Goal: Task Accomplishment & Management: Use online tool/utility

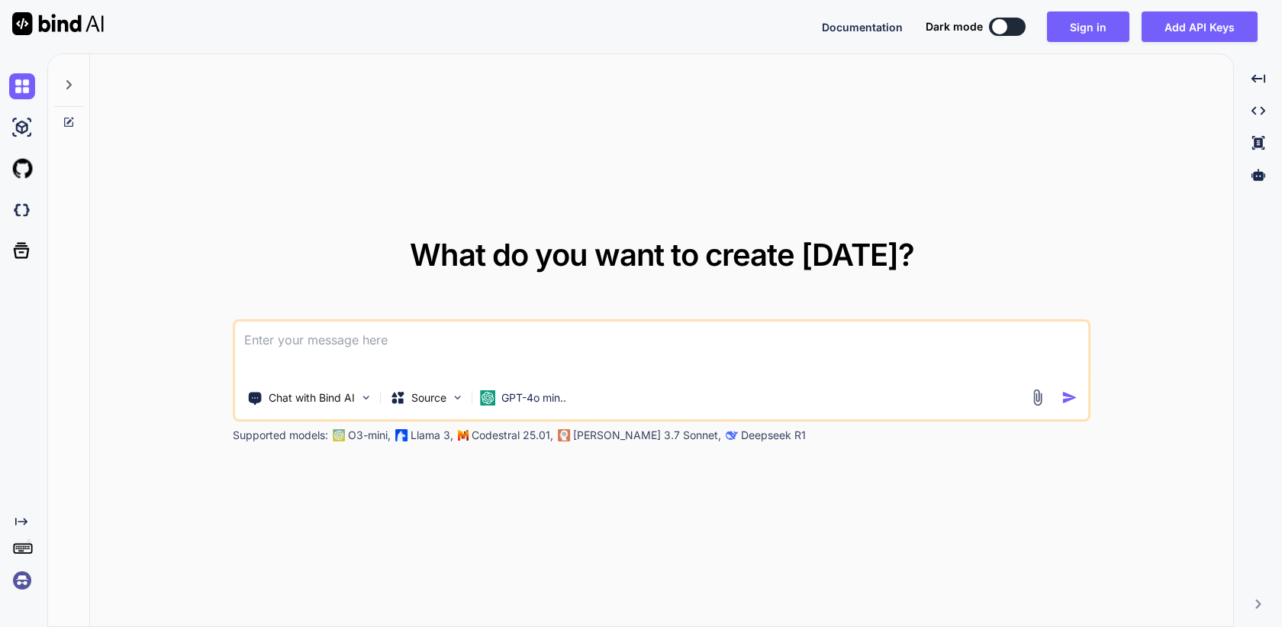
click at [23, 582] on img at bounding box center [22, 580] width 26 height 26
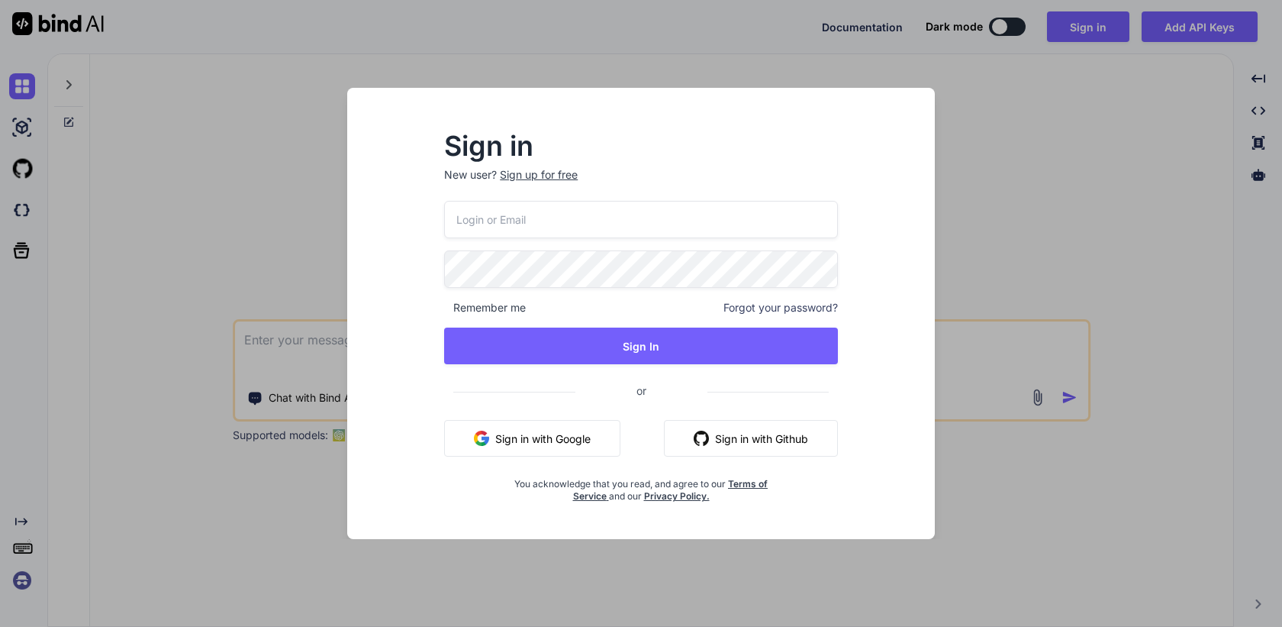
click at [531, 442] on button "Sign in with Google" at bounding box center [532, 438] width 176 height 37
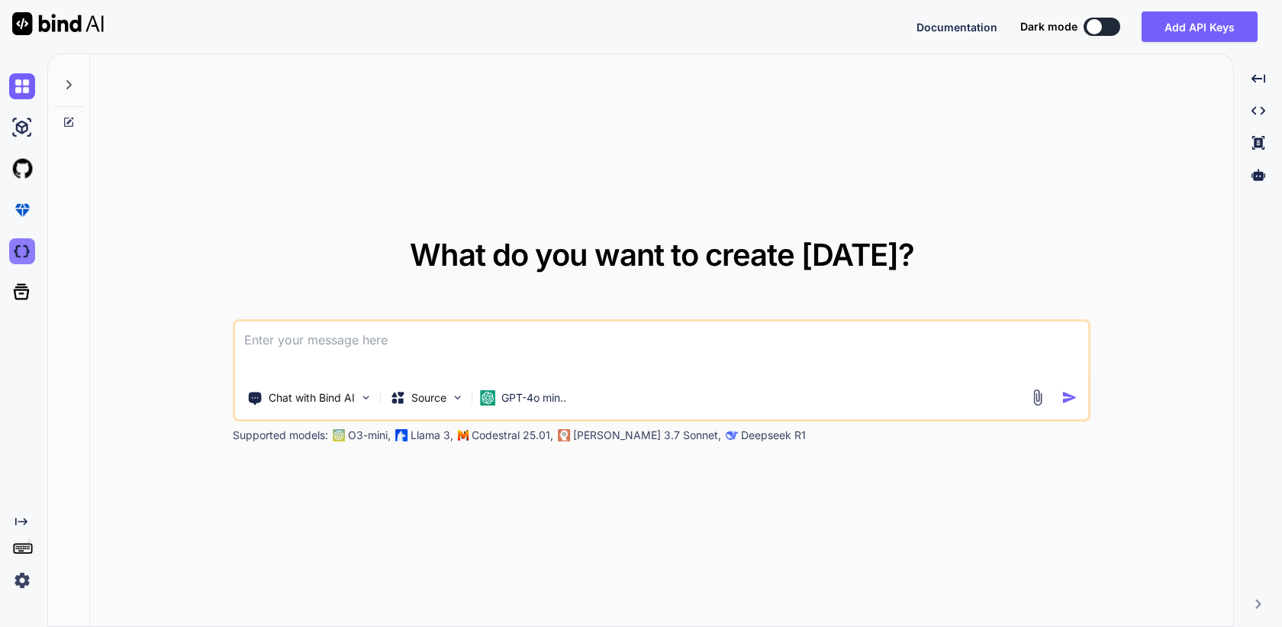
click at [24, 257] on img at bounding box center [22, 251] width 26 height 26
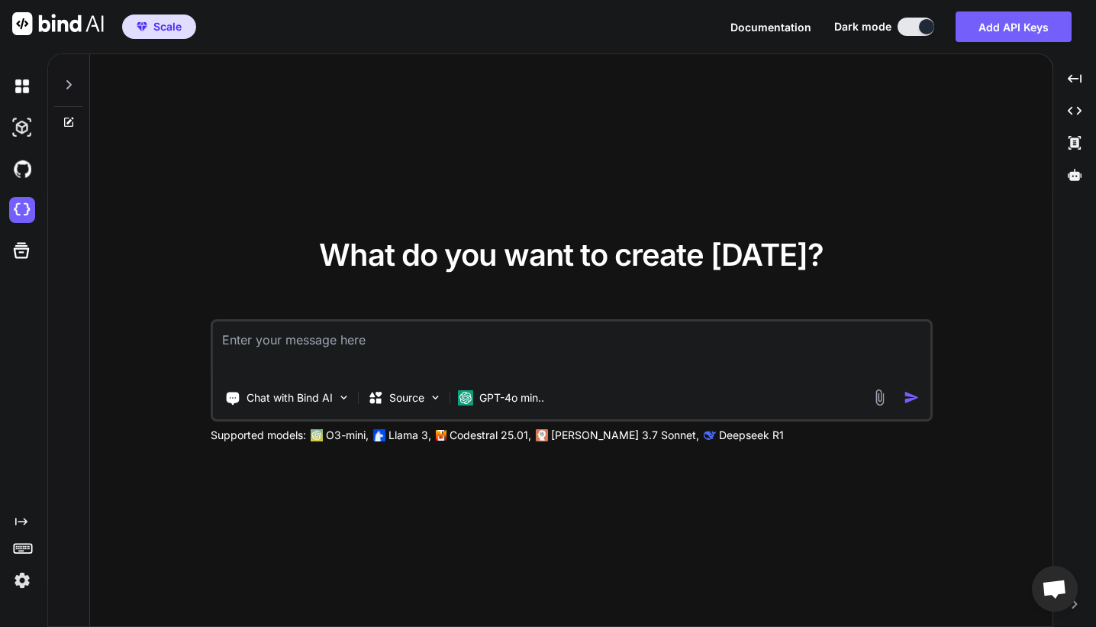
click at [147, 259] on div "What do you want to create [DATE]? Chat with Bind AI Source GPT-4o min.. Suppor…" at bounding box center [571, 340] width 963 height 573
click at [22, 582] on img at bounding box center [22, 580] width 26 height 26
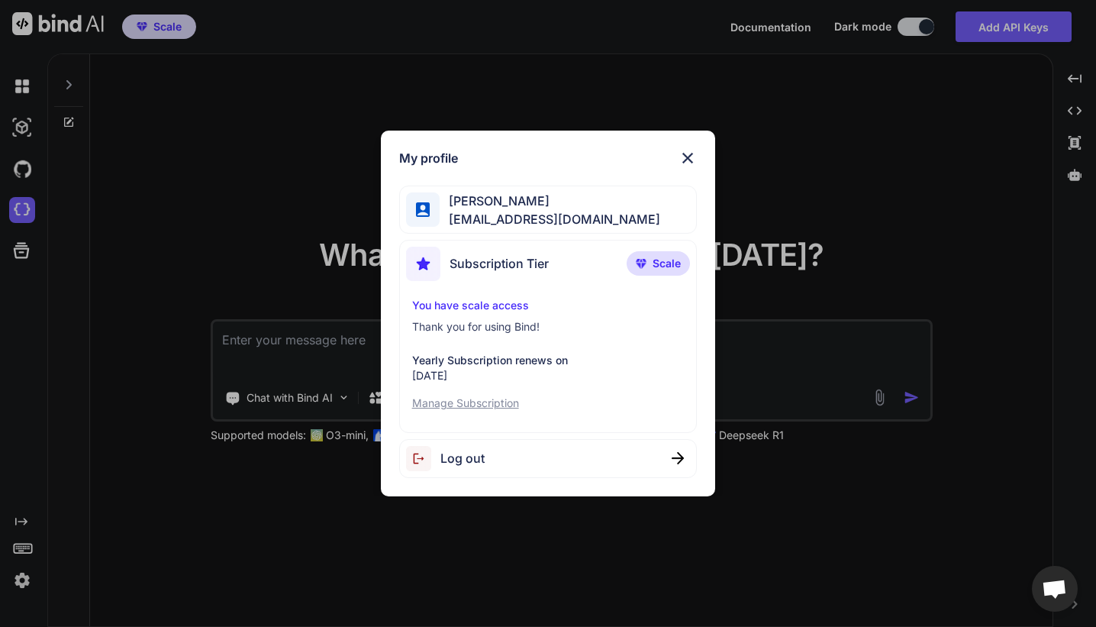
click at [182, 337] on div "My profile [PERSON_NAME] zakma [EMAIL_ADDRESS][DOMAIN_NAME] Subscription Tier S…" at bounding box center [548, 313] width 1096 height 627
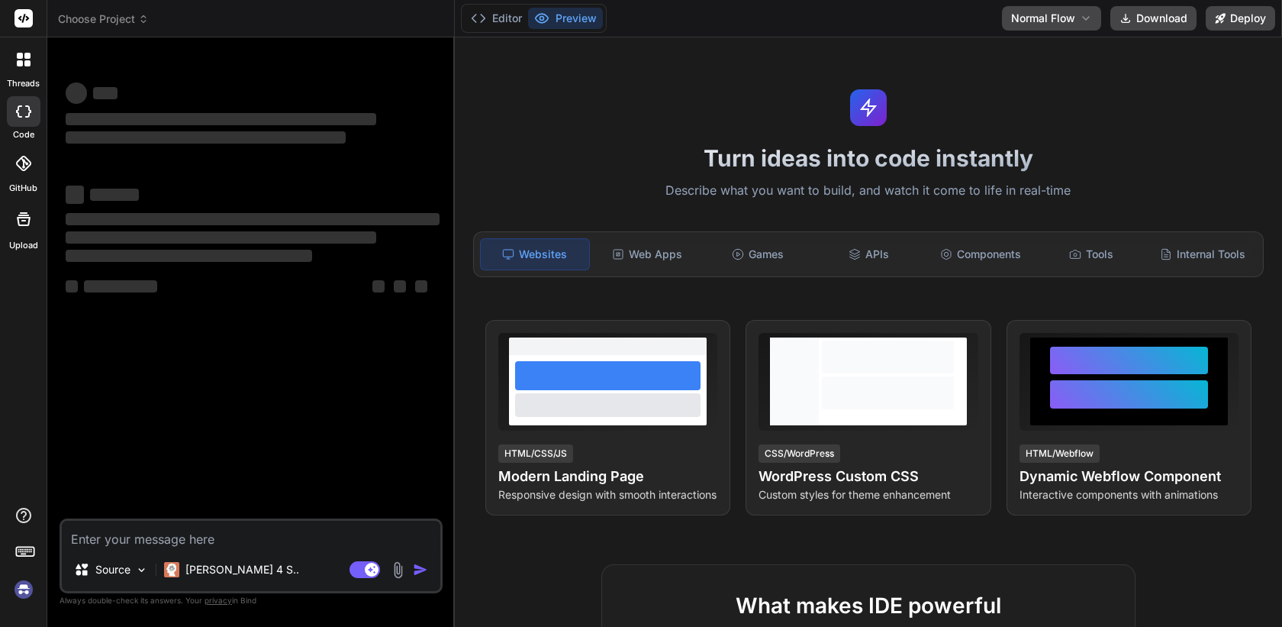
type textarea "x"
click at [17, 595] on img at bounding box center [24, 589] width 26 height 26
click at [21, 589] on img at bounding box center [24, 589] width 26 height 26
click at [132, 21] on span "Choose Project" at bounding box center [103, 18] width 91 height 15
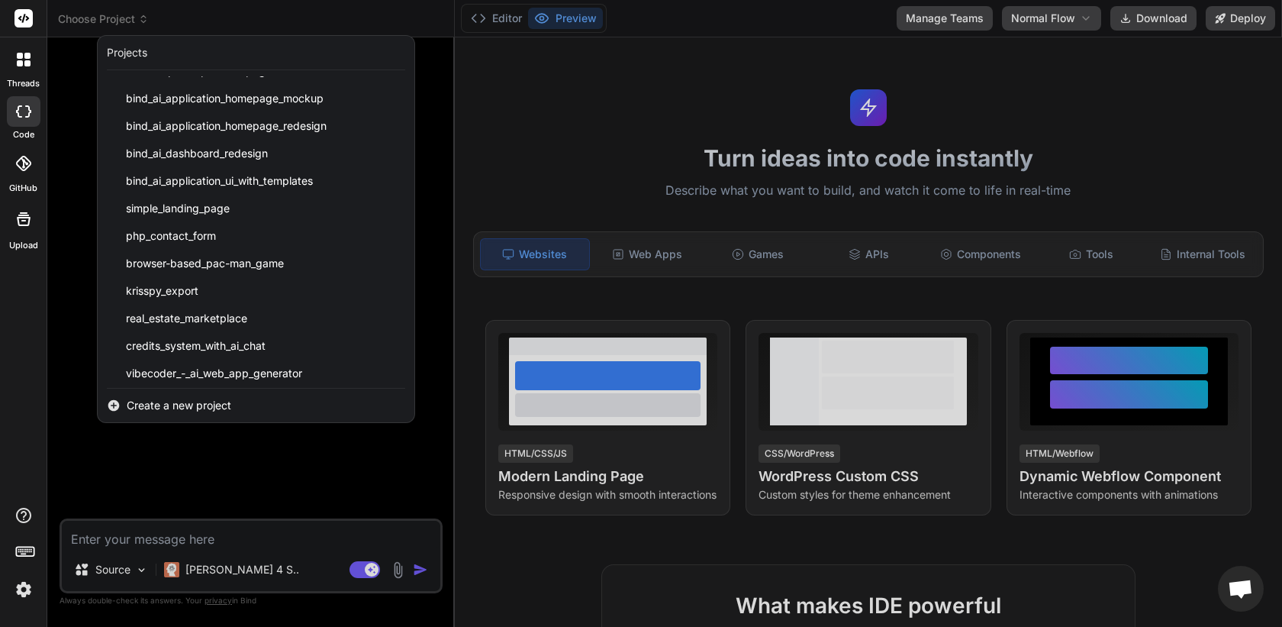
scroll to position [629, 0]
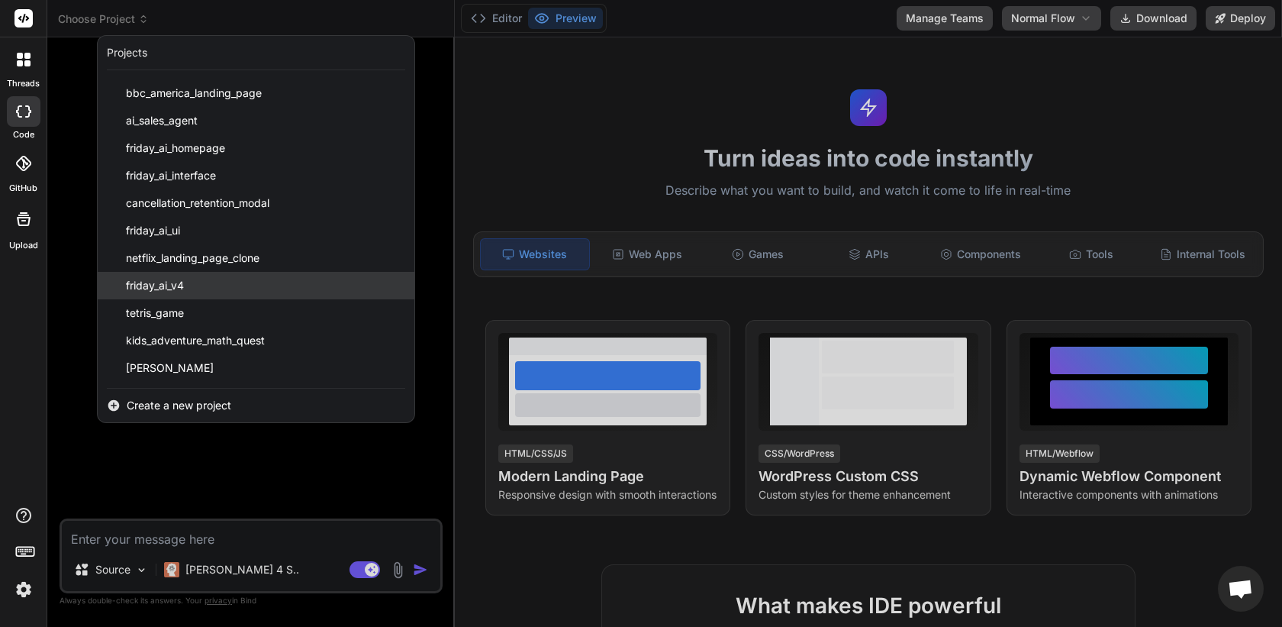
click at [240, 291] on div "friday_ai_v4" at bounding box center [256, 285] width 317 height 27
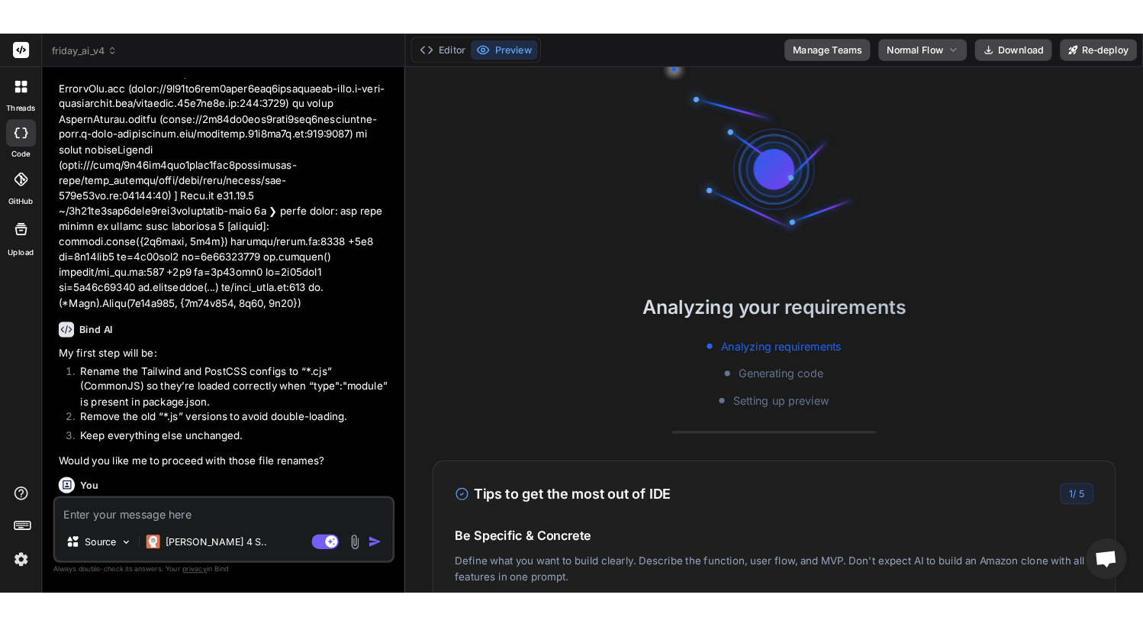
scroll to position [10841, 0]
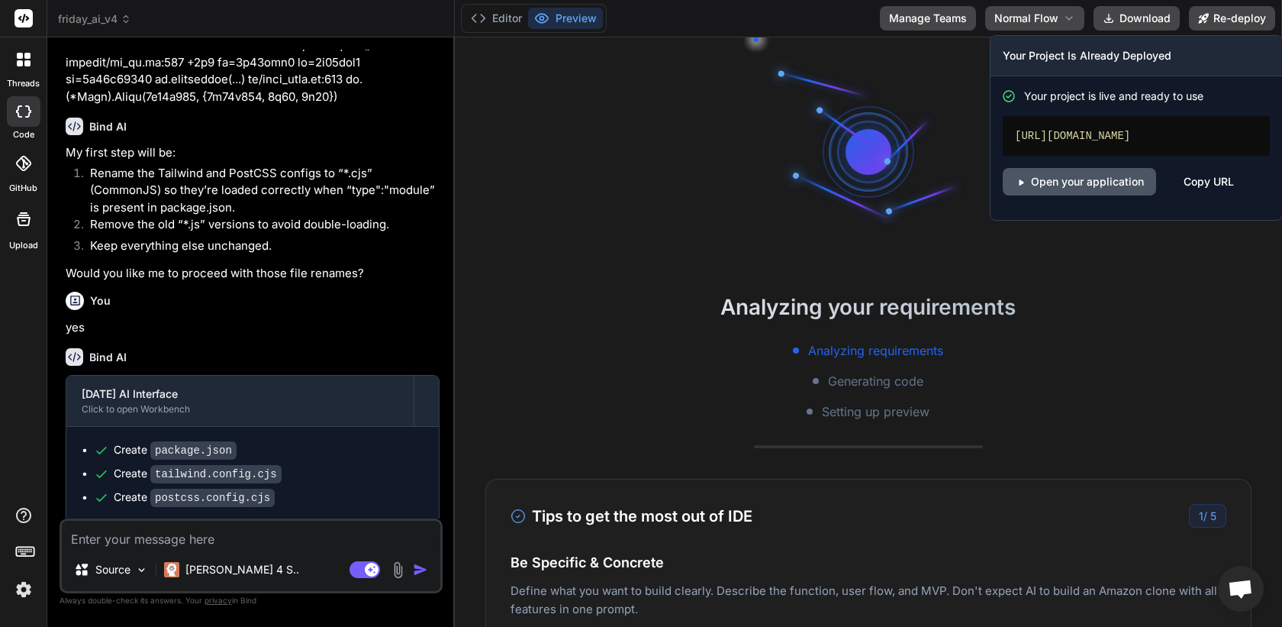
click at [1075, 182] on link "Open your application" at bounding box center [1079, 181] width 153 height 27
click at [1104, 139] on div "https://fridayaiv4-getbind.vercel.app" at bounding box center [1136, 136] width 267 height 40
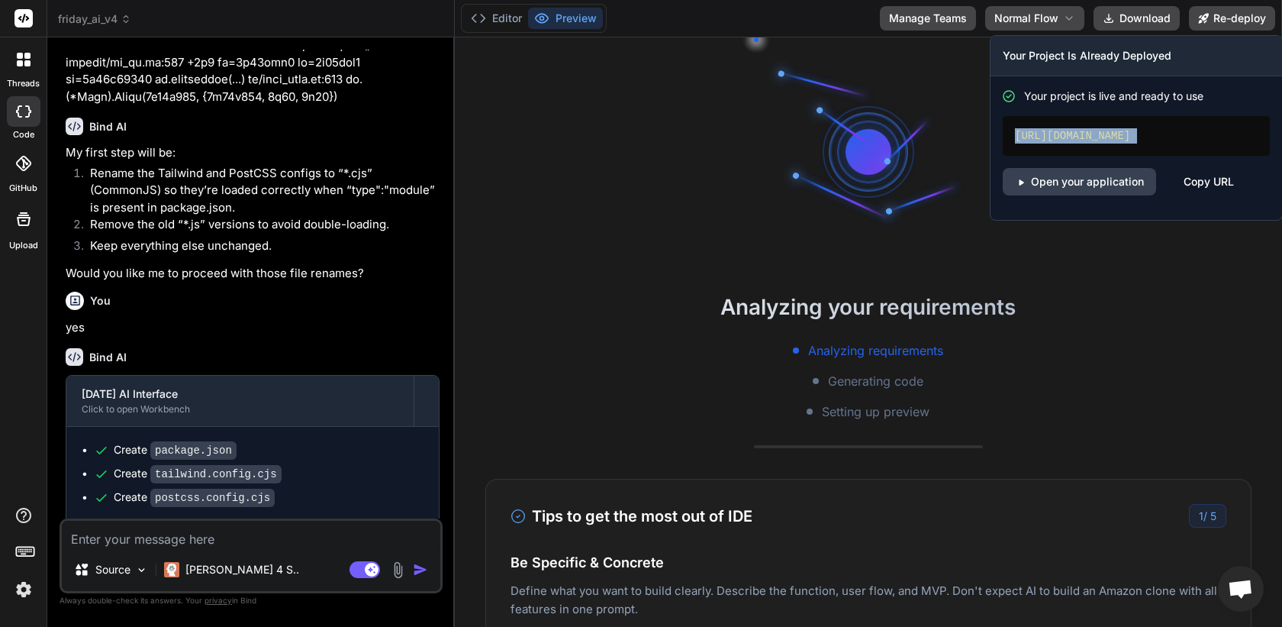
copy div "https://fridayaiv4-getbind.vercel.app"
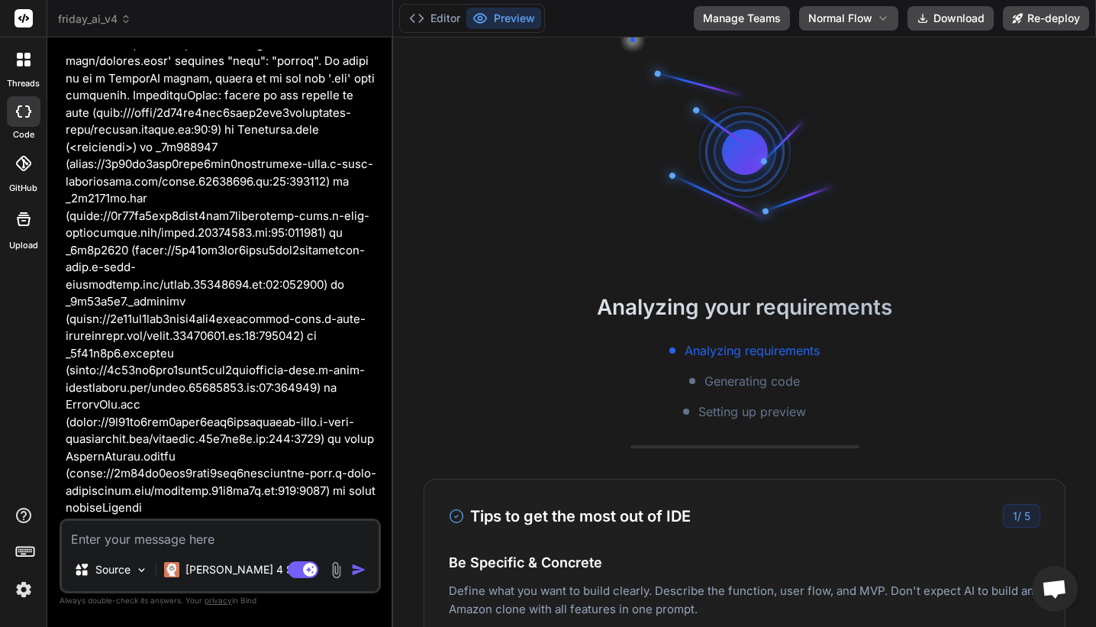
scroll to position [12794, 0]
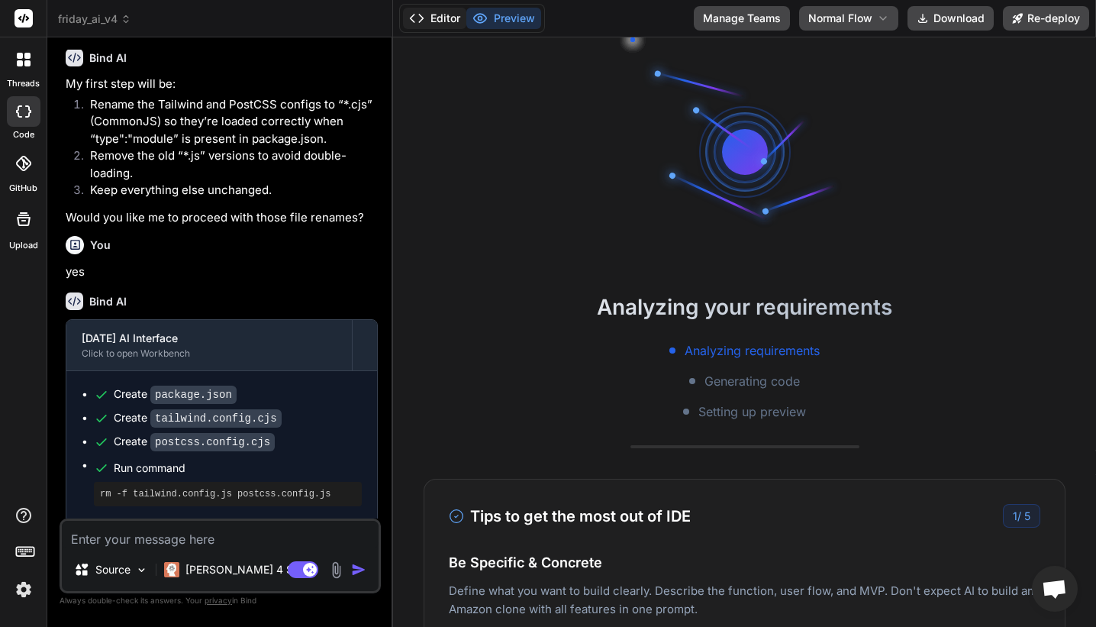
click at [443, 24] on button "Editor" at bounding box center [434, 18] width 63 height 21
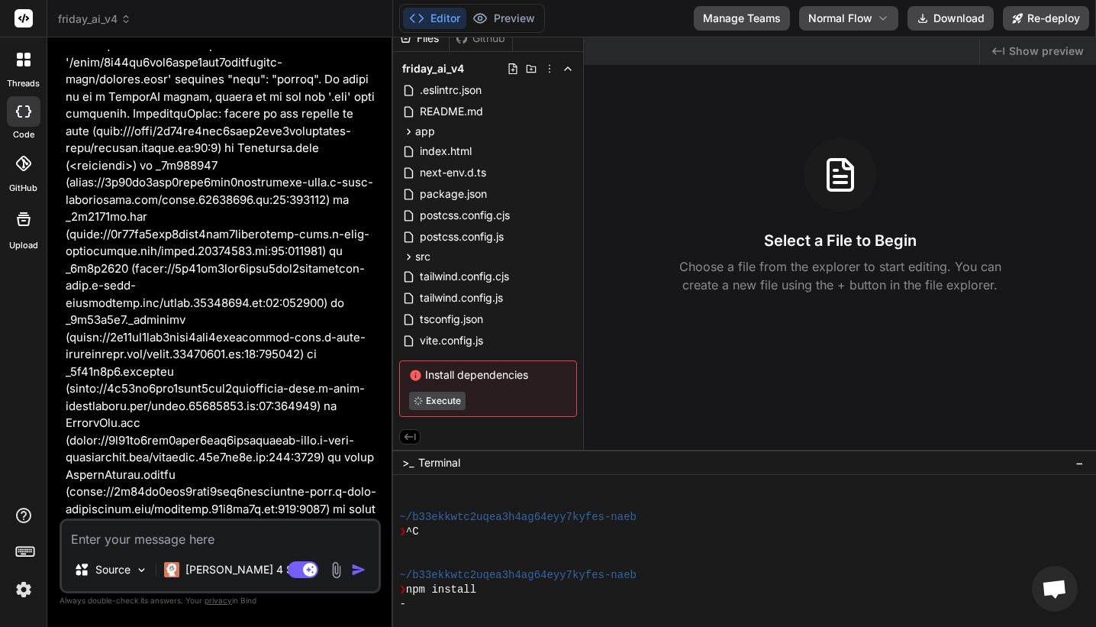
scroll to position [12169, 0]
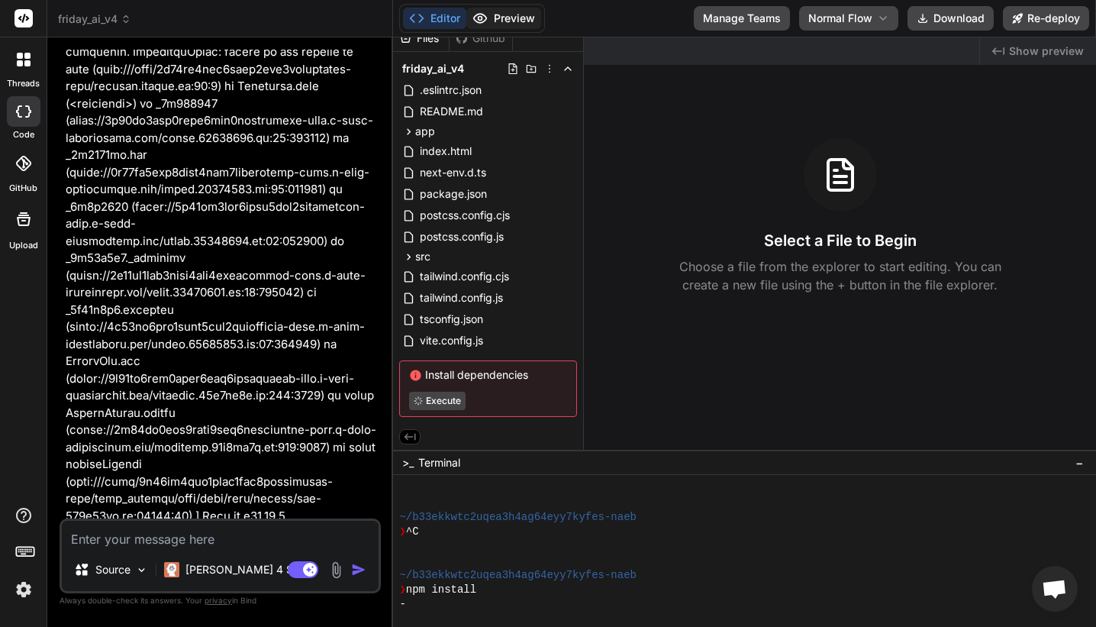
click at [507, 24] on button "Preview" at bounding box center [503, 18] width 75 height 21
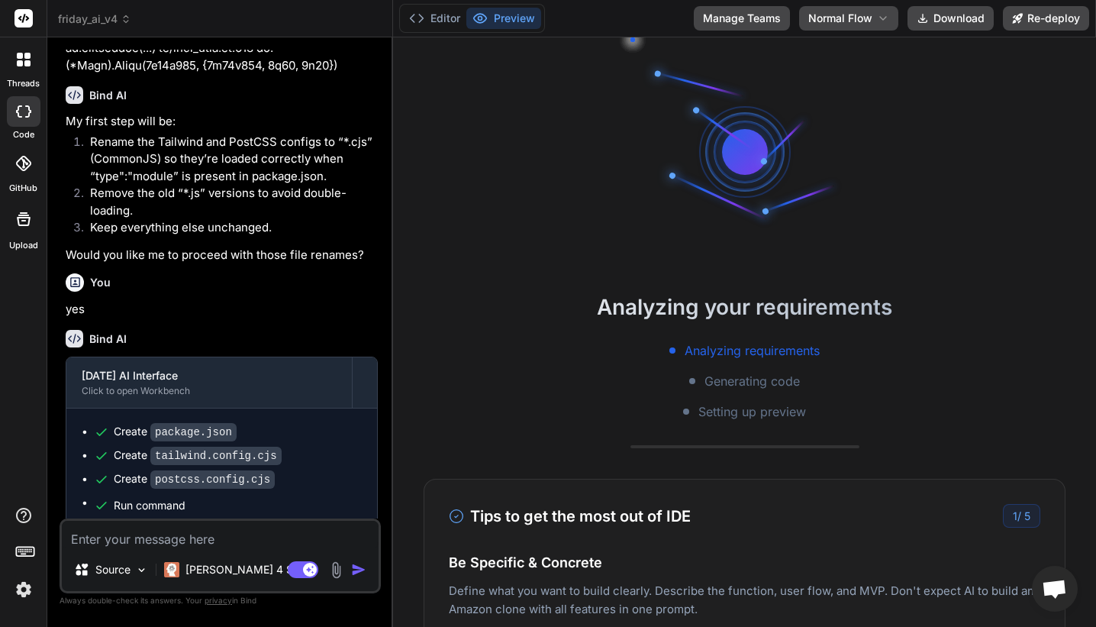
scroll to position [12807, 0]
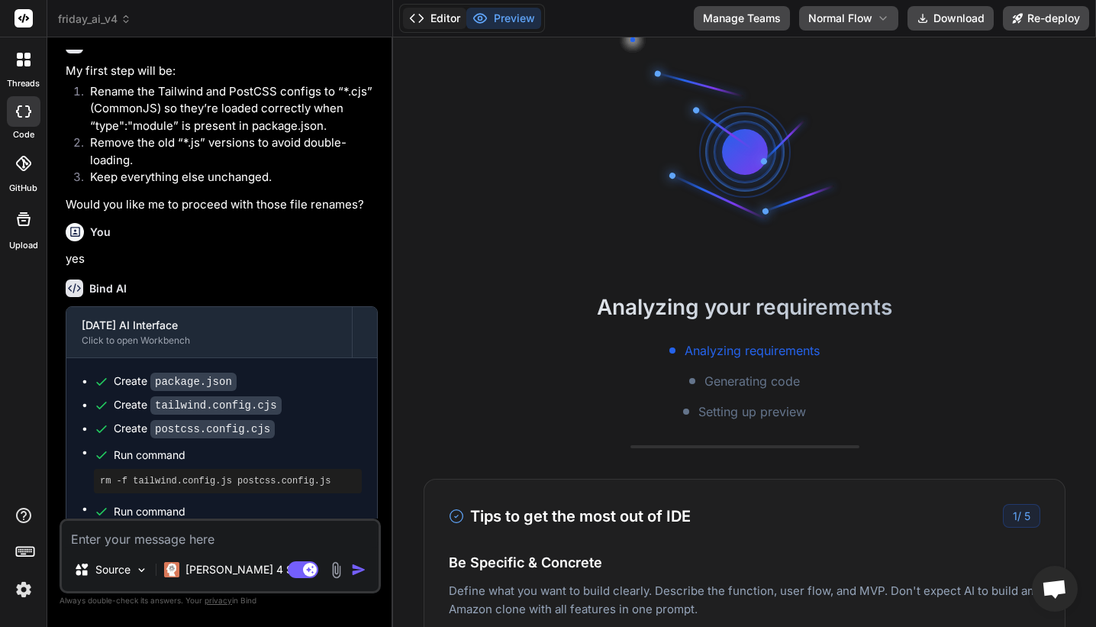
click at [441, 21] on button "Editor" at bounding box center [434, 18] width 63 height 21
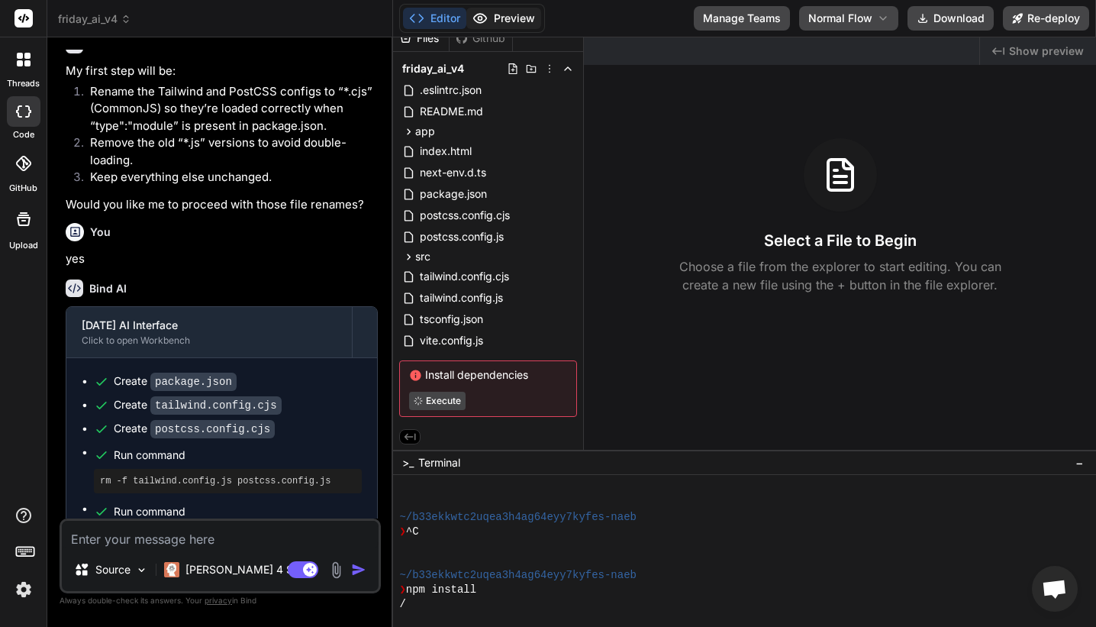
click at [498, 14] on button "Preview" at bounding box center [503, 18] width 75 height 21
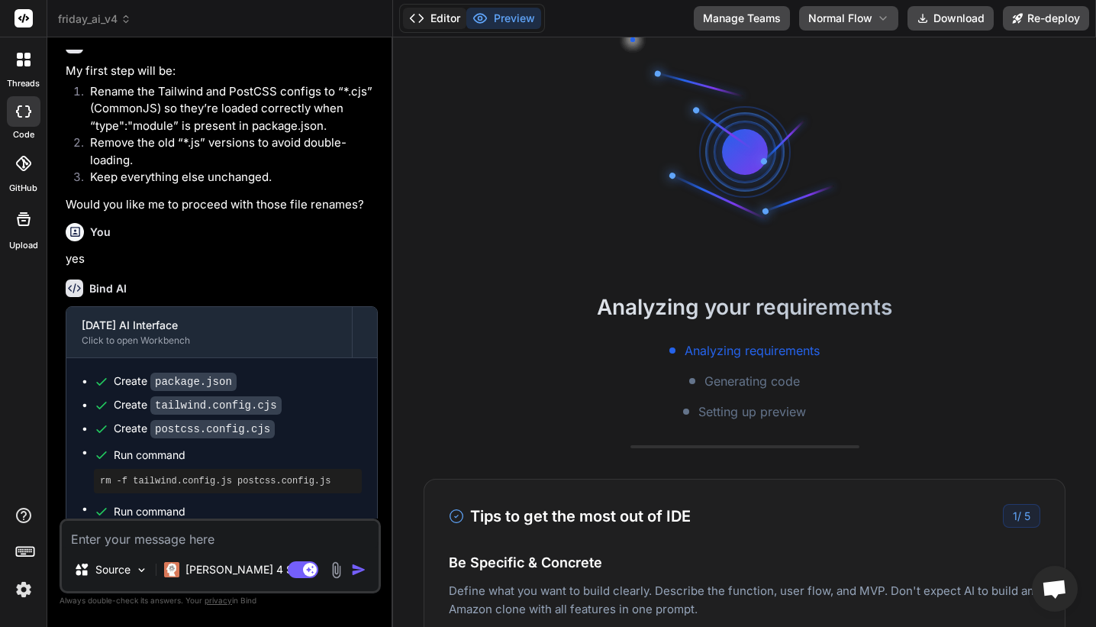
click at [427, 24] on button "Editor" at bounding box center [434, 18] width 63 height 21
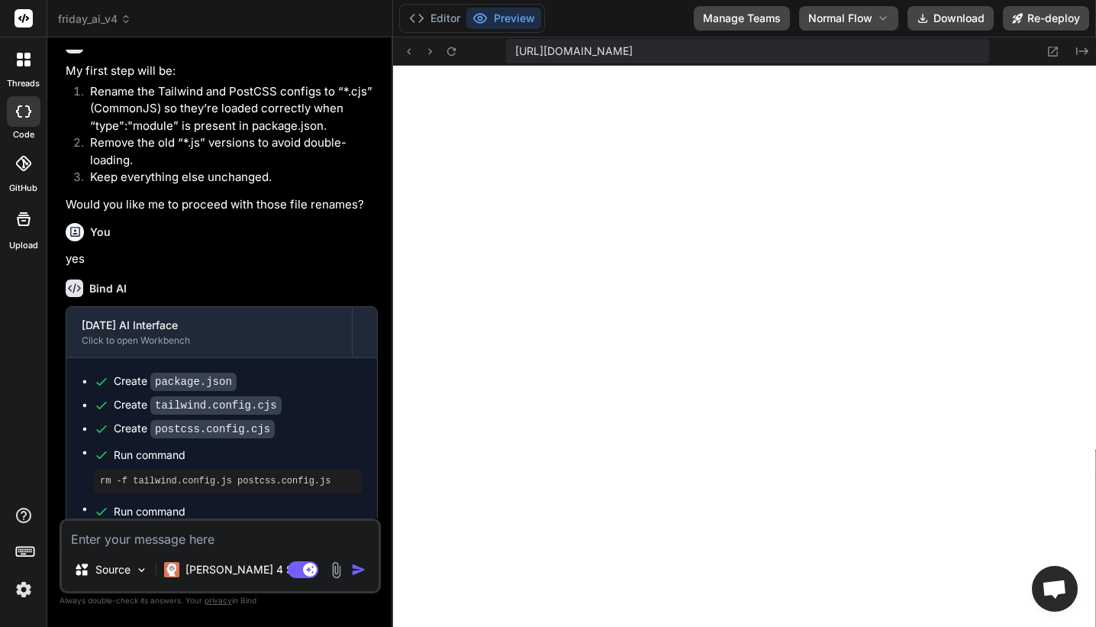
scroll to position [537, 0]
type textarea "x"
click at [454, 50] on icon at bounding box center [451, 51] width 13 height 13
click at [430, 18] on button "Editor" at bounding box center [434, 18] width 63 height 21
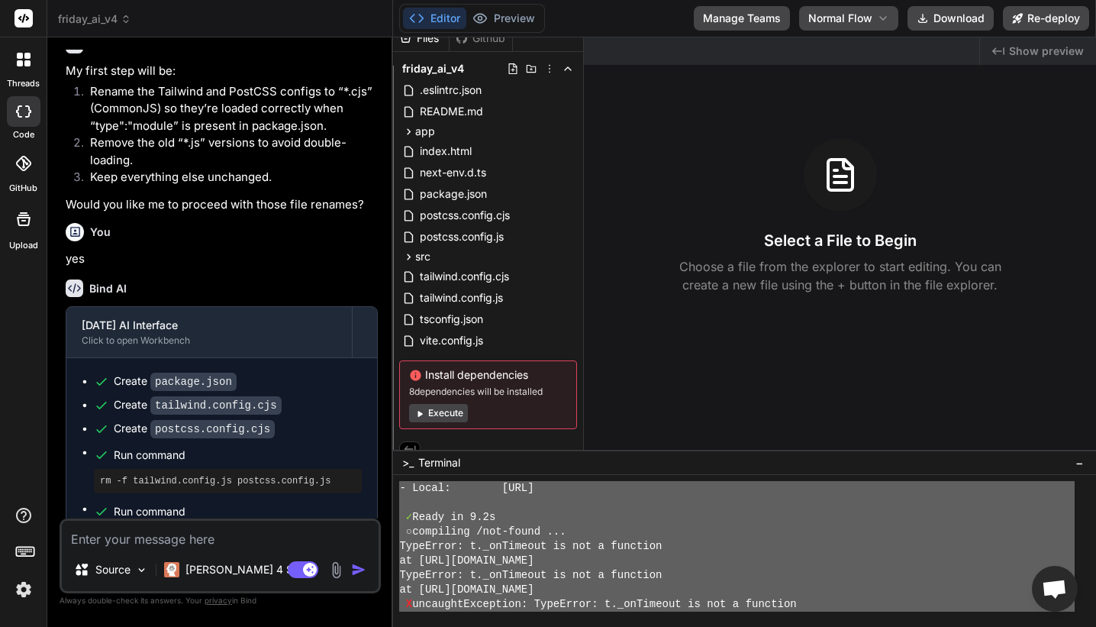
scroll to position [754, 0]
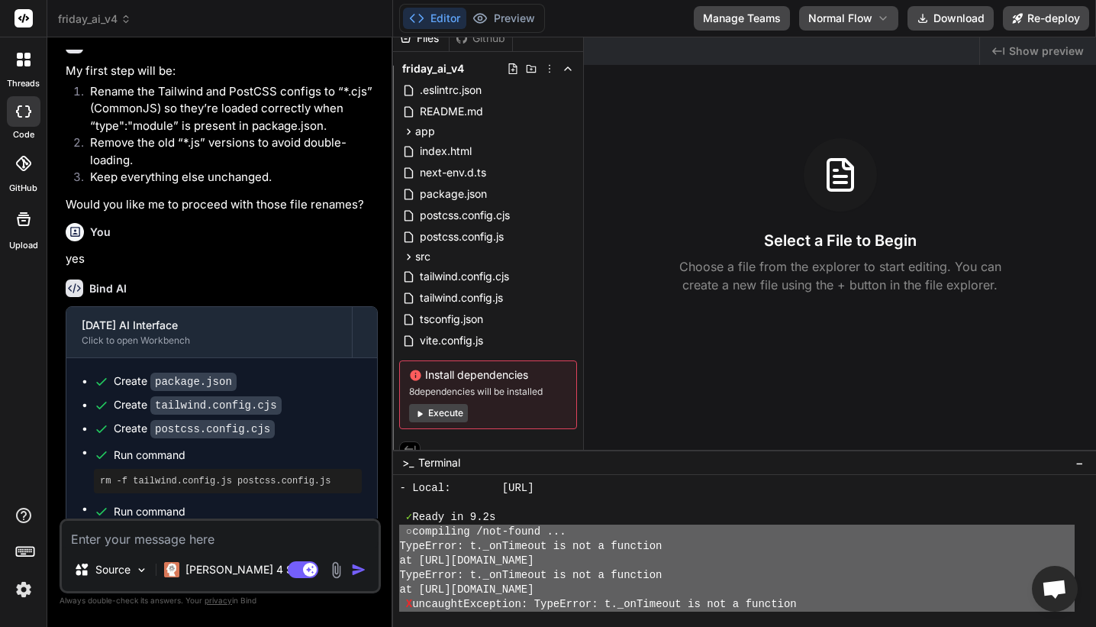
drag, startPoint x: 681, startPoint y: 597, endPoint x: 395, endPoint y: 539, distance: 292.1
click at [395, 539] on div "________________________________ XXXXXXXXXXXXXXXXXXXXXXXXXXXXXXXX - Local: http…" at bounding box center [744, 551] width 703 height 152
click at [246, 531] on textarea at bounding box center [220, 534] width 317 height 27
paste textarea "○ compiling /not-found ... TypeError: t._onTimeout is not a function at https:/…"
type textarea "○ compiling /not-found ... TypeError: t._onTimeout is not a function at https:/…"
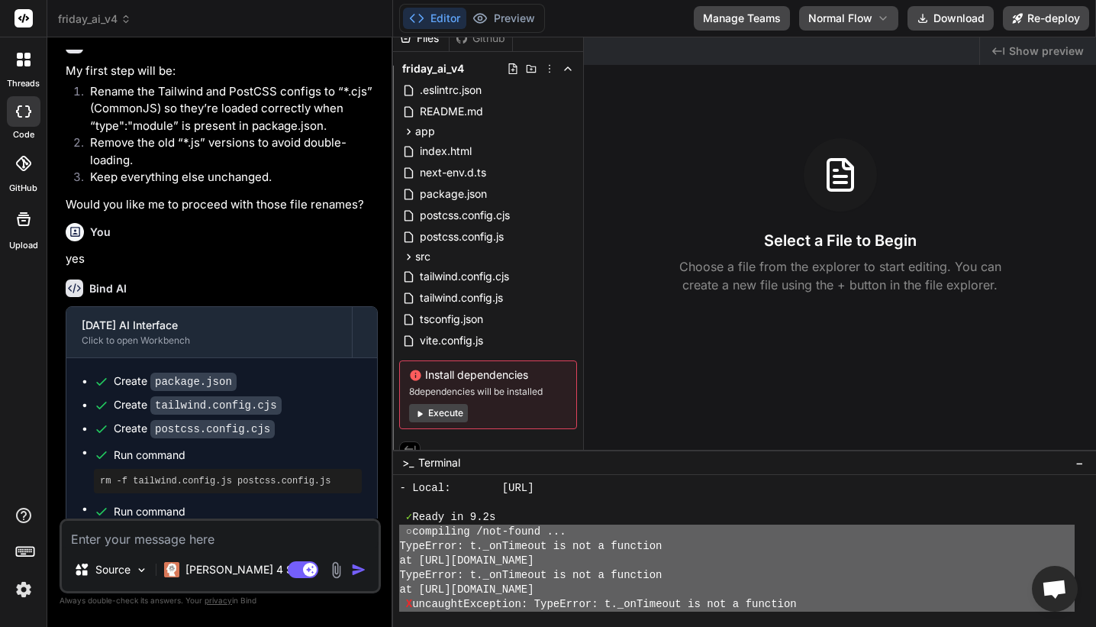
type textarea "x"
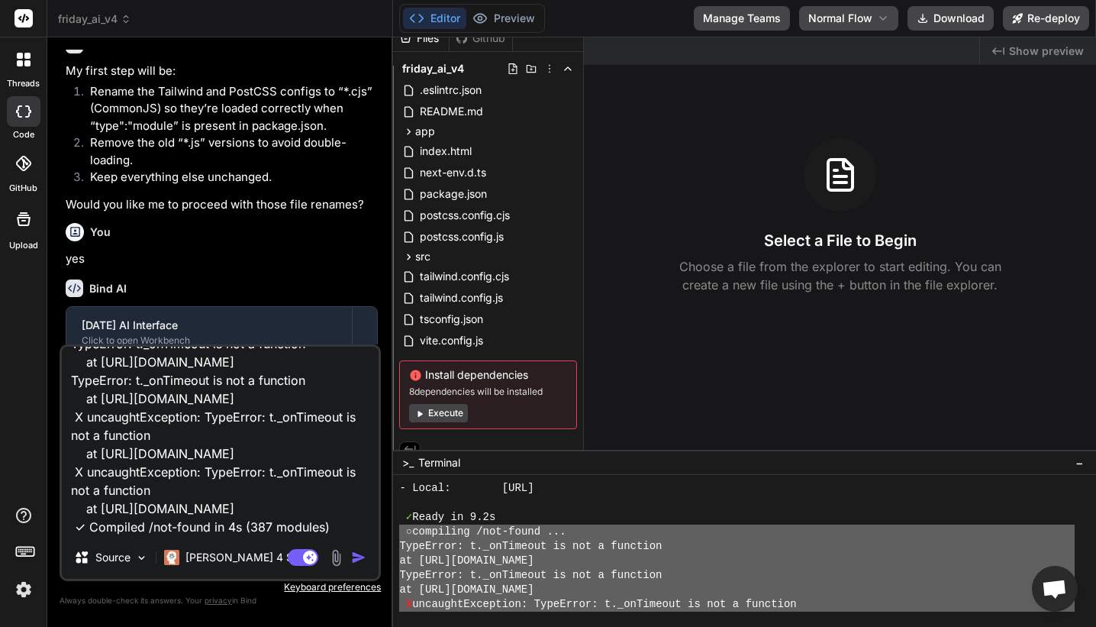
type textarea "○ compiling /not-found ... TypeError: t._onTimeout is not a function at https:/…"
click at [358, 554] on img "button" at bounding box center [358, 557] width 15 height 15
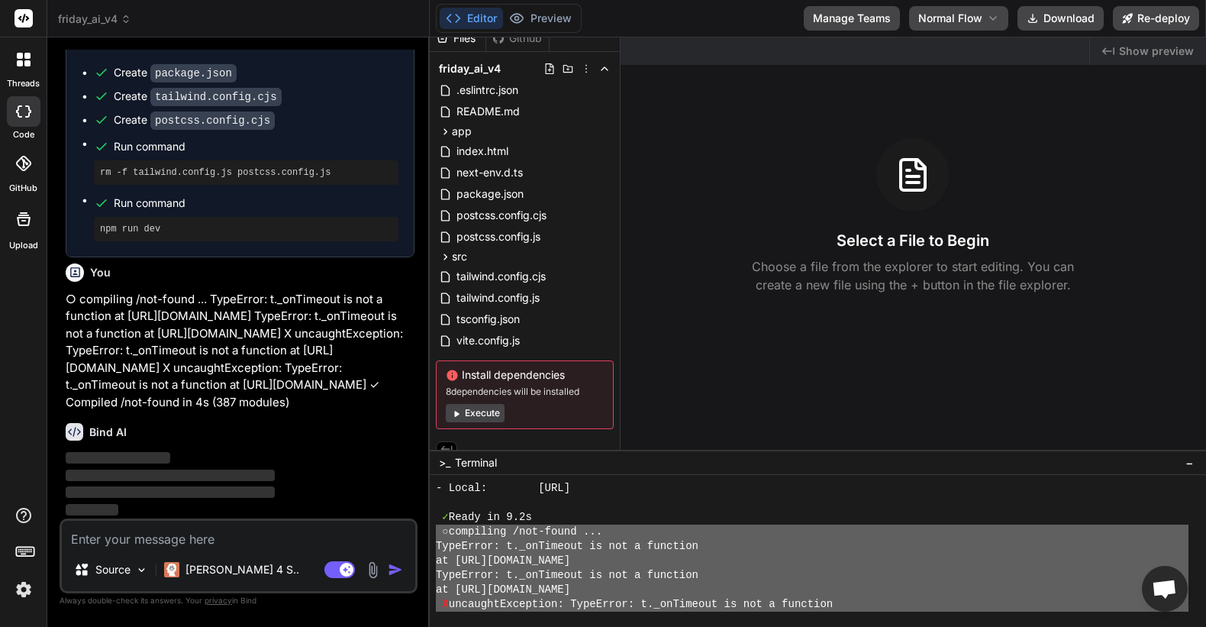
scroll to position [11859, 0]
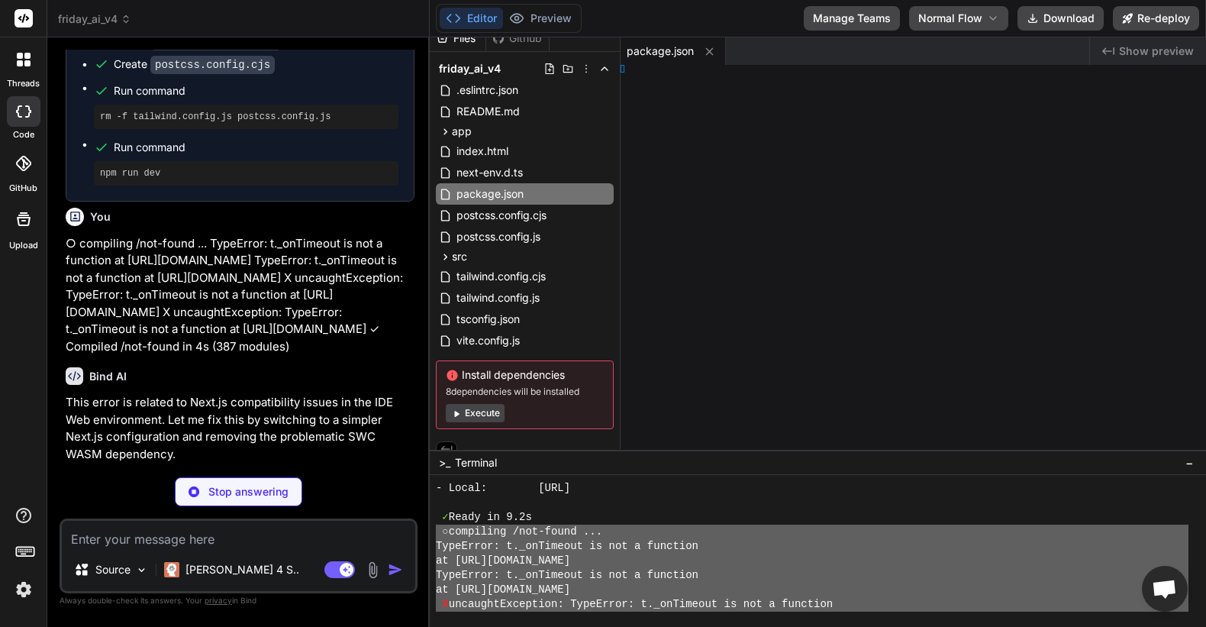
type textarea "x"
type textarea "Config"
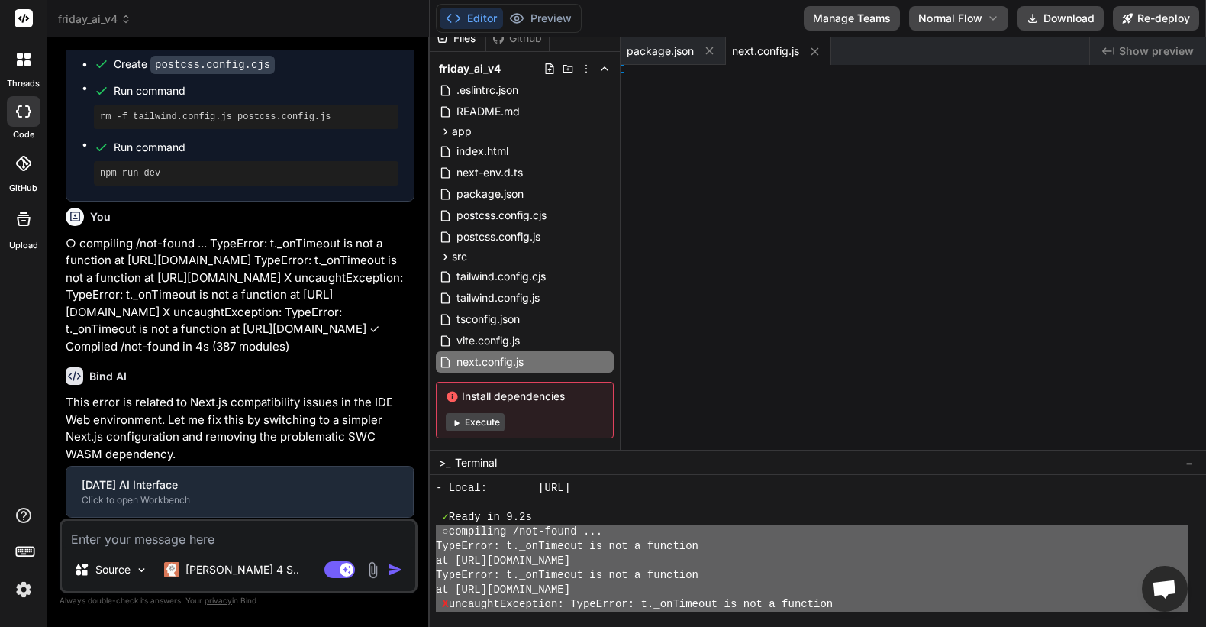
type textarea "x"
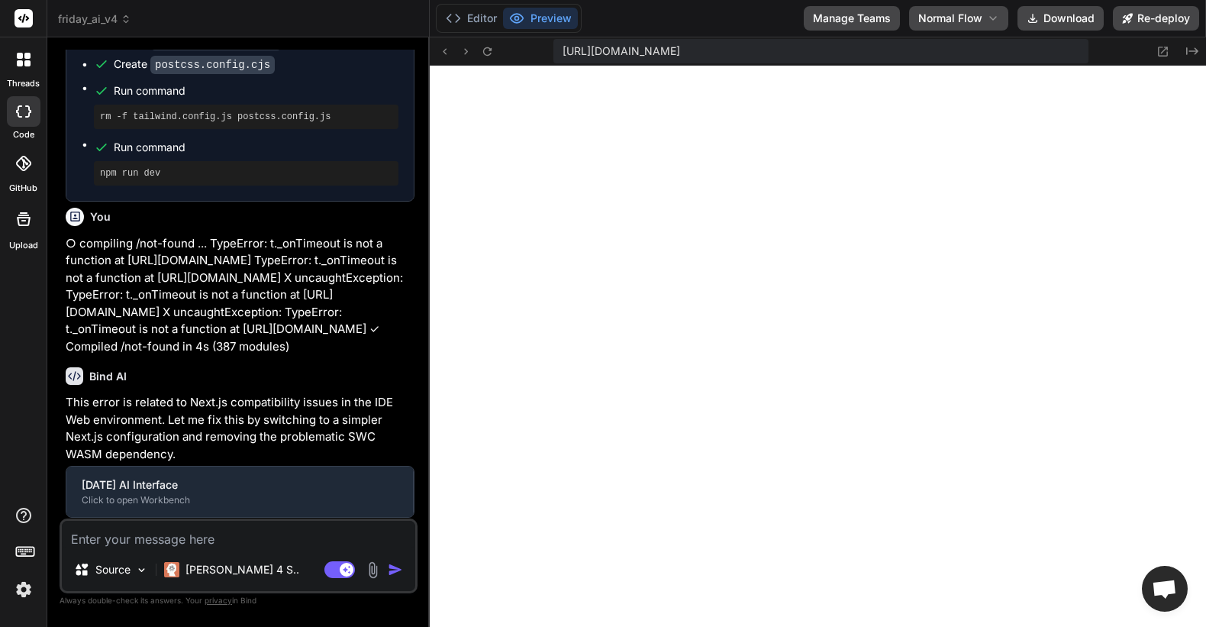
type textarea "ignoreDuringBuilds: true, } } module.exports = nextConfig"
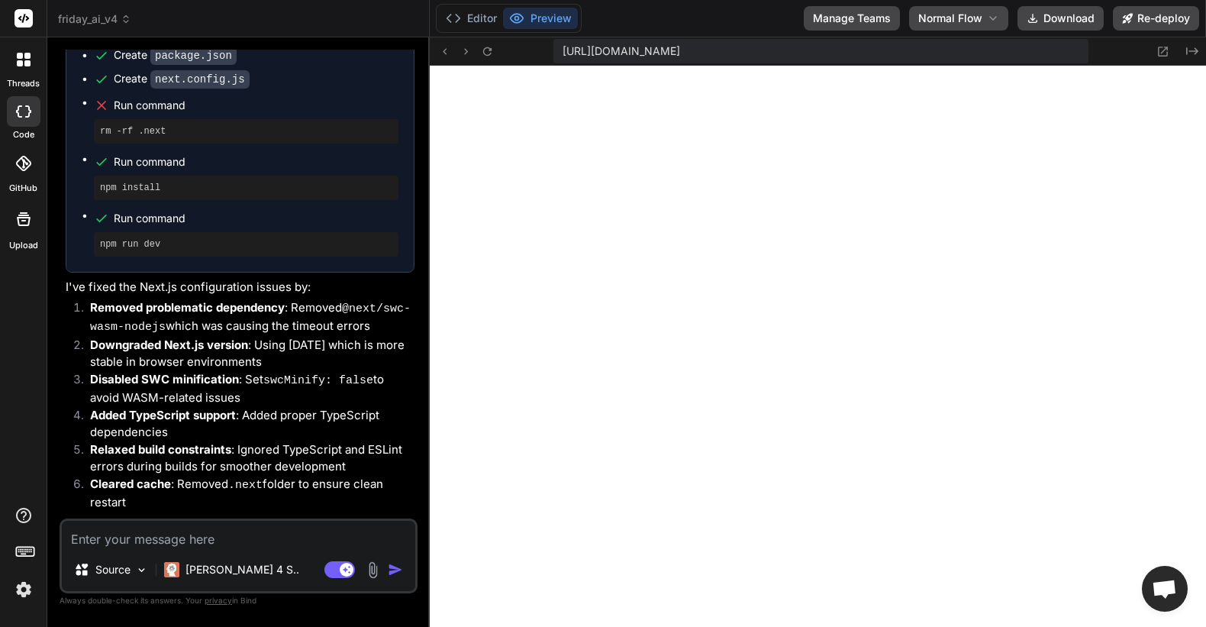
scroll to position [12347, 0]
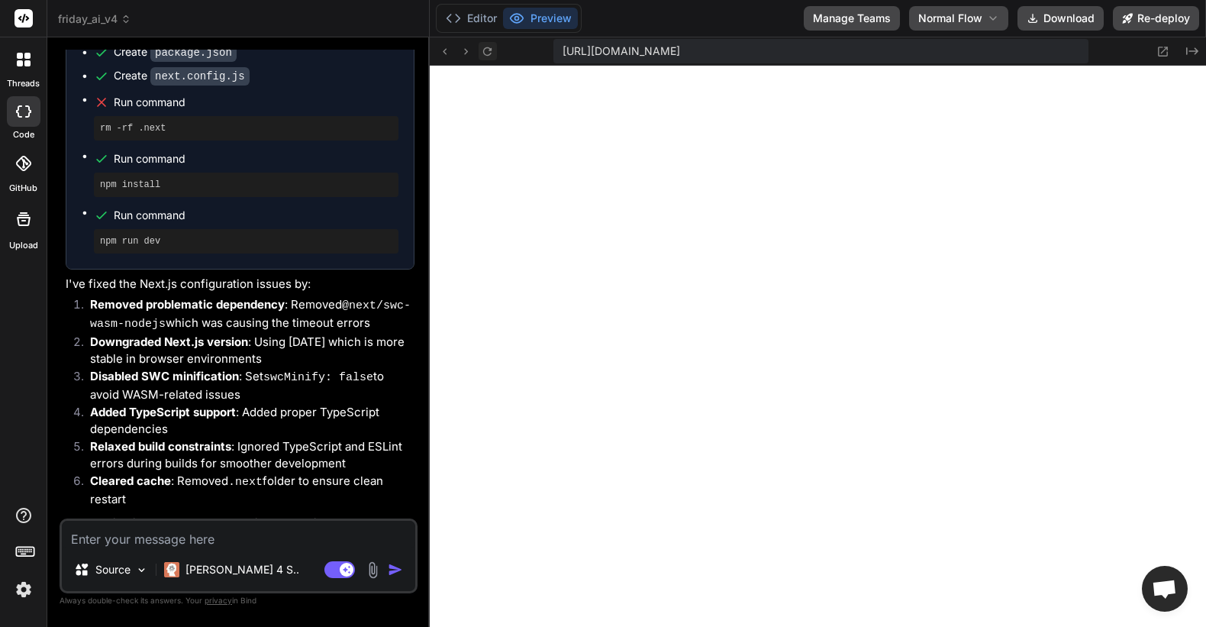
click at [490, 50] on icon at bounding box center [487, 51] width 13 height 13
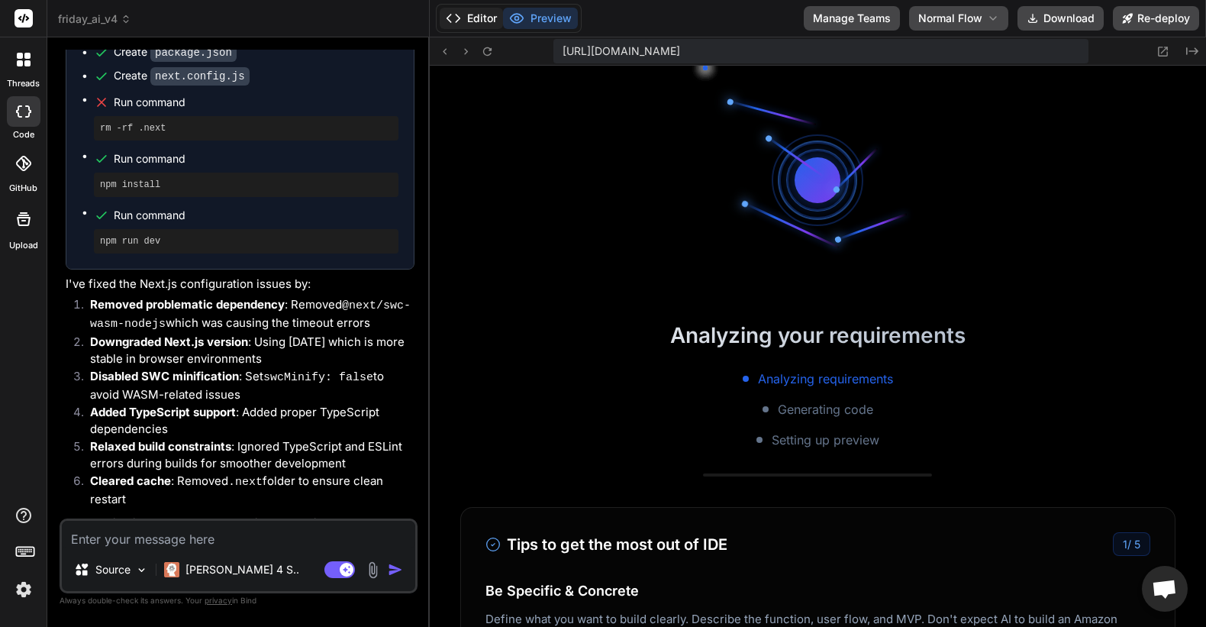
click at [470, 17] on button "Editor" at bounding box center [471, 18] width 63 height 21
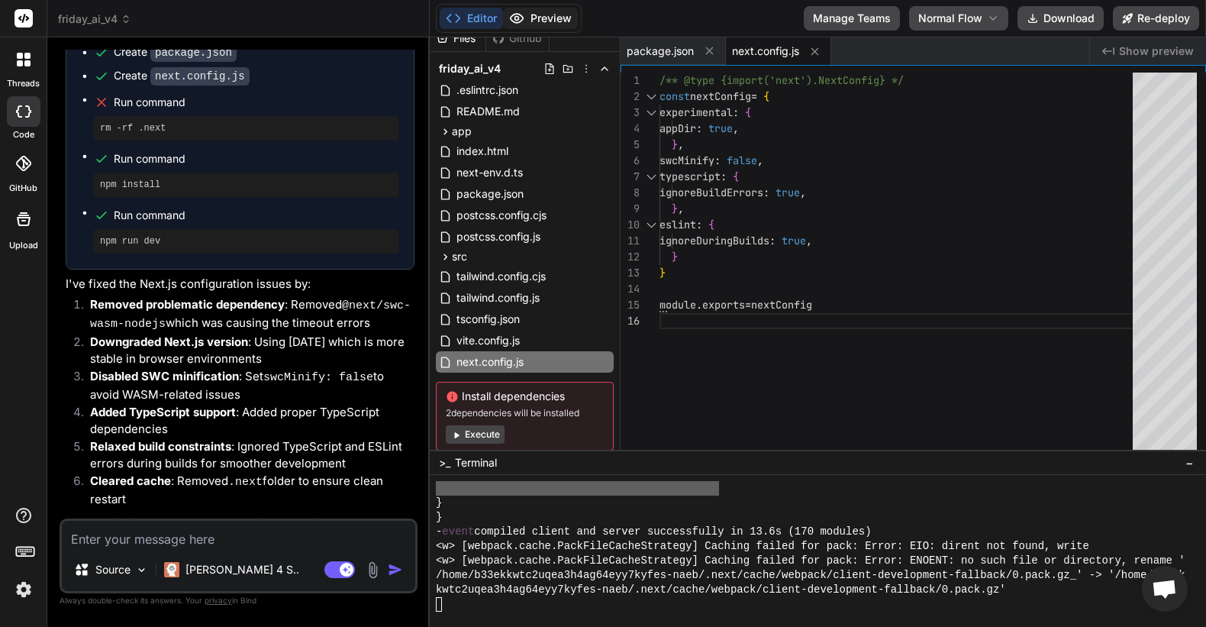
scroll to position [4757, 0]
click at [544, 14] on button "Preview" at bounding box center [540, 18] width 75 height 21
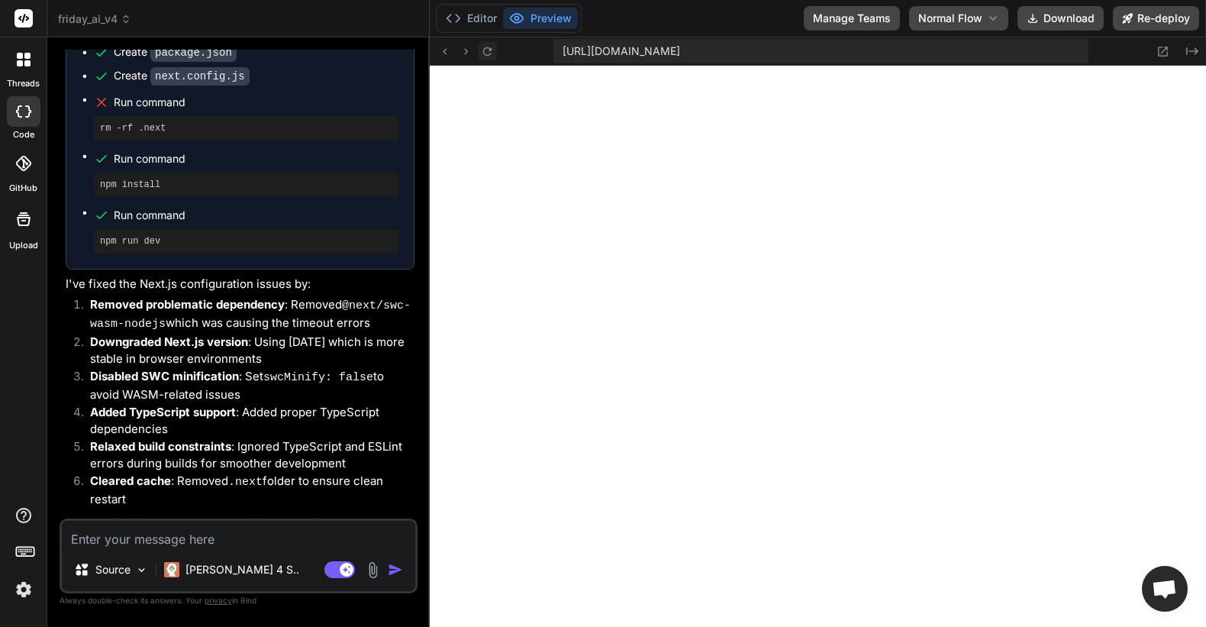
click at [488, 49] on icon at bounding box center [487, 51] width 13 height 13
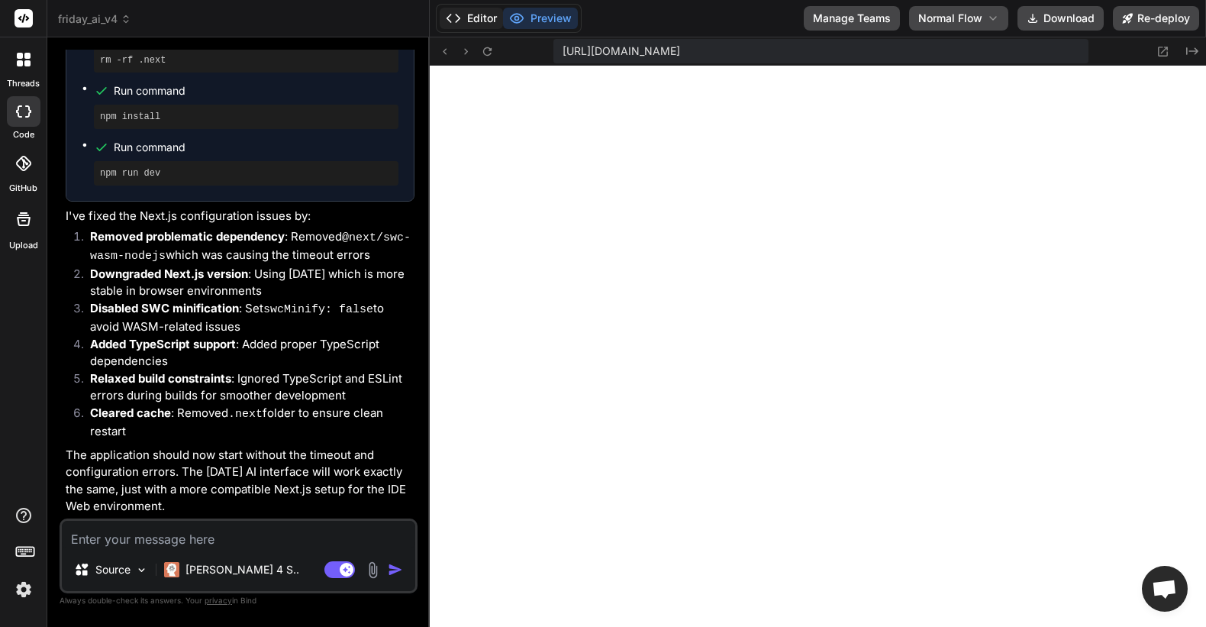
click at [497, 15] on button "Editor" at bounding box center [471, 18] width 63 height 21
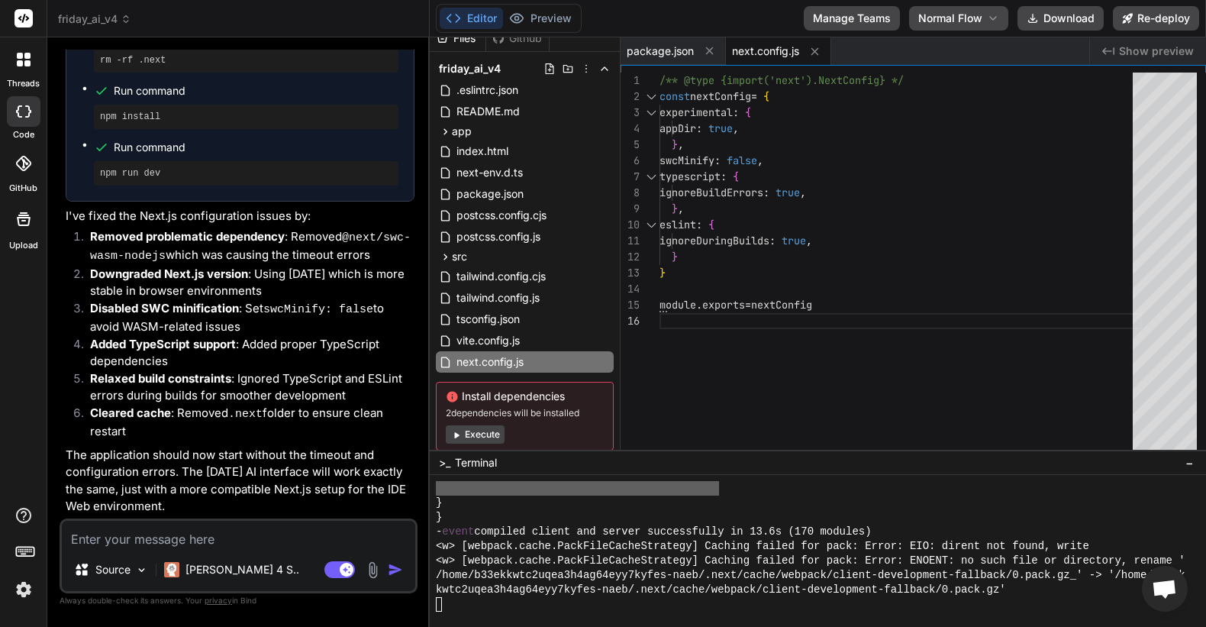
scroll to position [4757, 0]
click at [218, 582] on div "Claude 4 S.." at bounding box center [231, 569] width 147 height 31
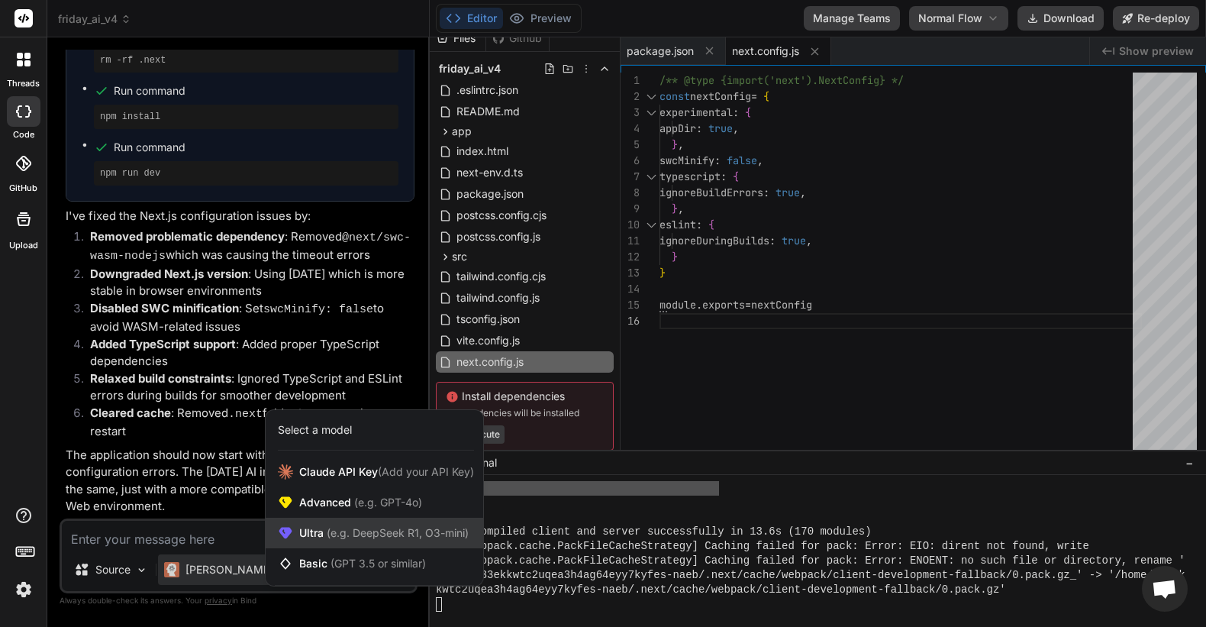
click at [342, 535] on span "(e.g. DeepSeek R1, O3-mini)" at bounding box center [396, 532] width 145 height 13
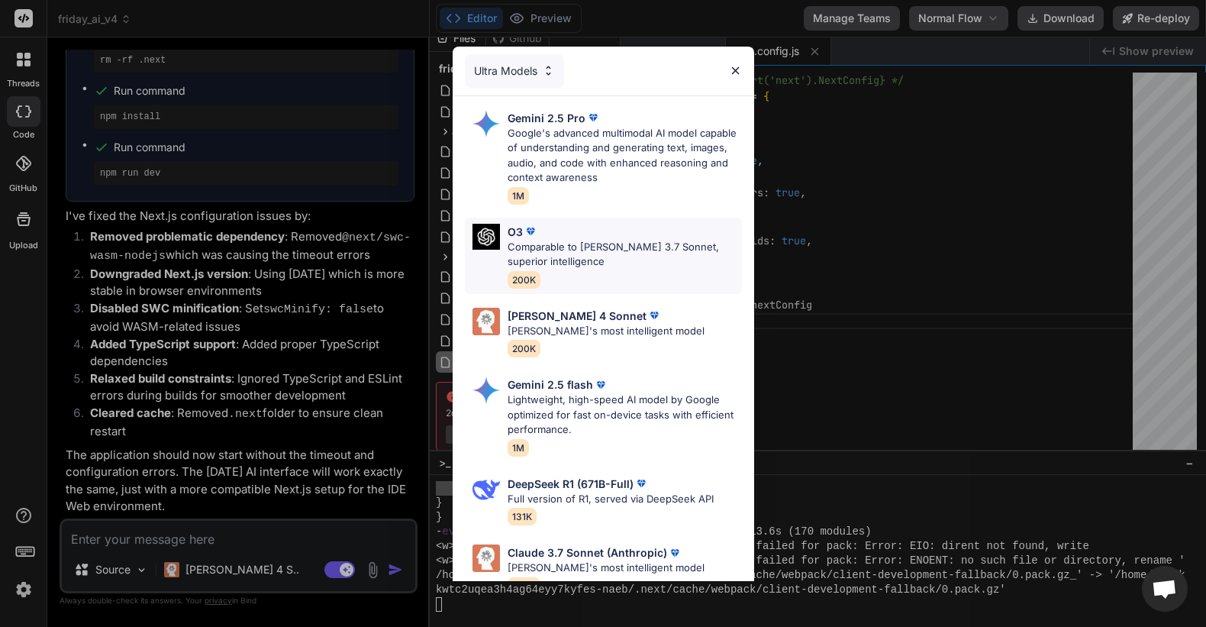
click at [579, 256] on p "Comparable to Claude 3.7 Sonnet, superior intelligence" at bounding box center [625, 255] width 234 height 30
type textarea "x"
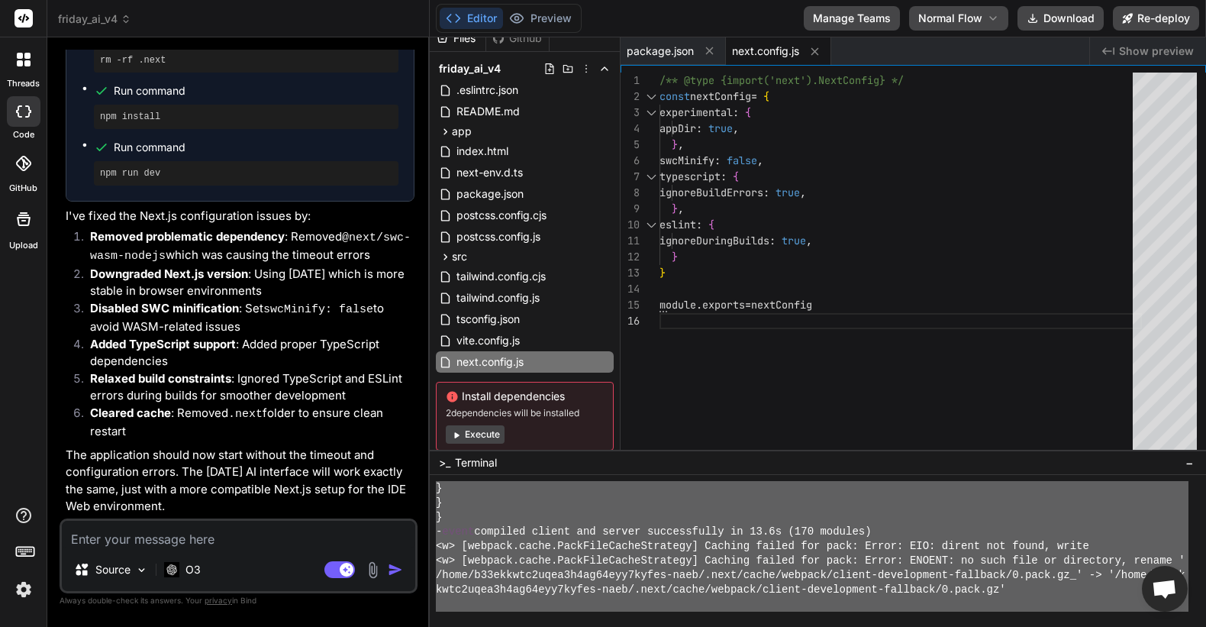
drag, startPoint x: 439, startPoint y: 561, endPoint x: 565, endPoint y: 715, distance: 199.1
click at [203, 537] on textarea at bounding box center [238, 534] width 353 height 27
type textarea "w"
type textarea "x"
type textarea "wh"
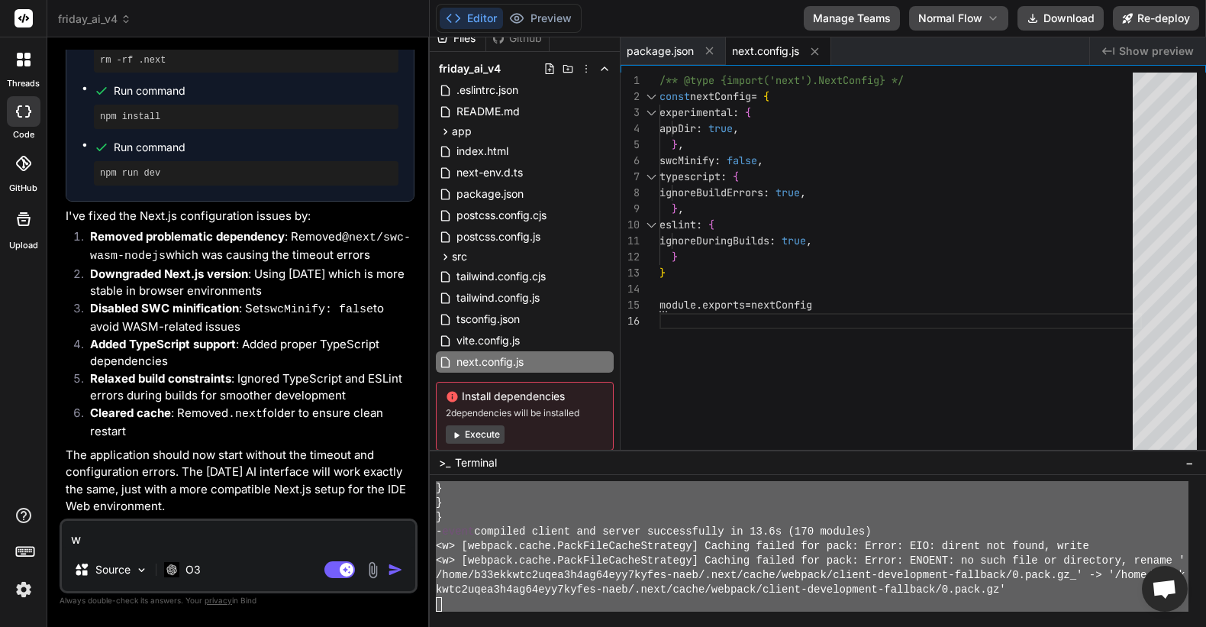
type textarea "x"
type textarea "why"
type textarea "x"
type textarea "why"
type textarea "x"
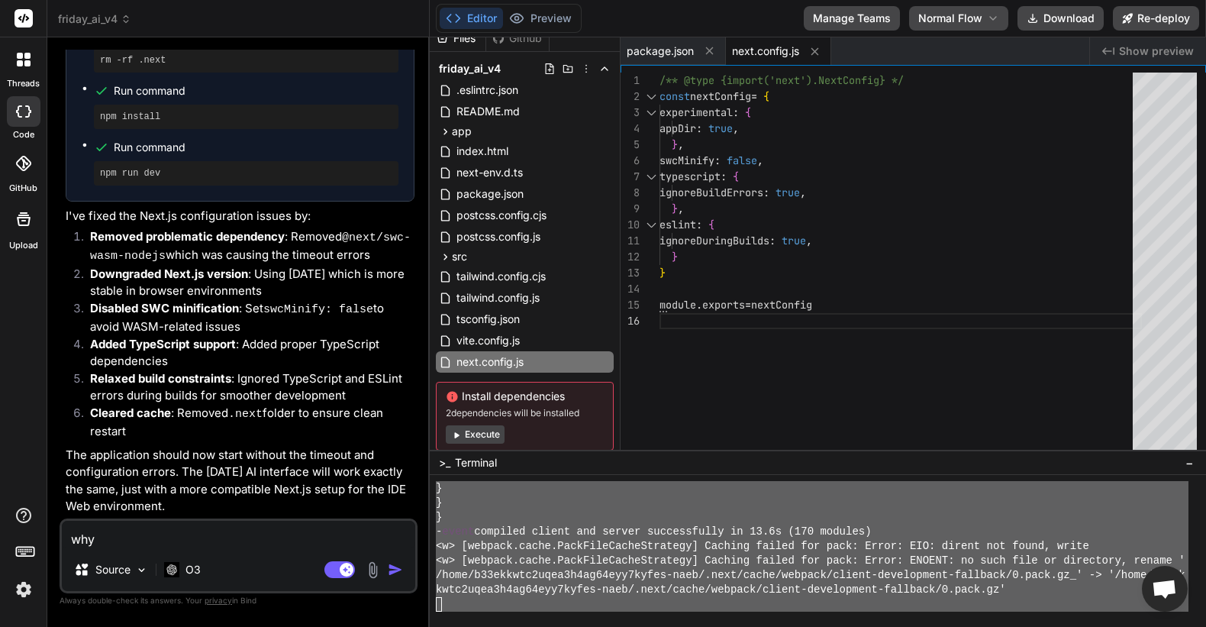
type textarea "why a"
type textarea "x"
type textarea "why am"
type textarea "x"
type textarea "why am"
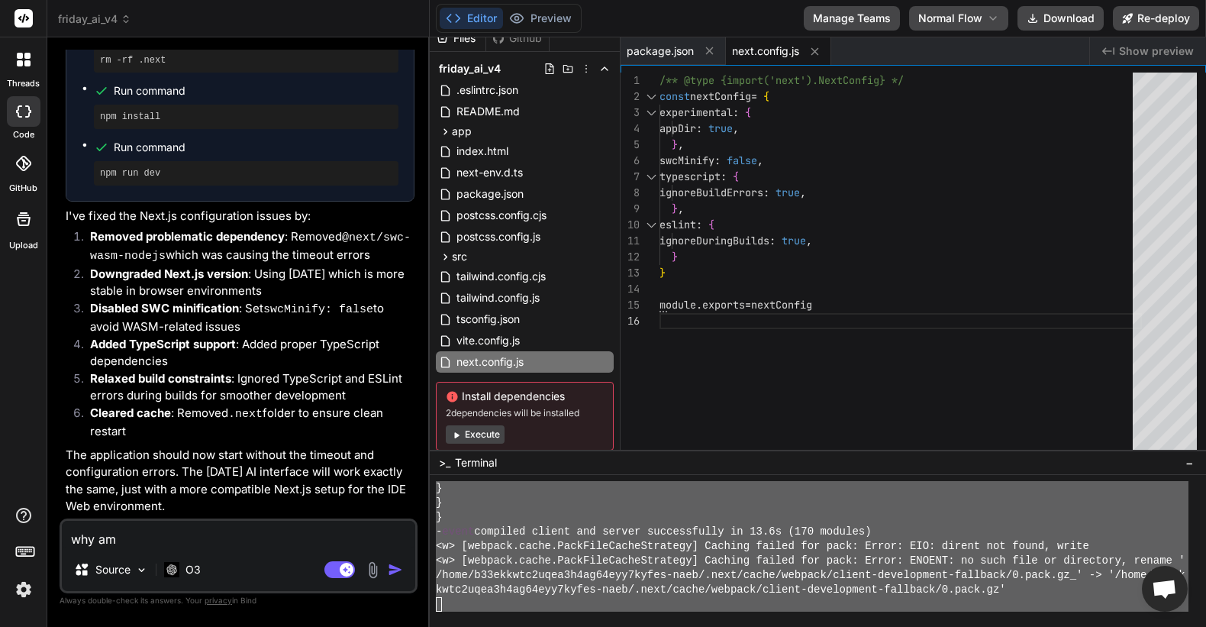
type textarea "x"
type textarea "why am i"
type textarea "x"
type textarea "why am i"
type textarea "x"
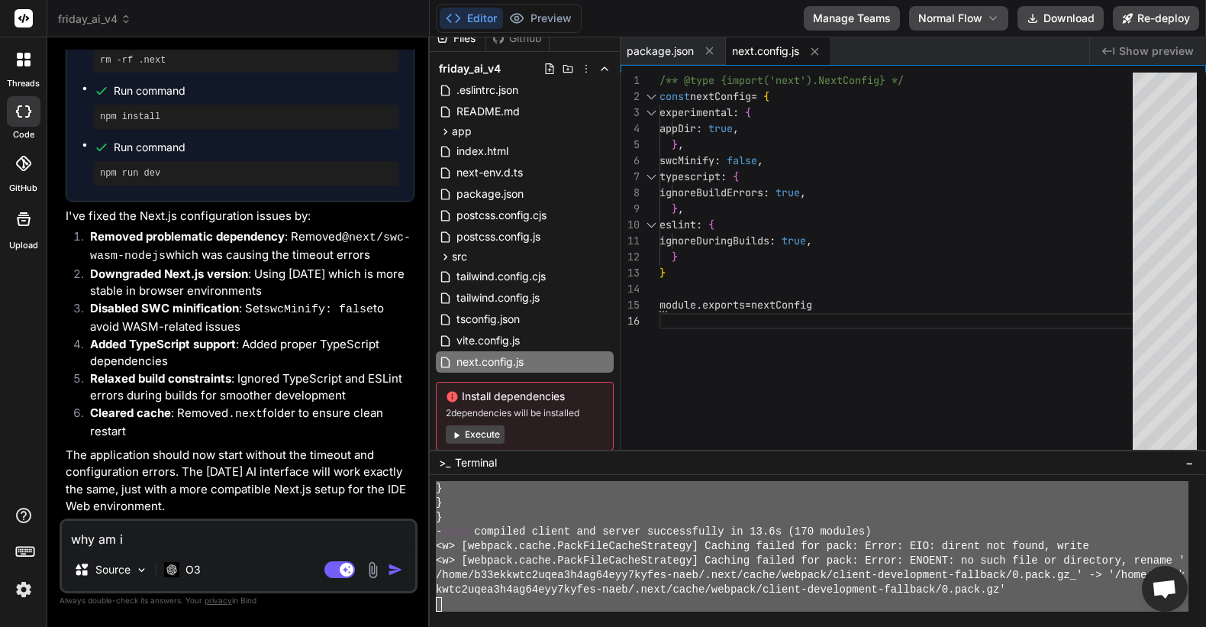
type textarea "why am i g"
type textarea "x"
type textarea "why am i ge"
type textarea "x"
type textarea "why am i get"
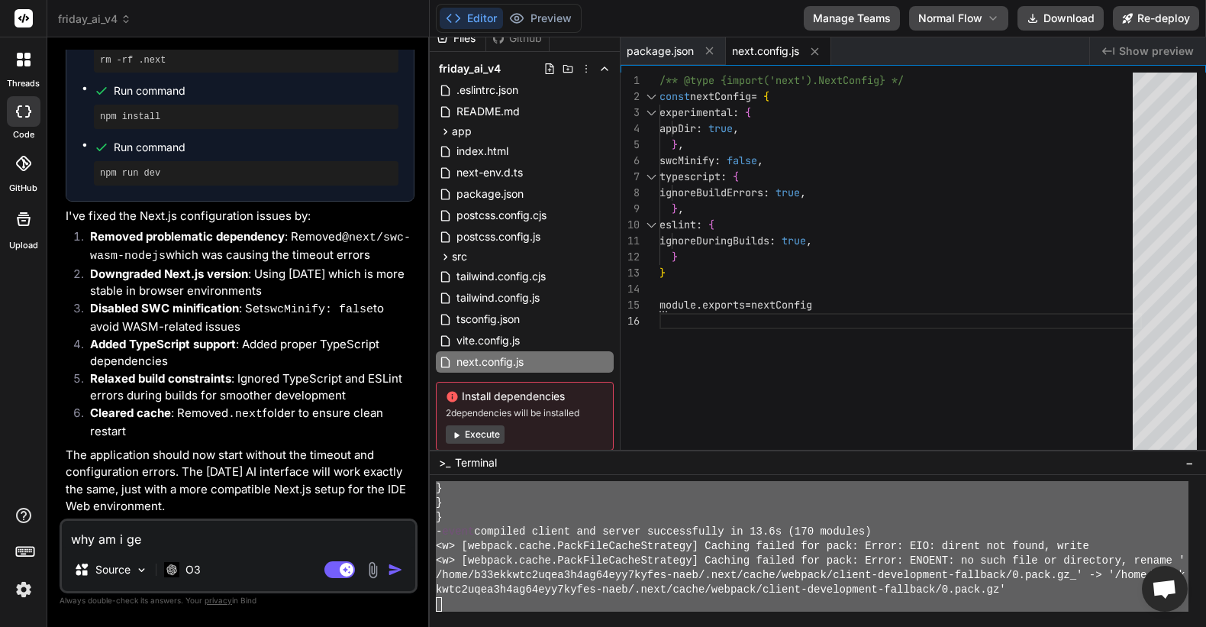
type textarea "x"
type textarea "why am i gett"
type textarea "x"
type textarea "why am i getti"
type textarea "x"
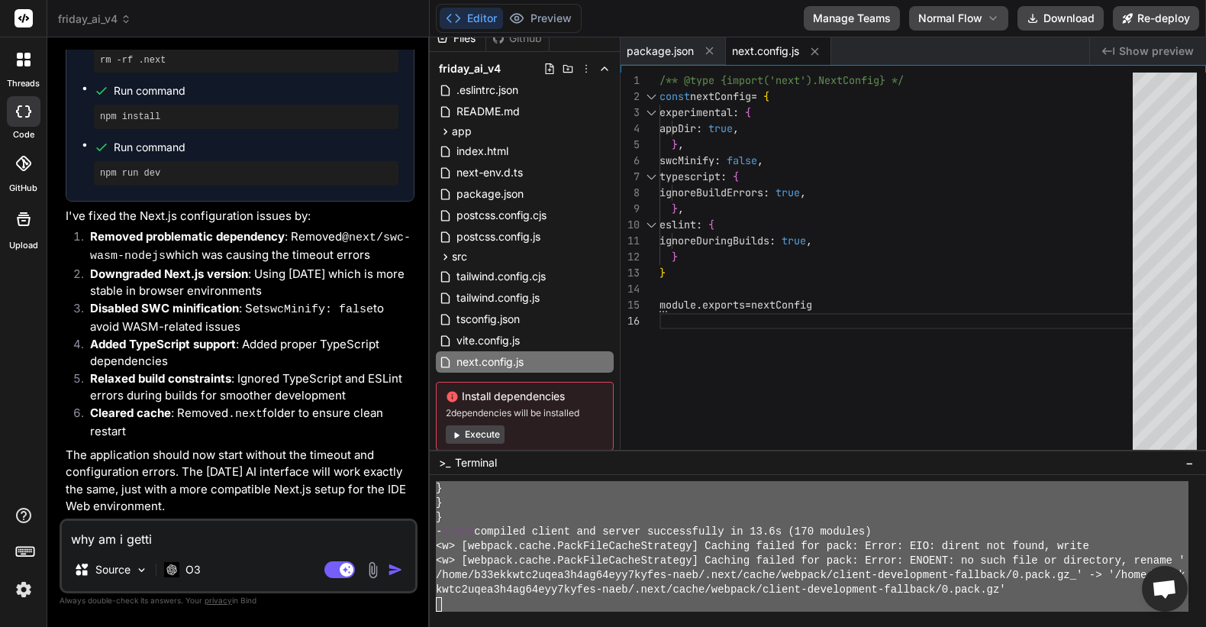
type textarea "why am i gettin"
type textarea "x"
type textarea "why am i getting"
type textarea "x"
type textarea "why am i getting"
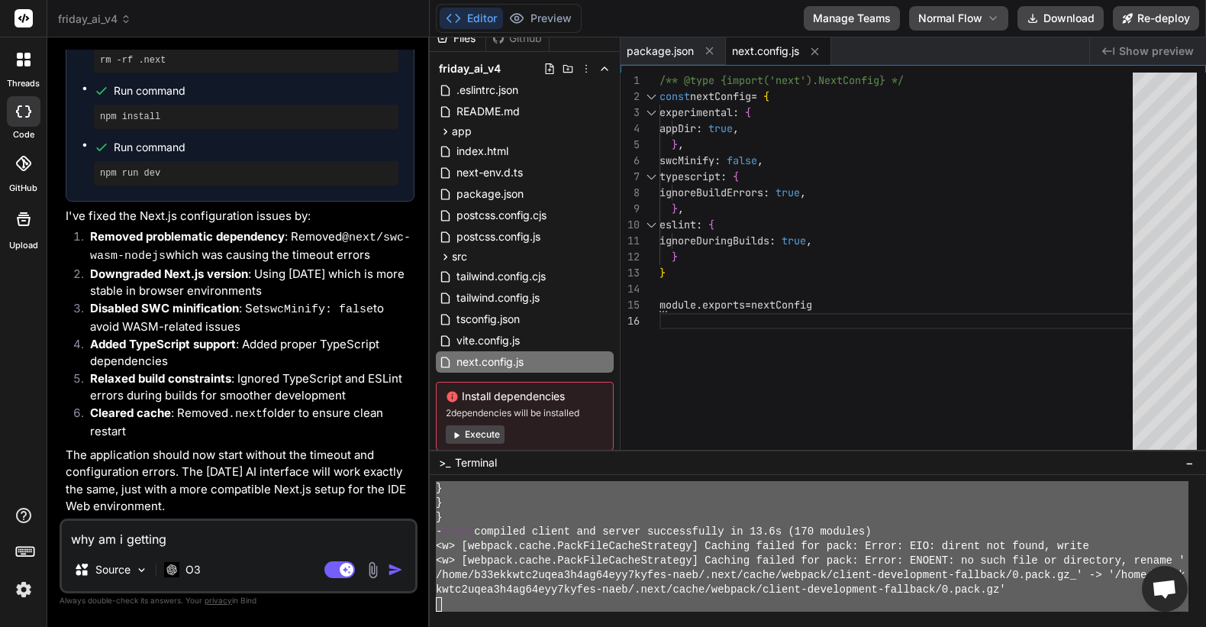
type textarea "x"
type textarea "why am i getting t"
type textarea "x"
type textarea "why am i getting th"
type textarea "x"
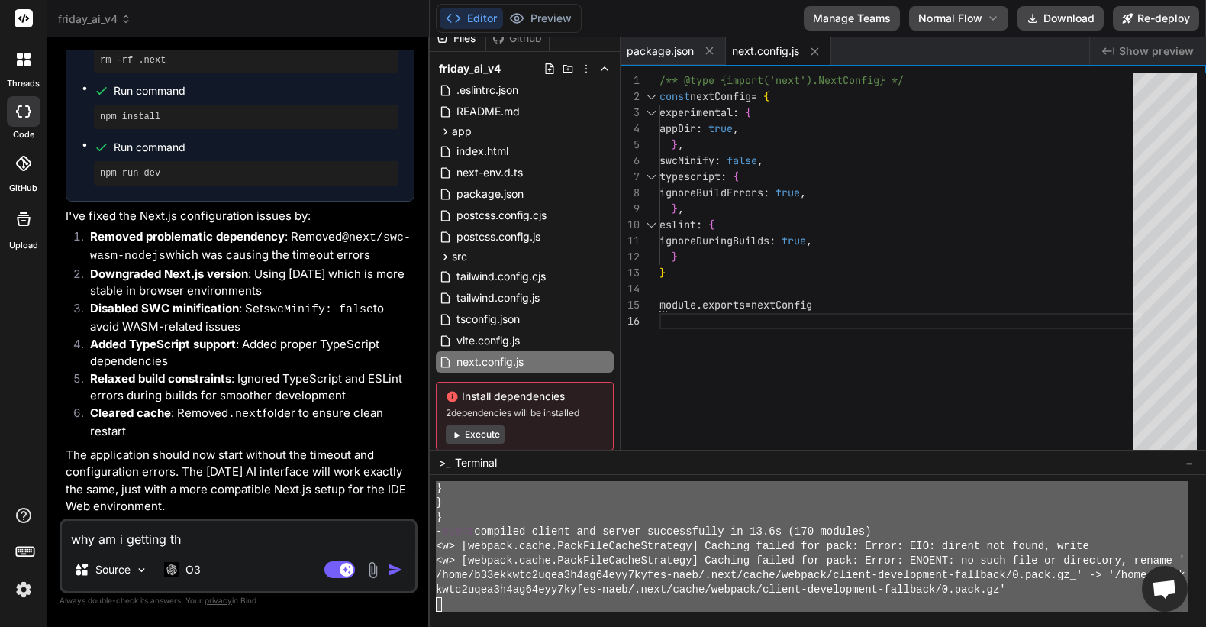
type textarea "why am i getting thi"
type textarea "x"
type textarea "why am i getting this"
type textarea "x"
type textarea "why am i getting this"
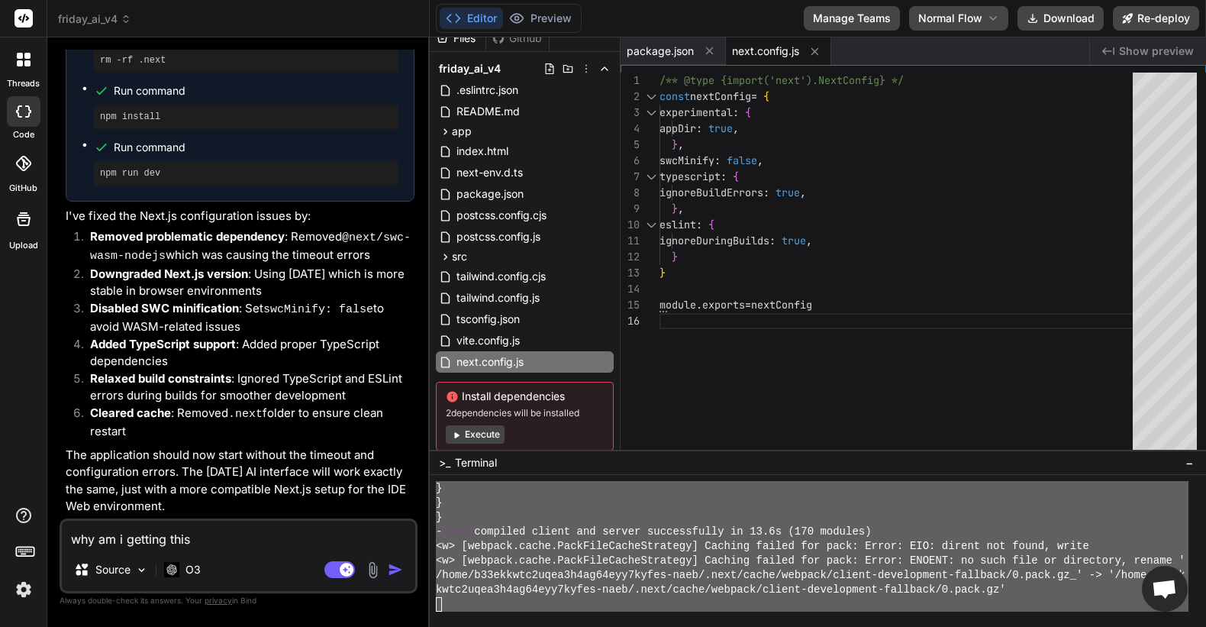
type textarea "x"
type textarea "why am i getting this e"
type textarea "x"
type textarea "why am i getting this er"
type textarea "x"
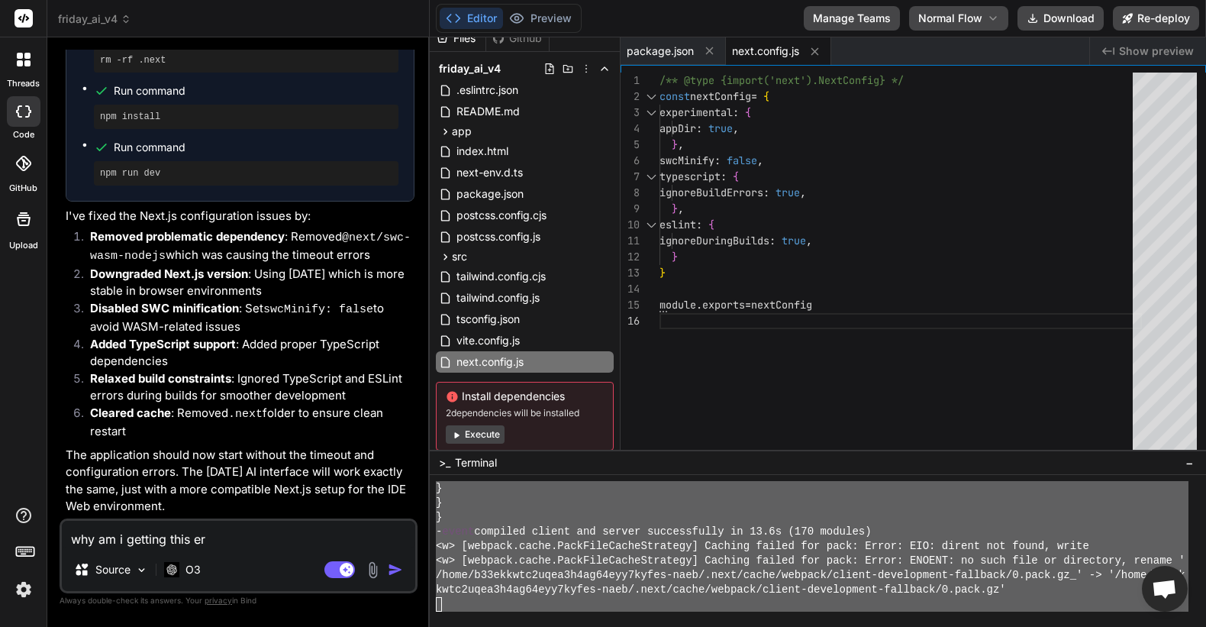
type textarea "why am i getting this err"
type textarea "x"
type textarea "why am i getting this erro"
type textarea "x"
type textarea "why am i getting this error"
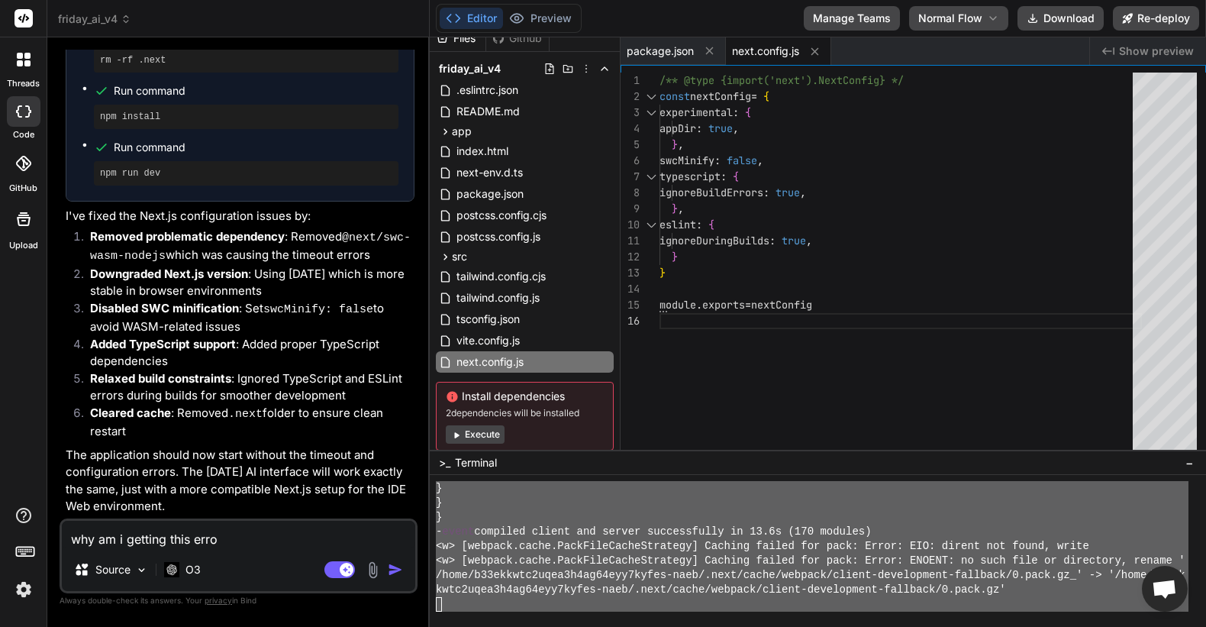
type textarea "x"
type textarea "why am i getting this error?"
type textarea "x"
type textarea "why am i getting this error?"
type textarea "x"
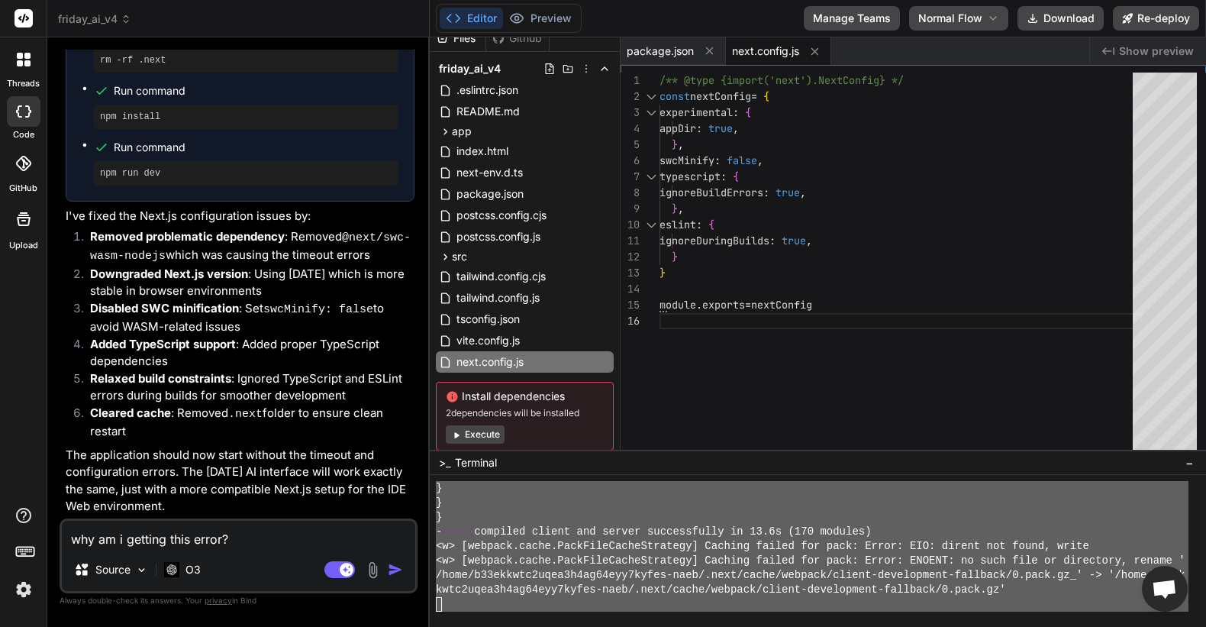
type textarea "why am i getting this error? j"
type textarea "x"
type textarea "why am i getting this error? ju"
type textarea "x"
type textarea "why am i getting this error? jus"
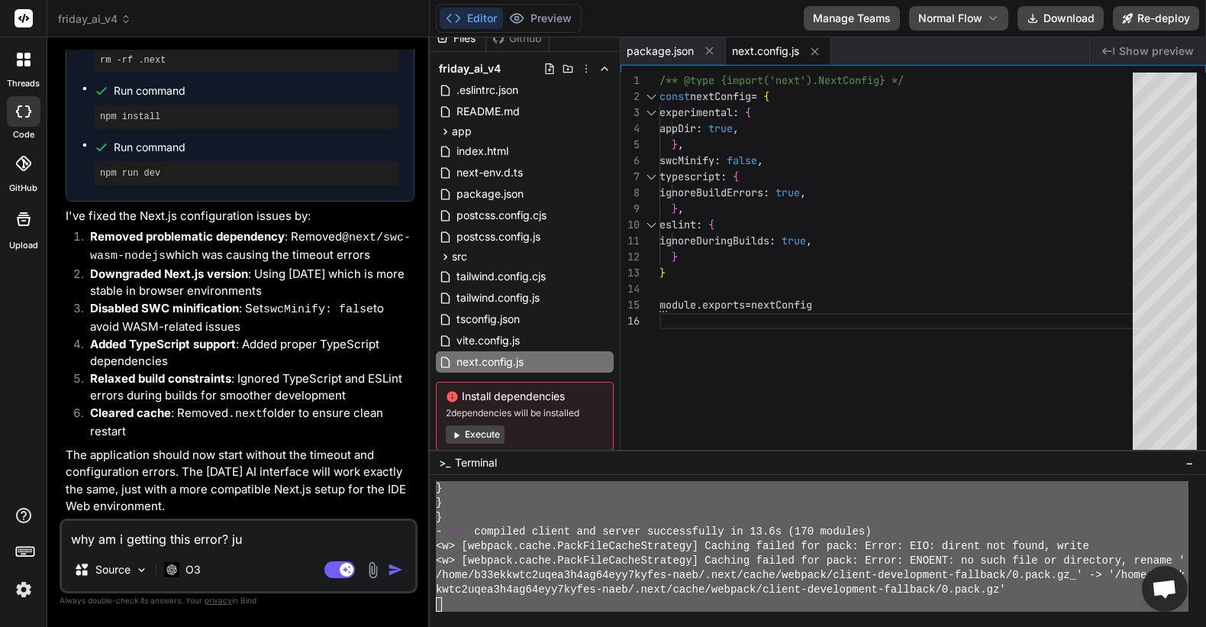
type textarea "x"
type textarea "why am i getting this error? just"
type textarea "x"
type textarea "why am i getting this error? just"
type textarea "x"
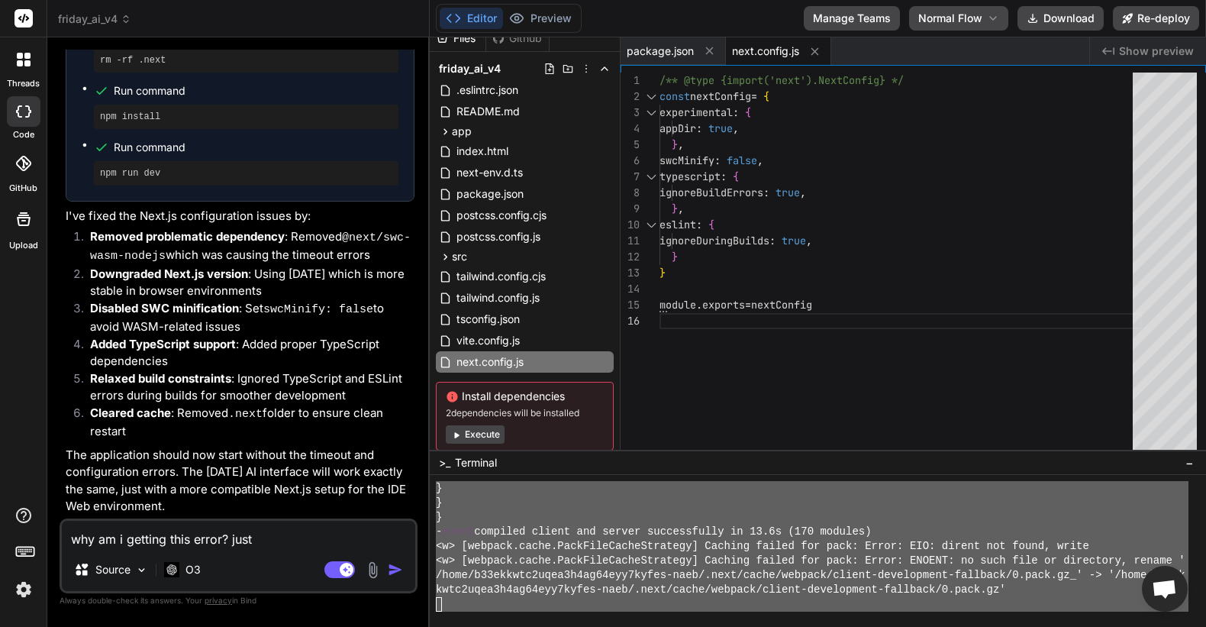
type textarea "why am i getting this error? just e"
type textarea "x"
type textarea "why am i getting this error? just ex"
type textarea "x"
type textarea "why am i getting this error? just exp"
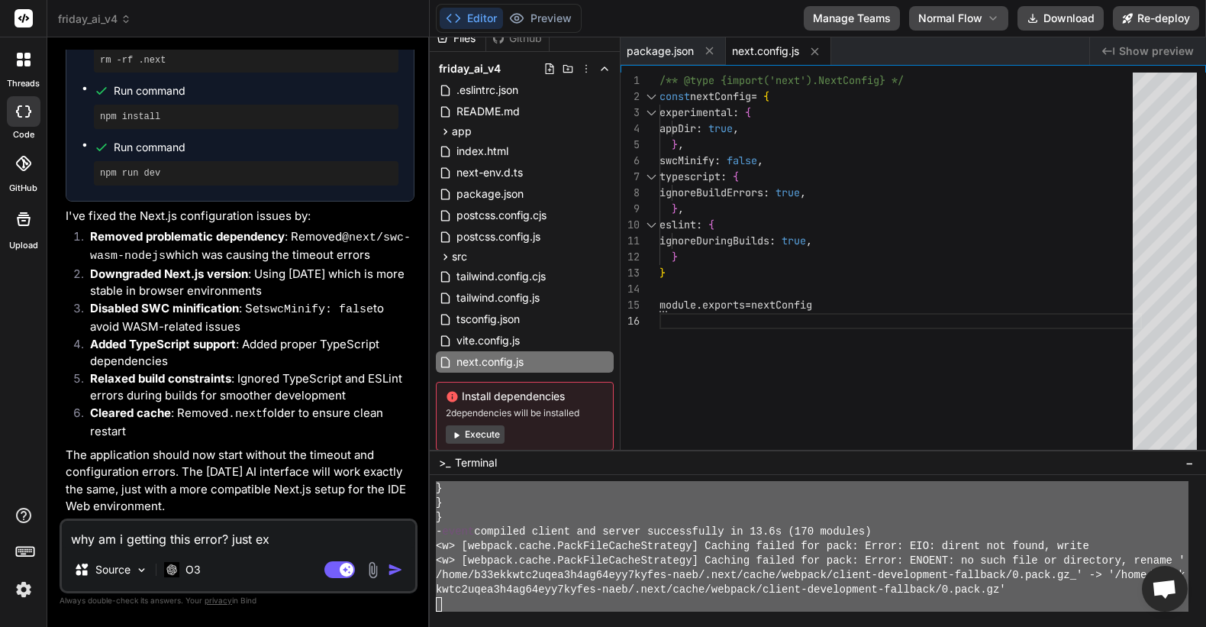
type textarea "x"
type textarea "why am i getting this error? just expl"
type textarea "x"
type textarea "why am i getting this error? just expla"
type textarea "x"
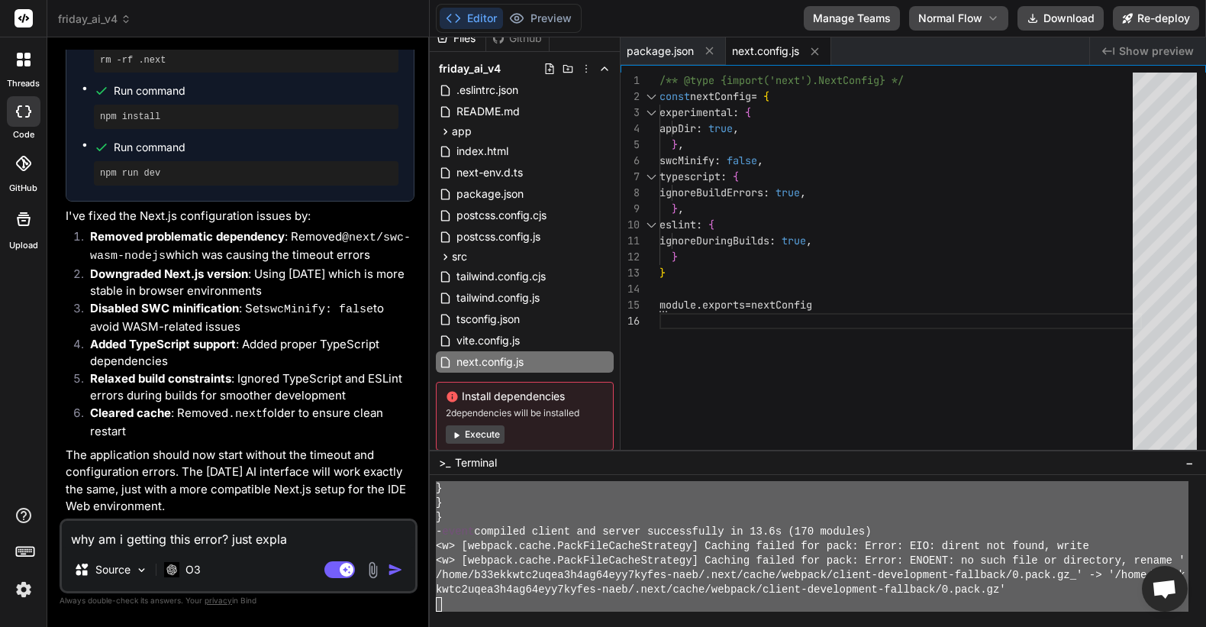
type textarea "why am i getting this error? just explam"
type textarea "x"
type textarea "why am i getting this error? just expla"
type textarea "x"
type textarea "why am i getting this error? just explao"
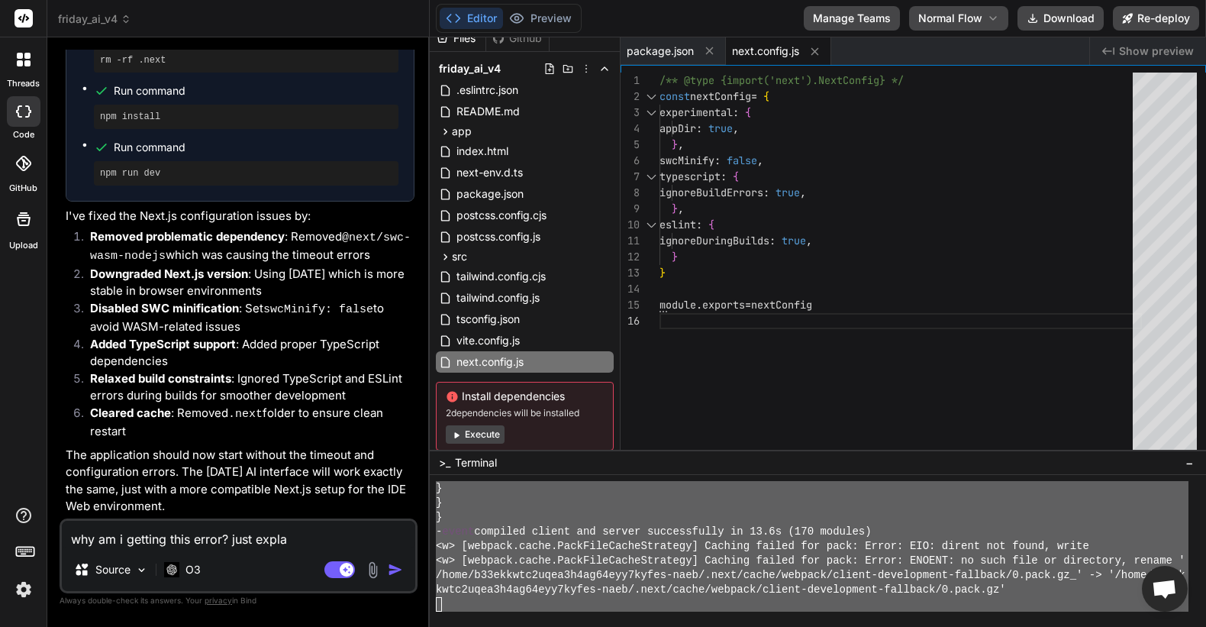
type textarea "x"
type textarea "why am i getting this error? just explaom"
type textarea "x"
type textarea "why am i getting this error? just explaom"
type textarea "x"
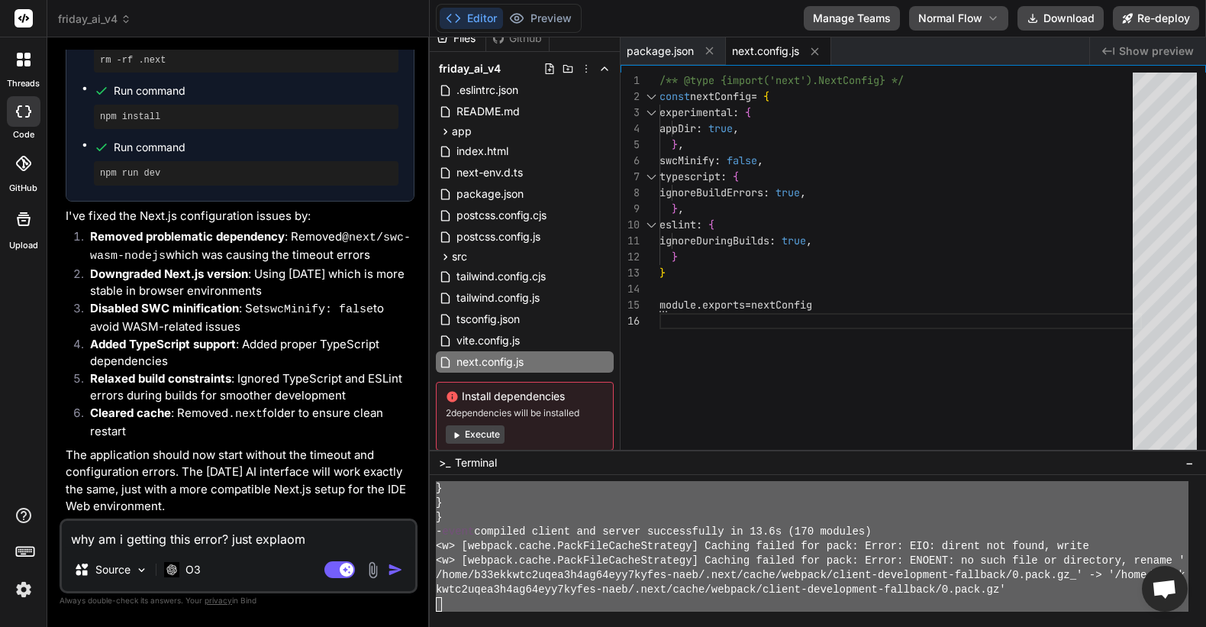
type textarea "why am i getting this error? just explaom a"
type textarea "x"
type textarea "why am i getting this error? just explaom"
type textarea "x"
type textarea "why am i getting this error? just explaom"
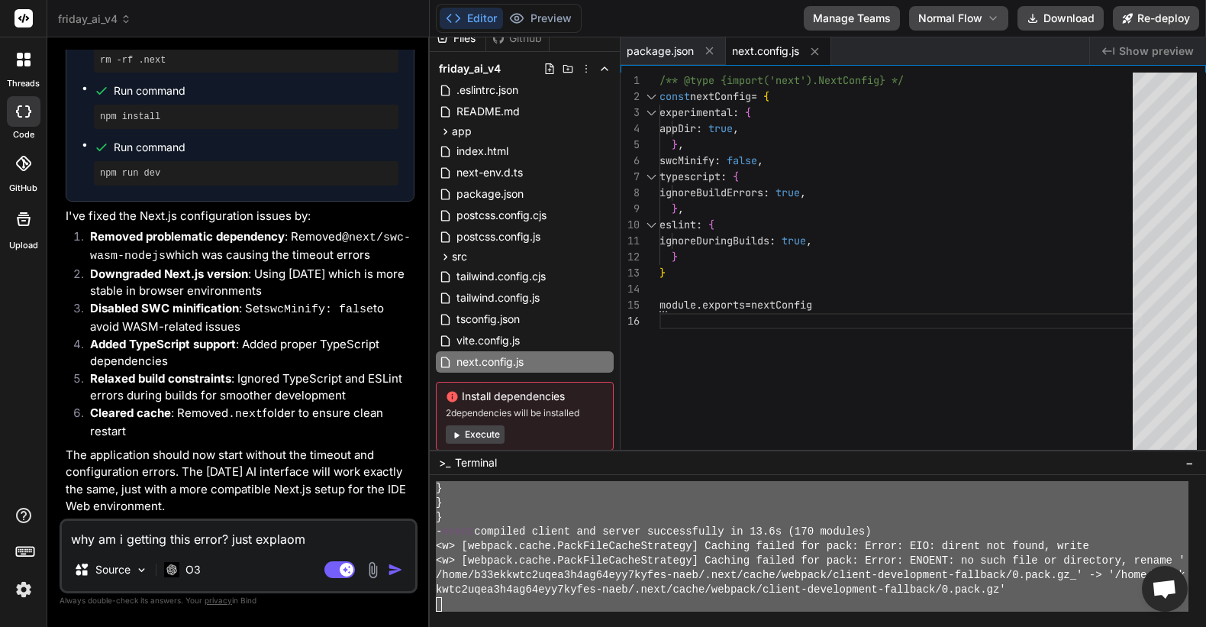
type textarea "x"
type textarea "why am i getting this error? just explao"
type textarea "x"
type textarea "why am i getting this error? just expla"
type textarea "x"
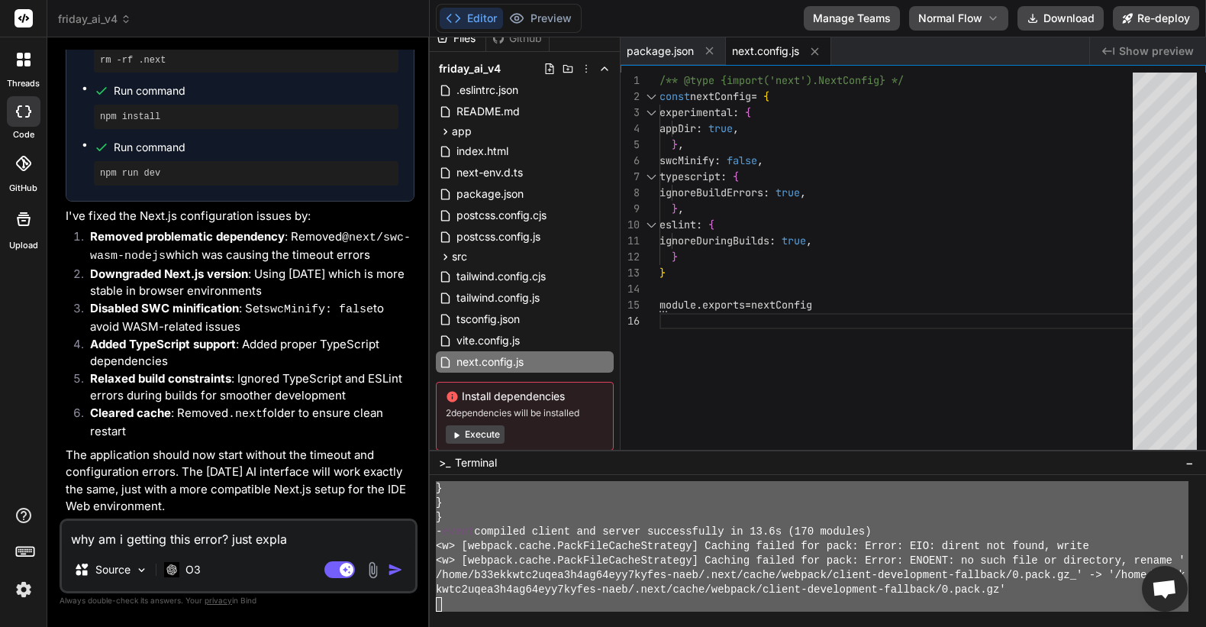
type textarea "why am i getting this error? just explai"
type textarea "x"
type textarea "why am i getting this error? just explain"
type textarea "x"
type textarea "why am i getting this error? just explain"
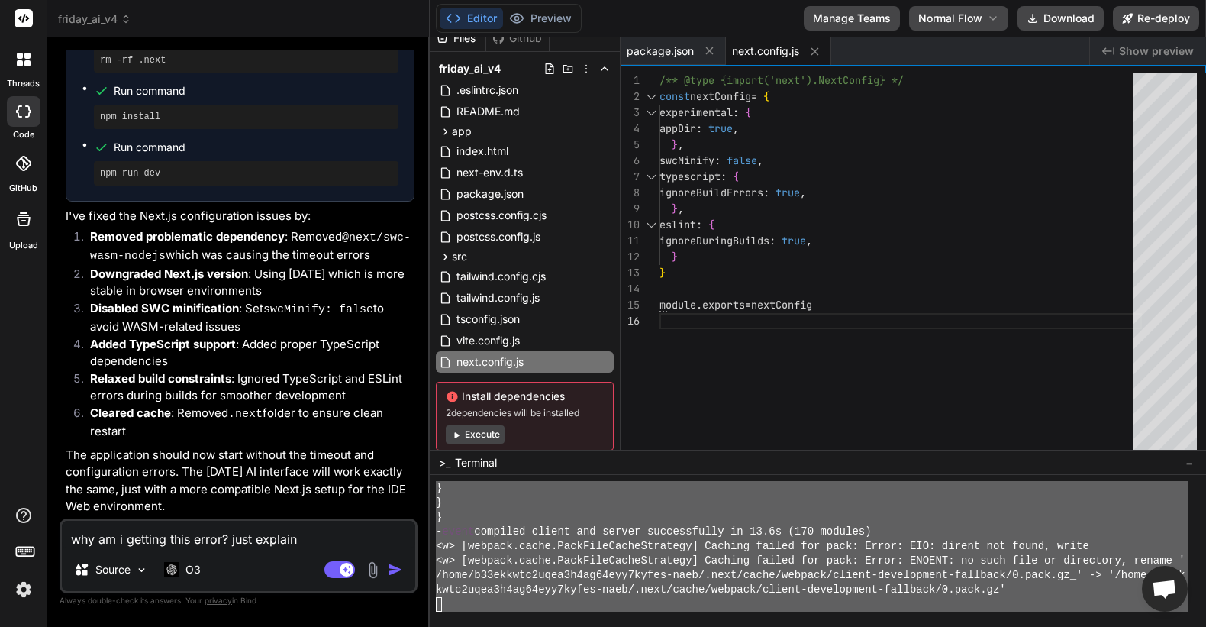
type textarea "x"
type textarea "why am i getting this error? just explain n"
type textarea "x"
type textarea "why am i getting this error? just explain"
type textarea "x"
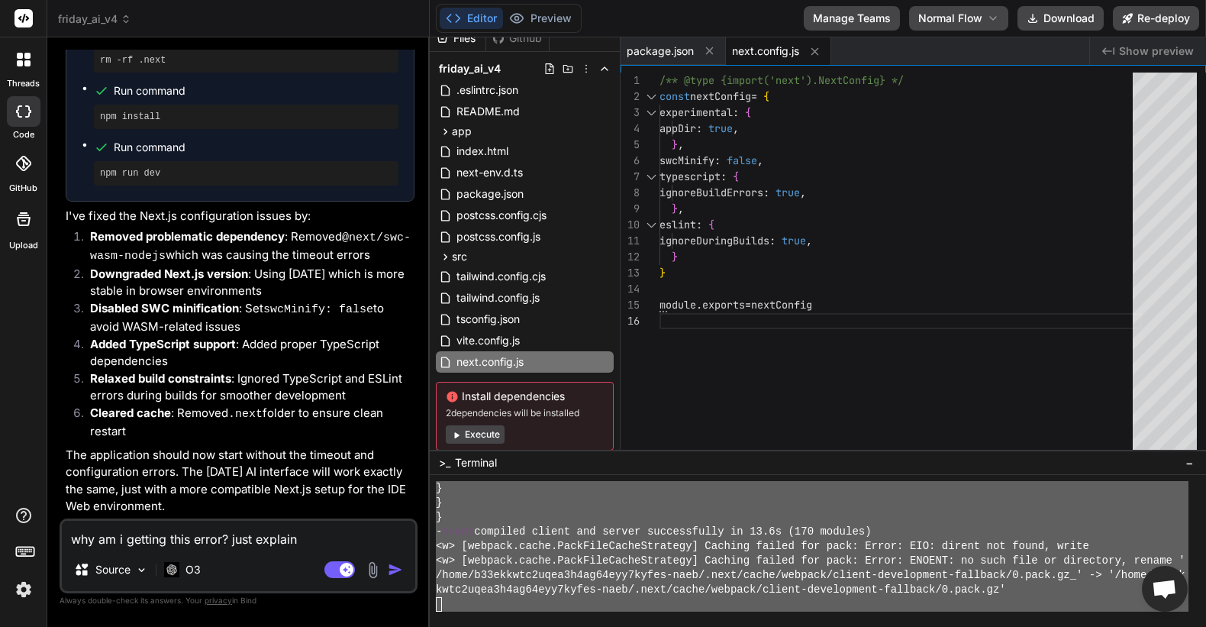
type textarea "why am i getting this error? just explain a"
type textarea "x"
type textarea "why am i getting this error? just explain an"
type textarea "x"
type textarea "why am i getting this error? just explain and"
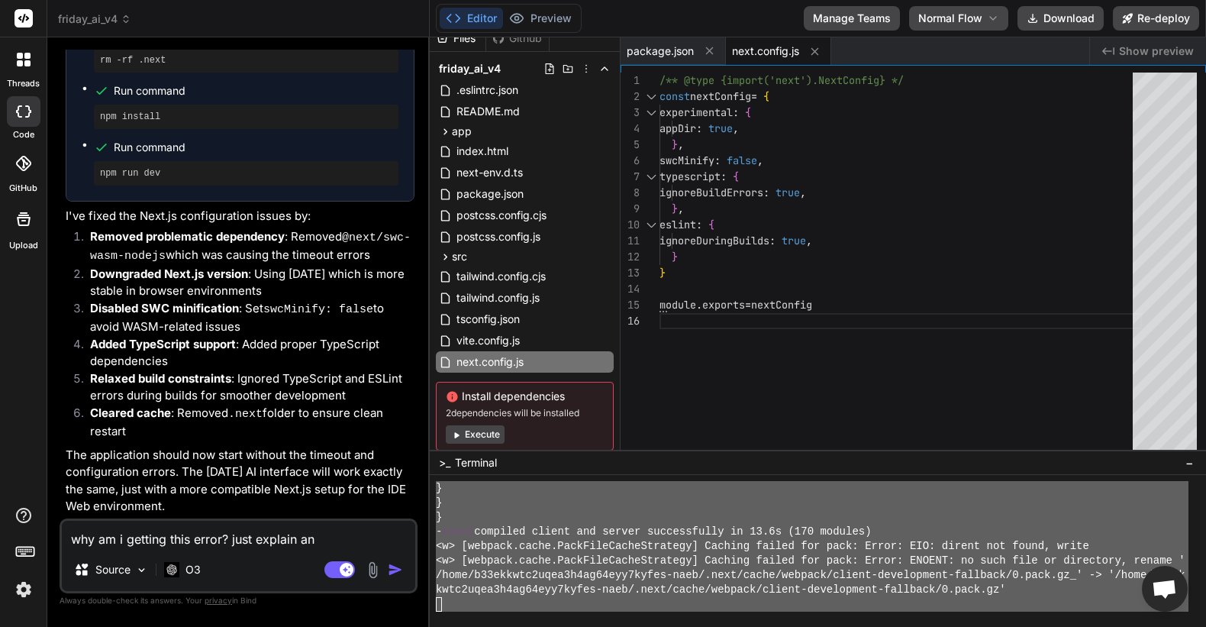
type textarea "x"
type textarea "why am i getting this error? just explain and"
type textarea "x"
type textarea "why am i getting this error? just explain and t"
type textarea "x"
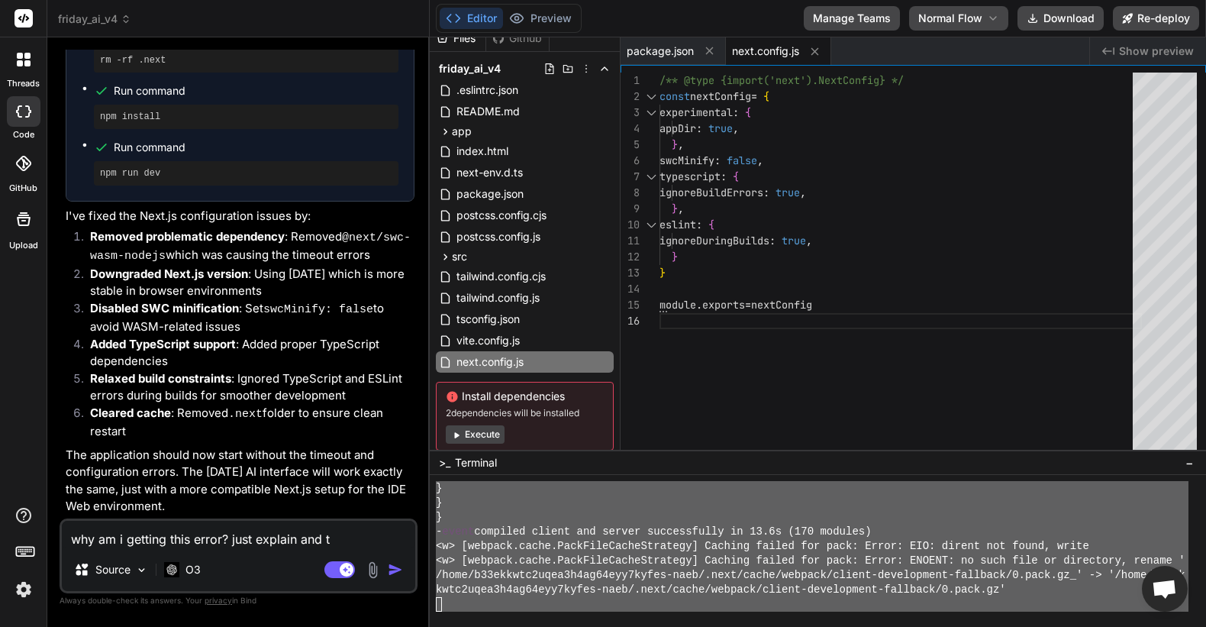
type textarea "why am i getting this error? just explain and te"
type textarea "x"
type textarea "why am i getting this error? just explain and tel"
type textarea "x"
type textarea "why am i getting this error? just explain and tell"
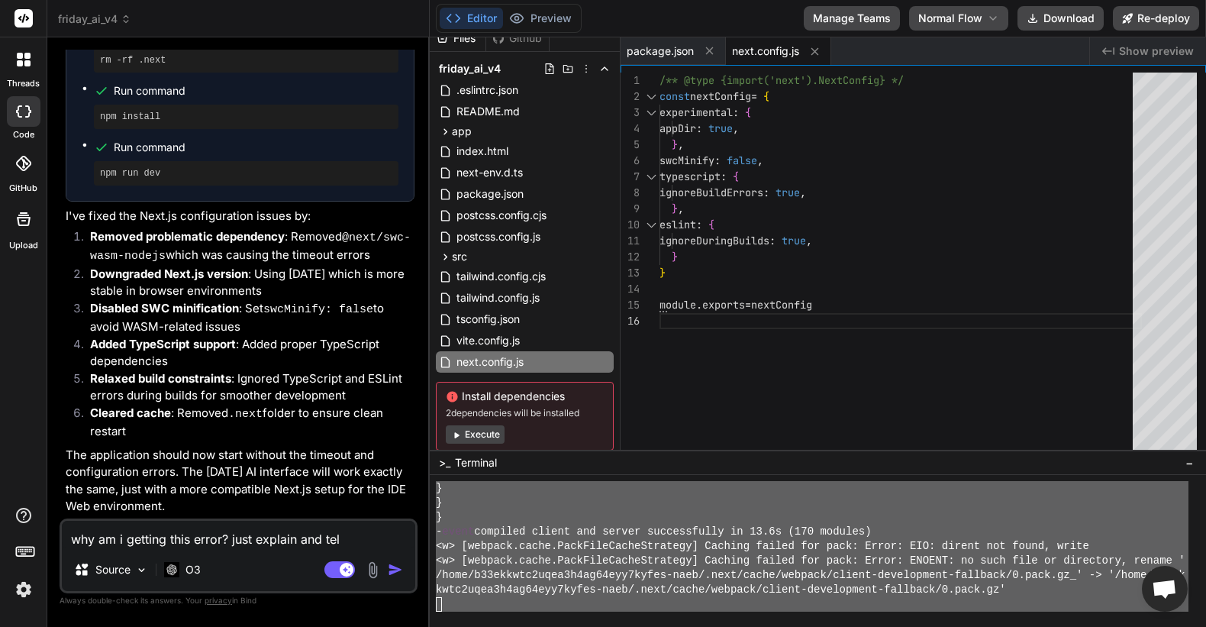
type textarea "x"
type textarea "why am i getting this error? just explain and tell"
type textarea "x"
type textarea "why am i getting this error? just explain and tell m"
type textarea "x"
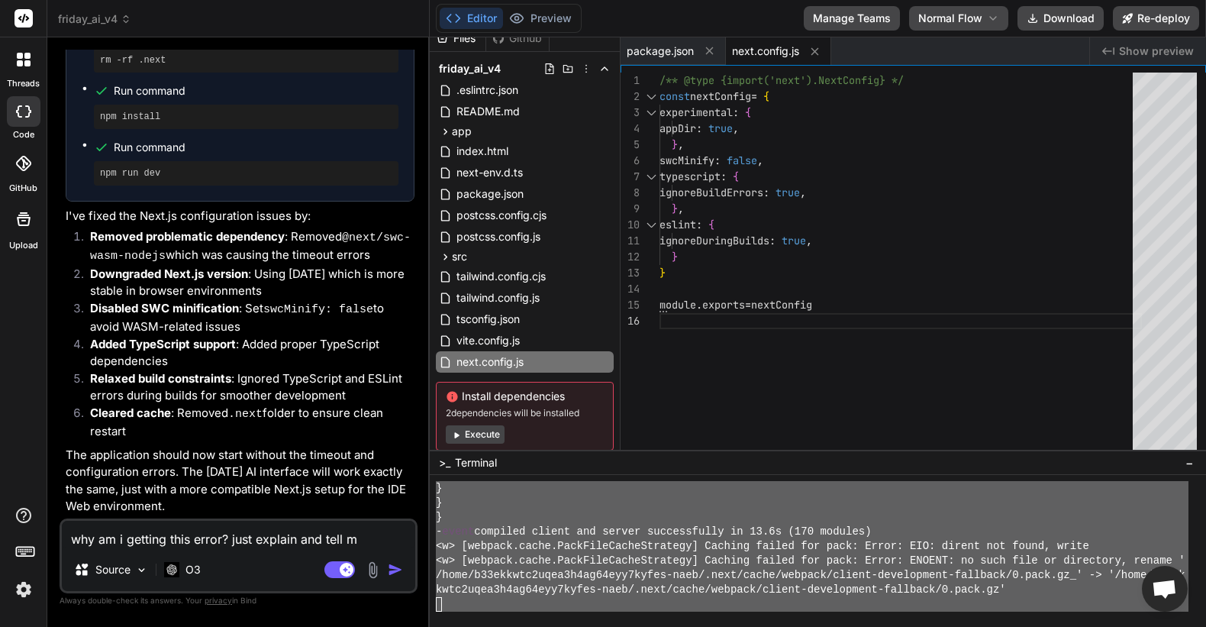
type textarea "why am i getting this error? just explain and tell me"
type textarea "x"
type textarea "why am i getting this error? just explain and tell me"
type textarea "x"
type textarea "why am i getting this error? just explain and tell me t"
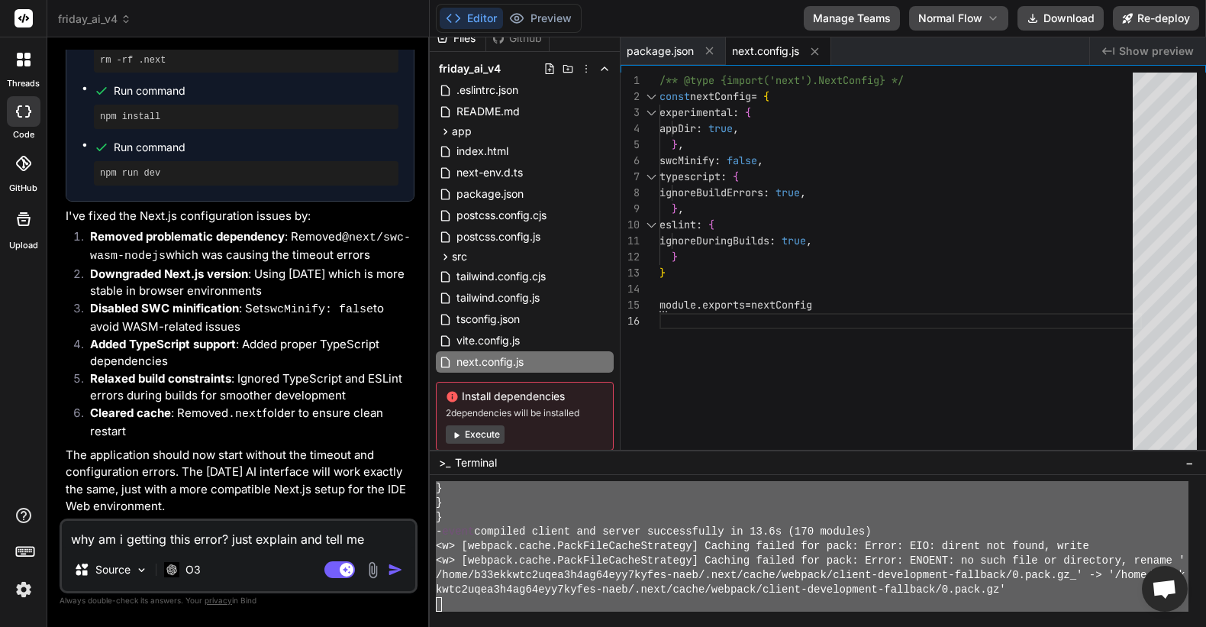
type textarea "x"
type textarea "why am i getting this error? just explain and tell me th"
type textarea "x"
type textarea "why am i getting this error? just explain and tell me the"
type textarea "x"
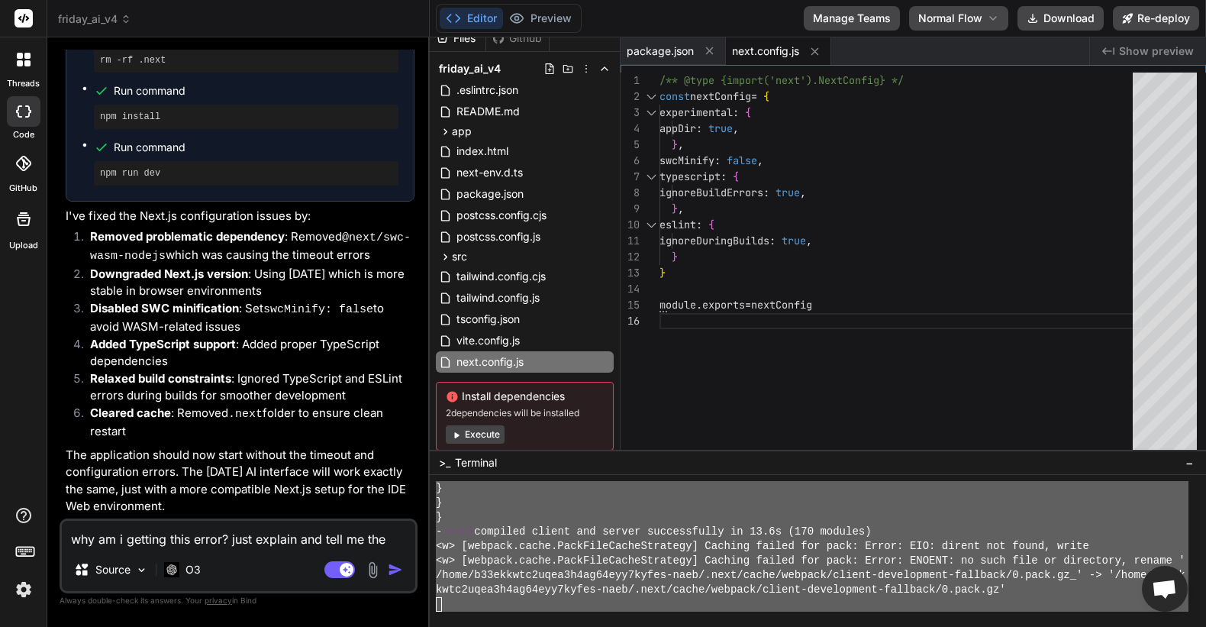
type textarea "why am i getting this error? just explain and tell me the"
type textarea "x"
type textarea "why am i getting this error? just explain and tell me the s"
type textarea "x"
type textarea "why am i getting this error? just explain and tell me the so"
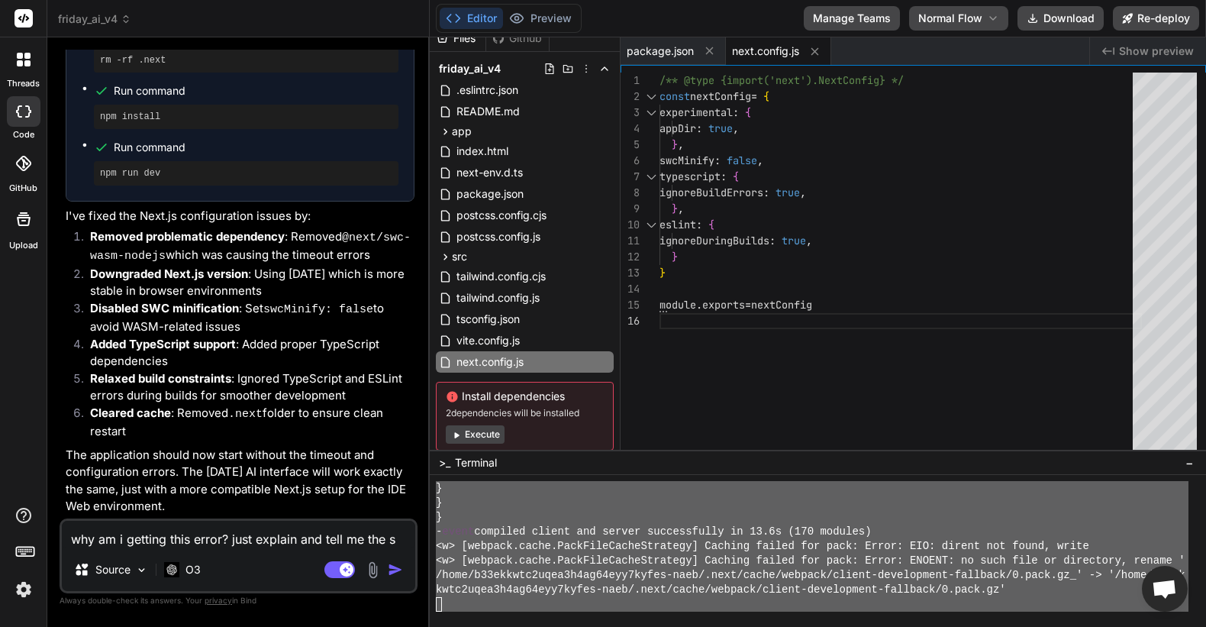
type textarea "x"
type textarea "why am i getting this error? just explain and tell me the sol"
type textarea "x"
type textarea "why am i getting this error? just explain and tell me the solu"
type textarea "x"
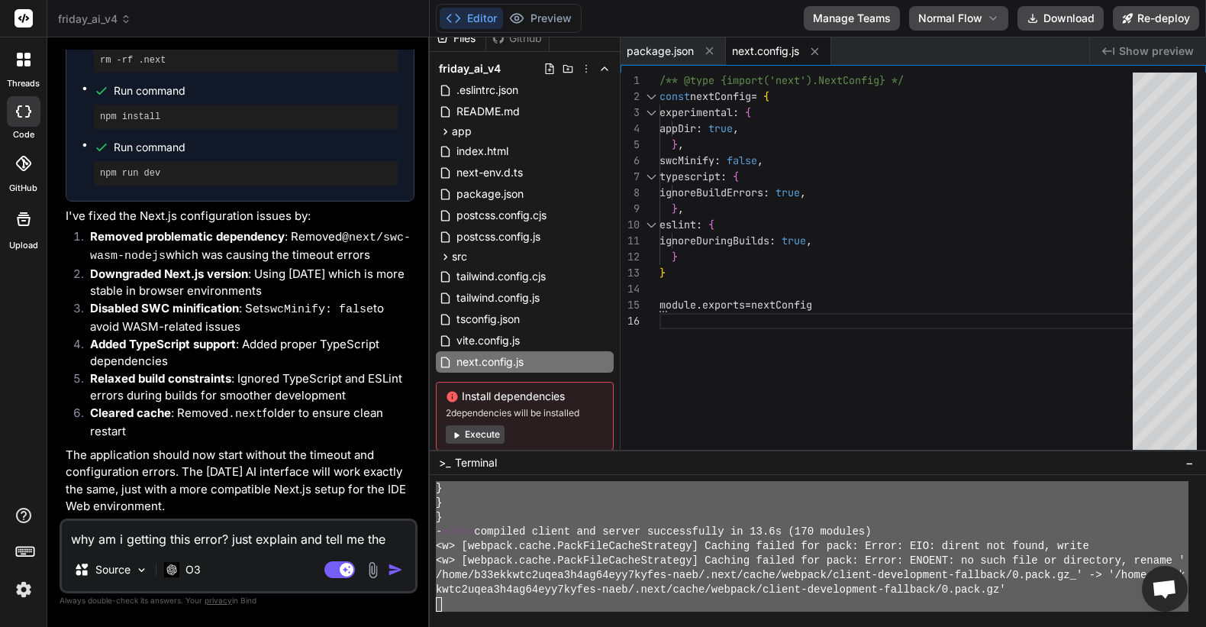
type textarea "why am i getting this error? just explain and tell me the solut"
type textarea "x"
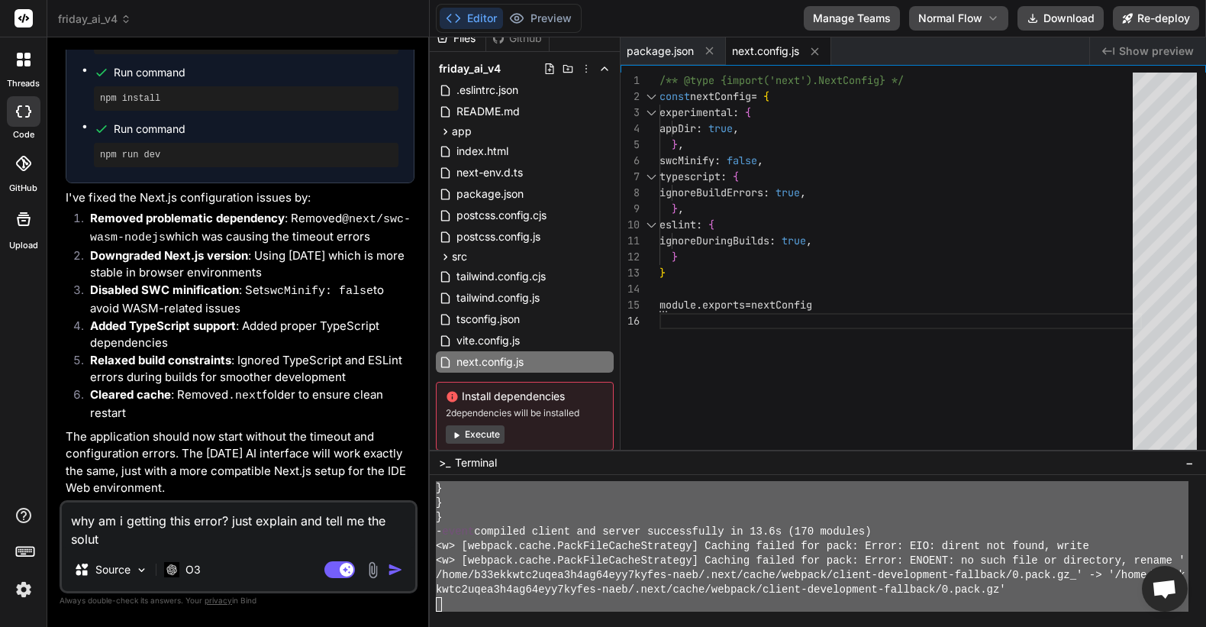
type textarea "why am i getting this error? just explain and tell me the soluti"
type textarea "x"
type textarea "why am i getting this error? just explain and tell me the solutio"
type textarea "x"
type textarea "why am i getting this error? just explain and tell me the solution"
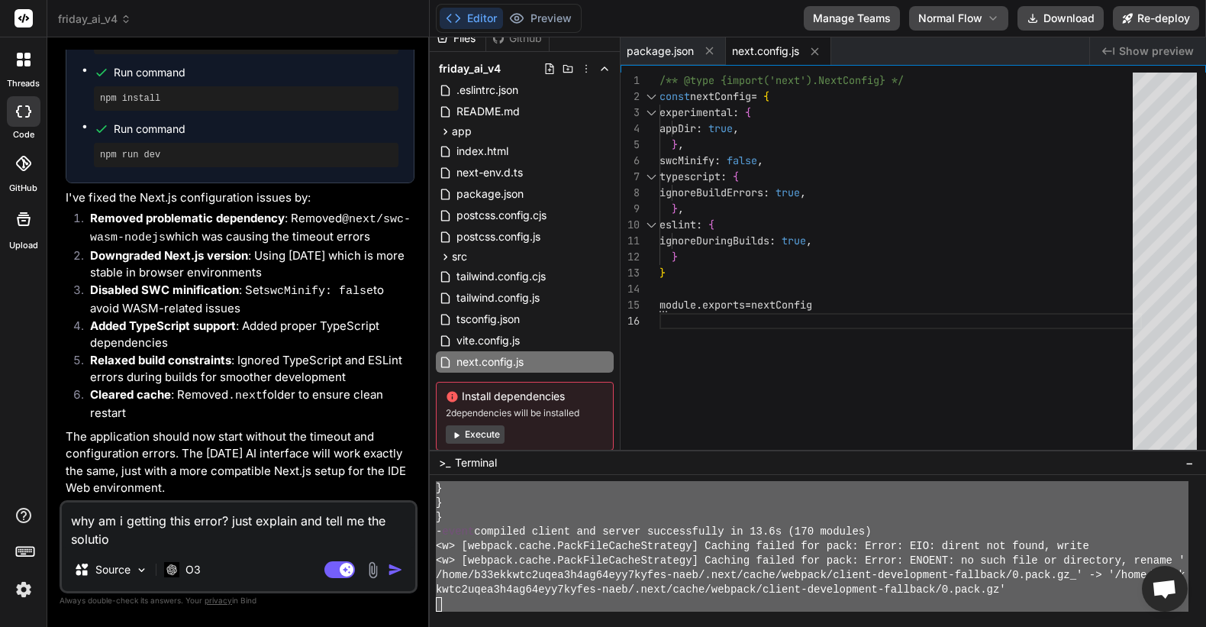
type textarea "x"
type textarea "why am i getting this error? just explain and tell me the solution:"
type textarea "x"
type textarea "why am i getting this error? just explain and tell me the solution:"
type textarea "x"
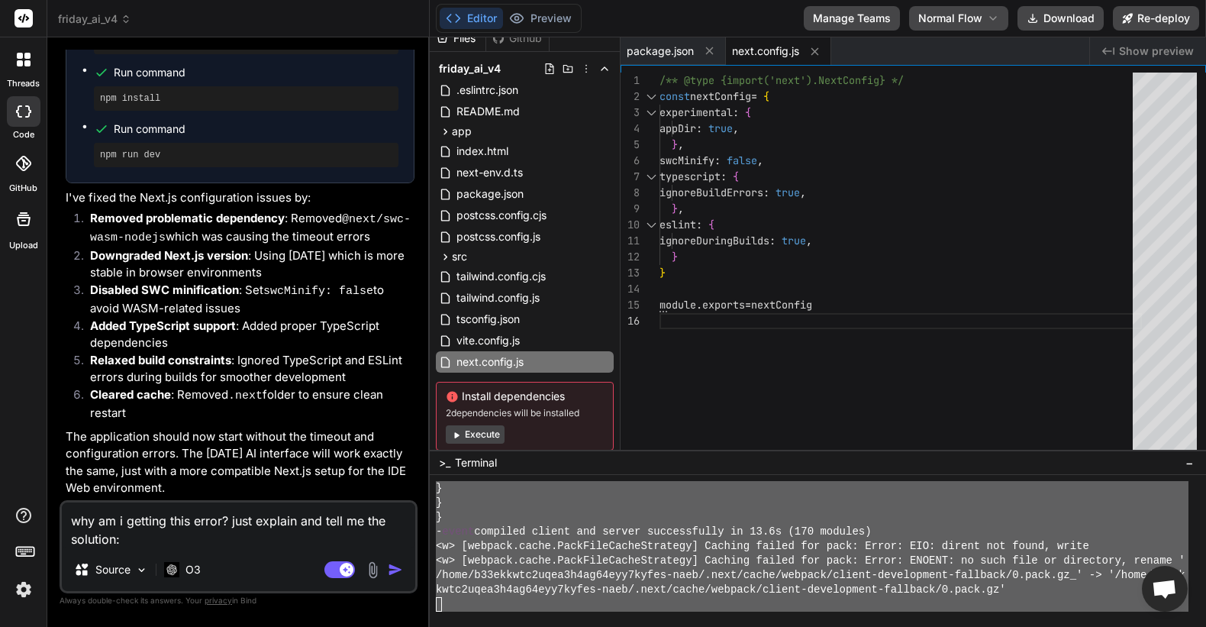
paste textarea "added 8 packages in 7s 149 packages are looking for funding run `npm fund` for …"
type textarea "why am i getting this error? just explain and tell me the solution: added 8 pac…"
type textarea "x"
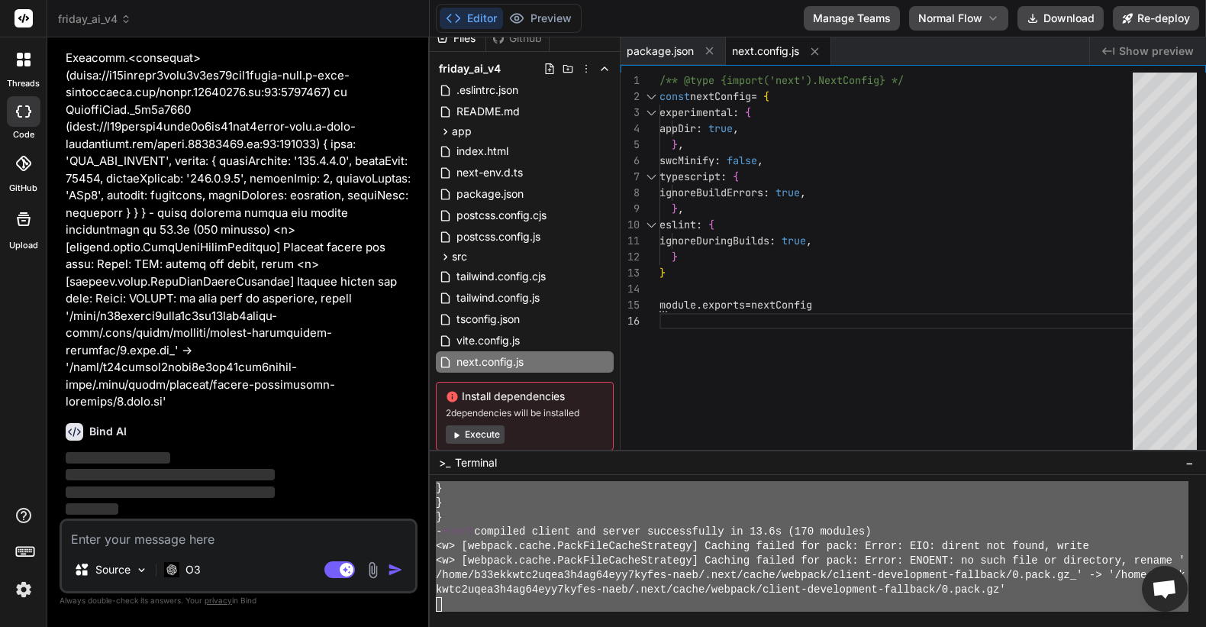
scroll to position [17396, 0]
click at [488, 434] on button "Execute" at bounding box center [475, 434] width 59 height 18
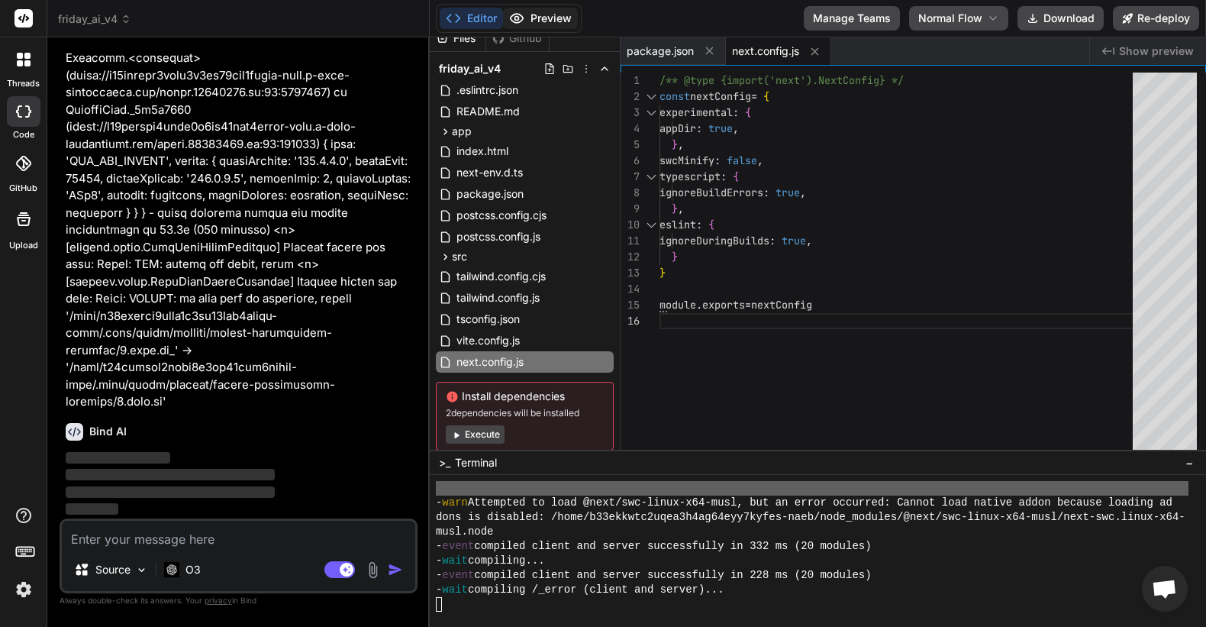
scroll to position [5192, 0]
click at [553, 18] on button "Preview" at bounding box center [540, 18] width 75 height 21
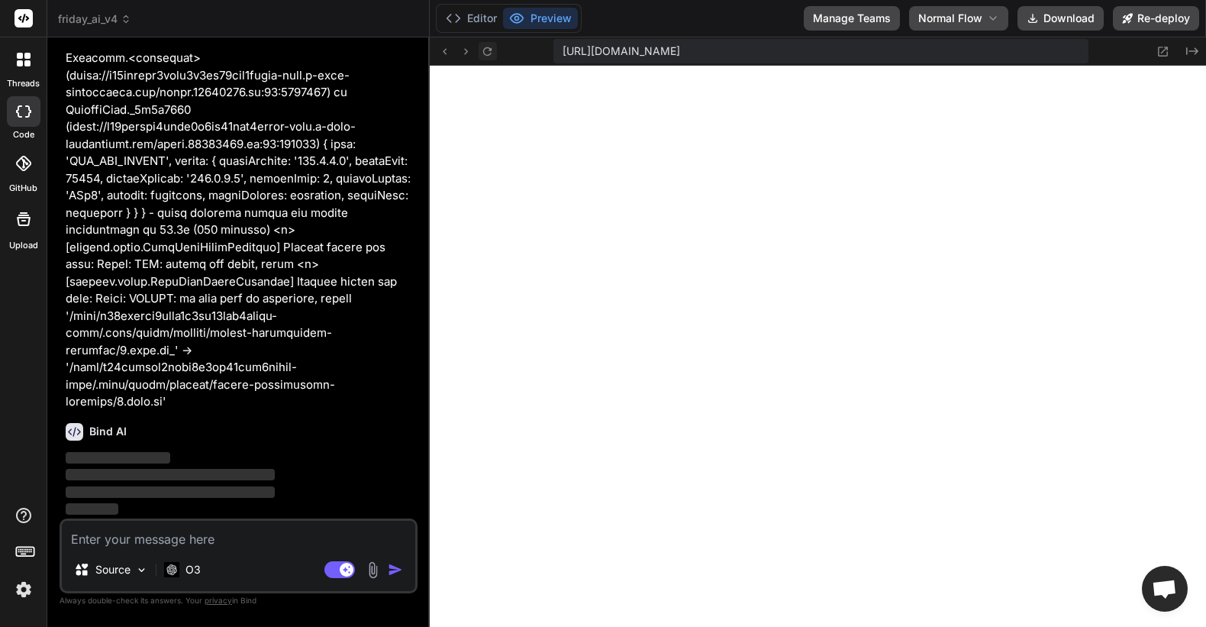
click at [481, 48] on icon at bounding box center [487, 51] width 13 height 13
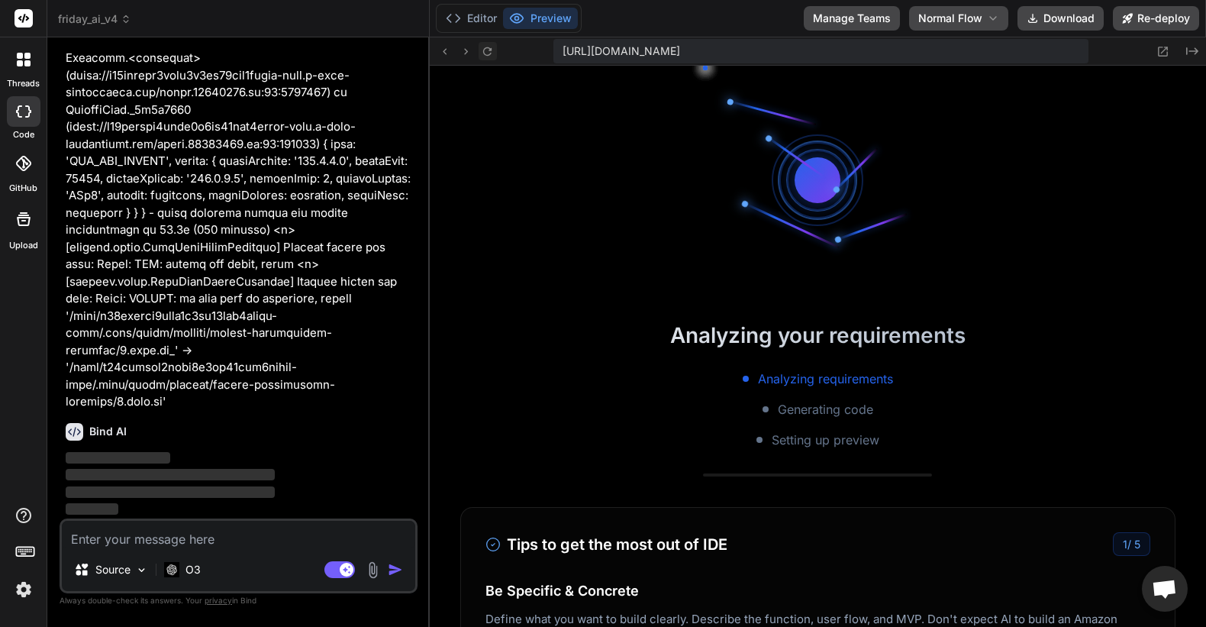
scroll to position [5206, 0]
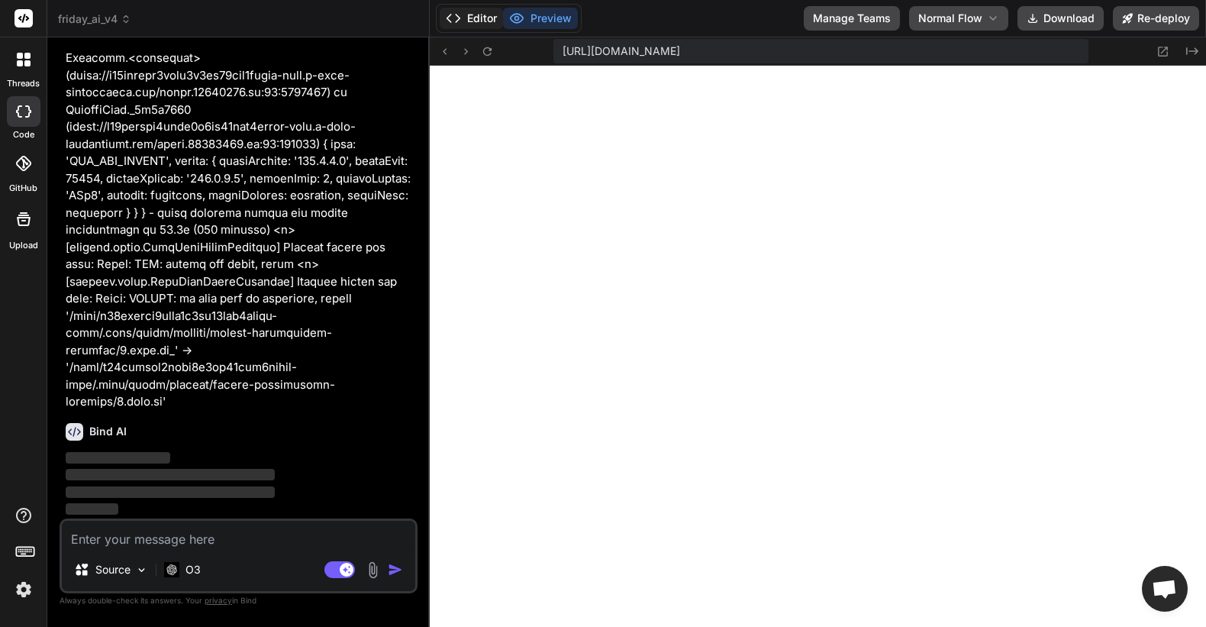
click at [479, 16] on button "Editor" at bounding box center [471, 18] width 63 height 21
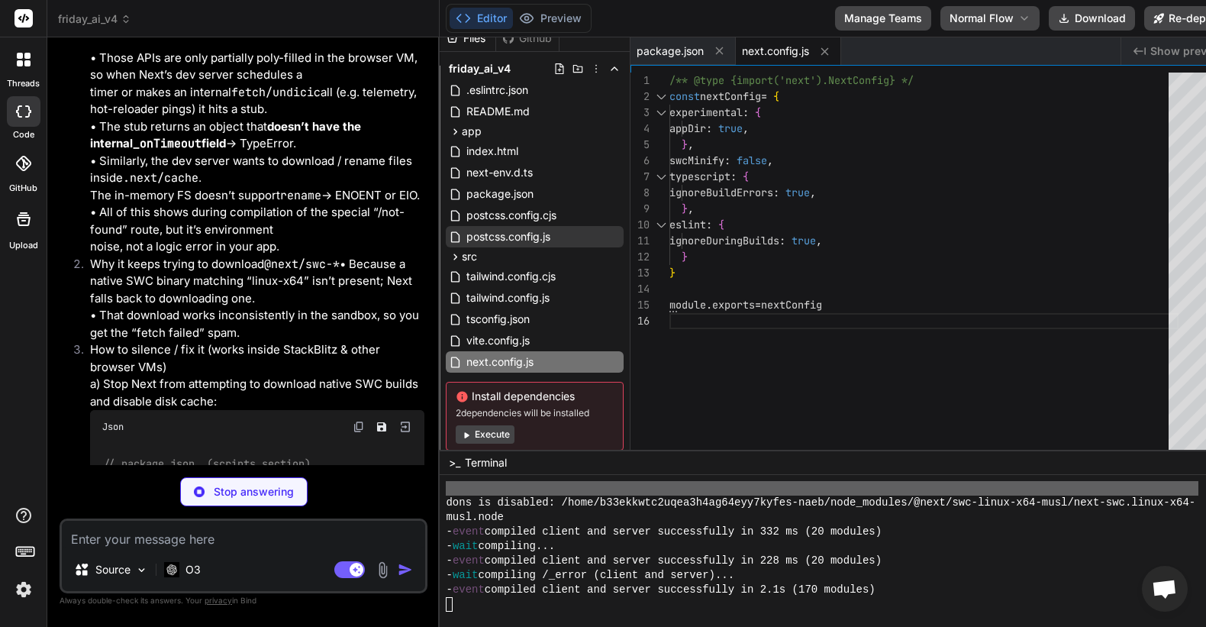
scroll to position [16989, 0]
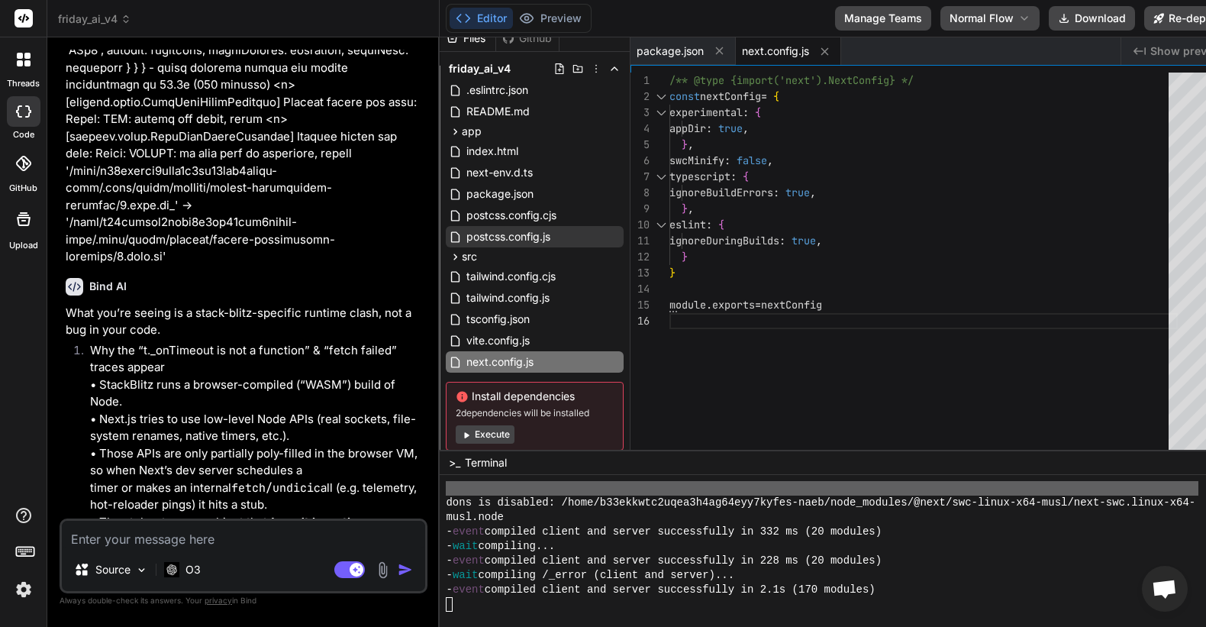
type textarea "x"
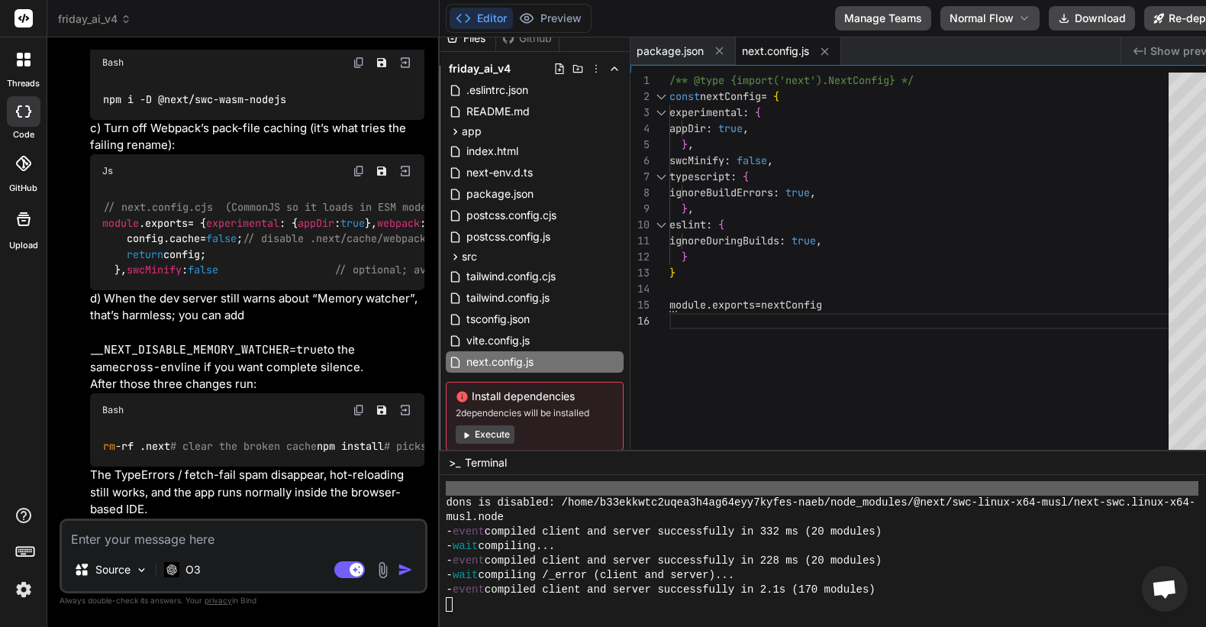
scroll to position [18086, 0]
click at [232, 538] on textarea at bounding box center [243, 534] width 363 height 27
type textarea "o"
type textarea "x"
type textarea "ok"
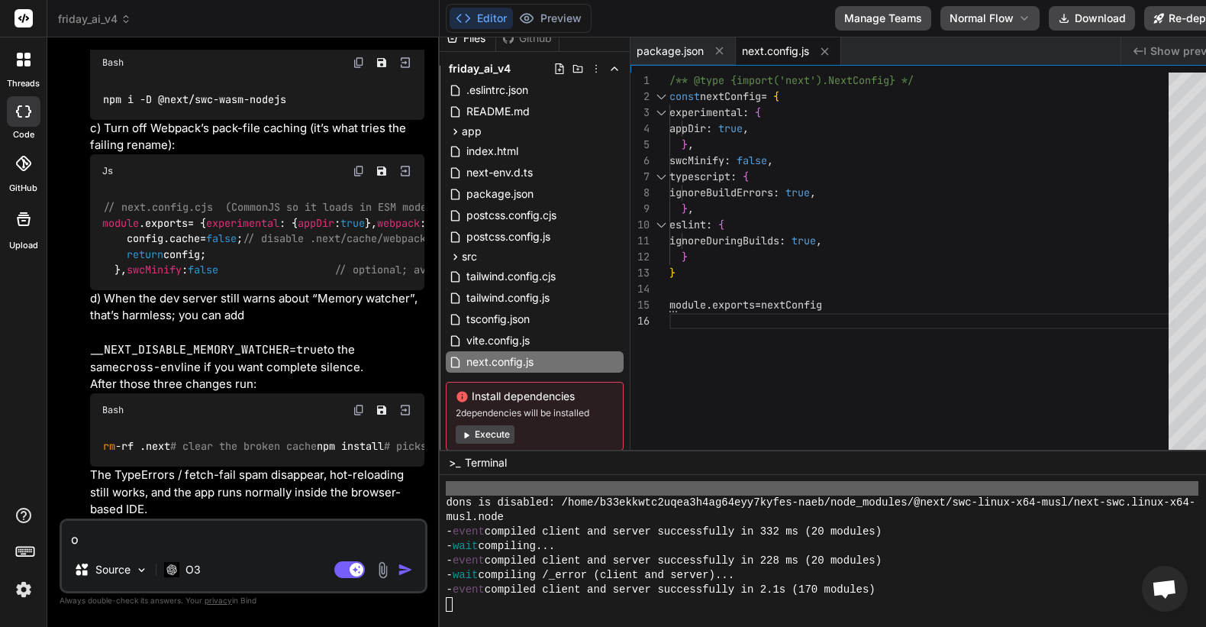
type textarea "x"
type textarea "ok,"
type textarea "x"
type textarea "ok,"
type textarea "x"
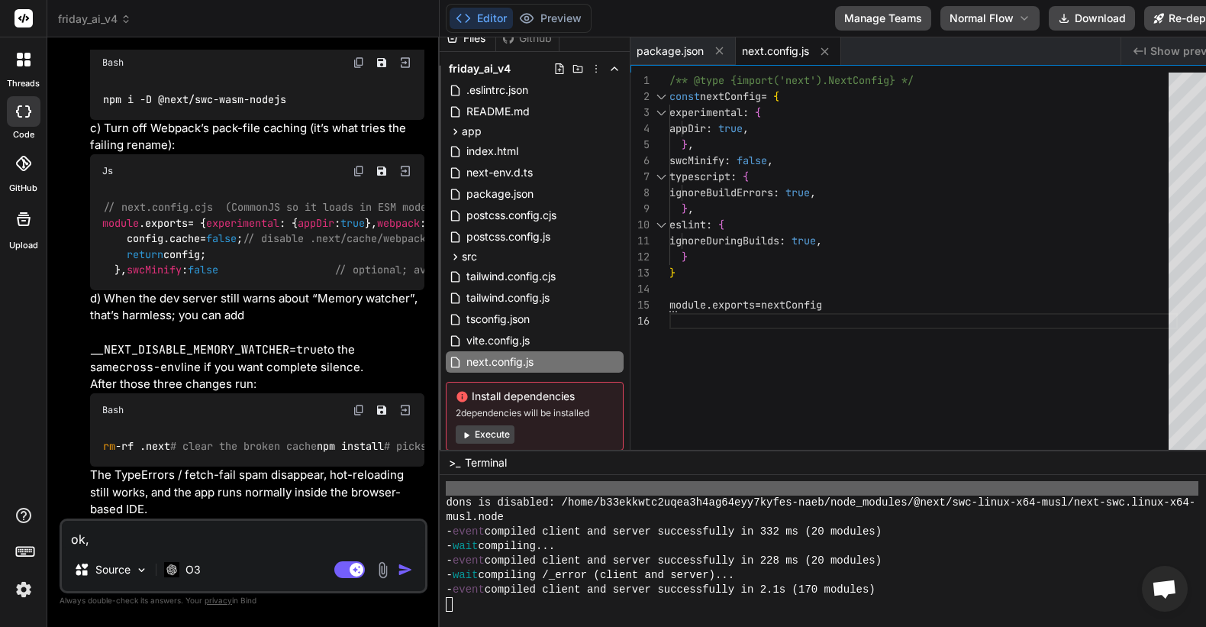
type textarea "ok, g"
type textarea "x"
type textarea "ok, go"
type textarea "x"
type textarea "ok, go"
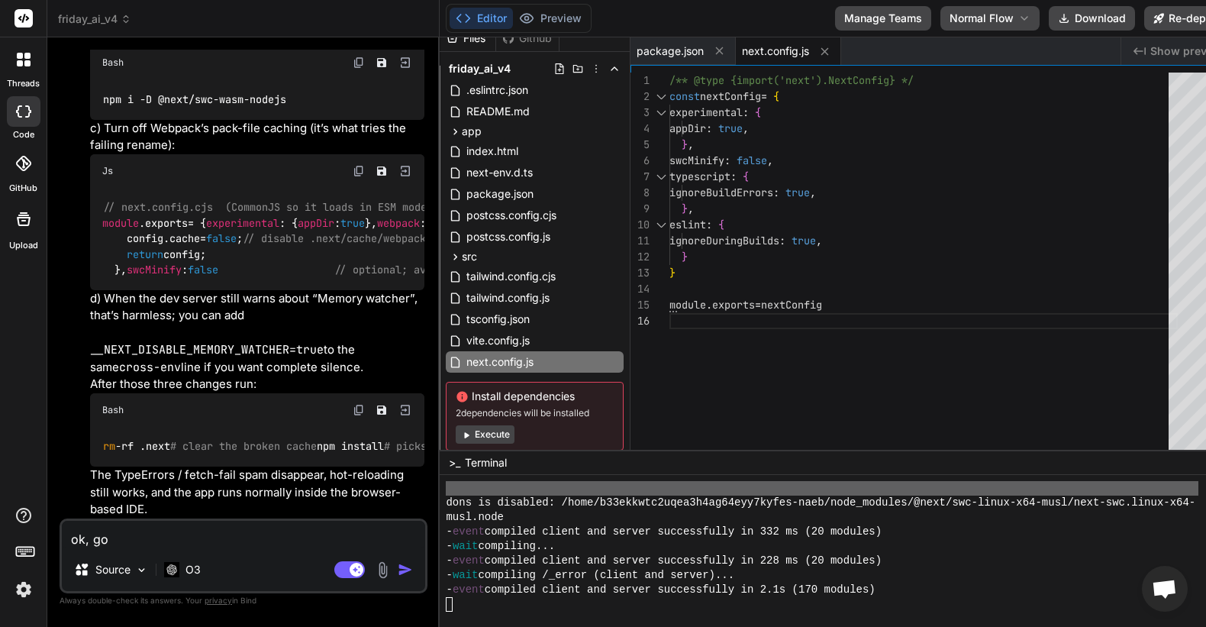
type textarea "x"
type textarea "ok, go a"
type textarea "x"
type textarea "ok, go ah"
type textarea "x"
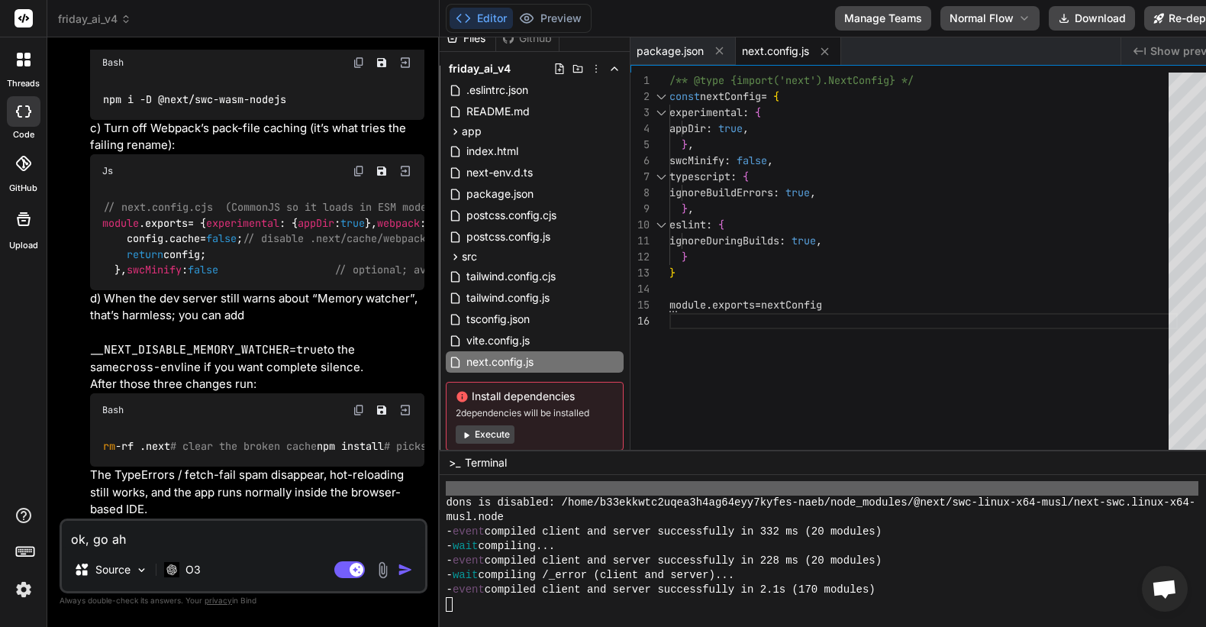
type textarea "ok, go ahe"
type textarea "x"
type textarea "ok, go ahea"
type textarea "x"
type textarea "ok, go ahead"
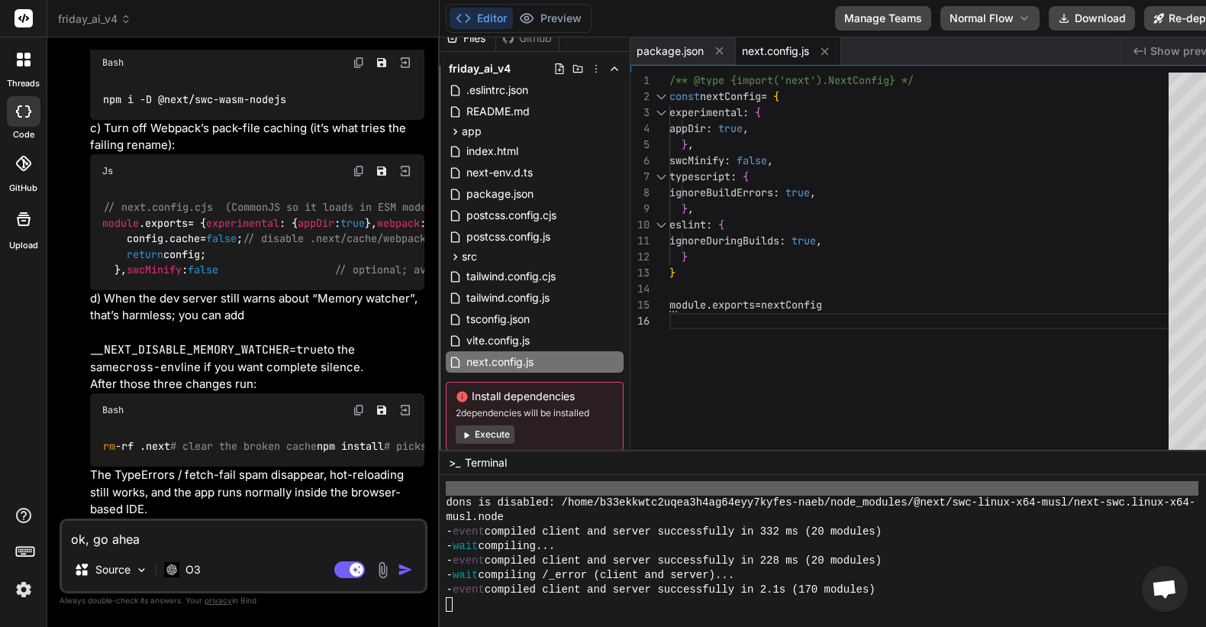
type textarea "x"
type textarea "ok, go ahead"
type textarea "x"
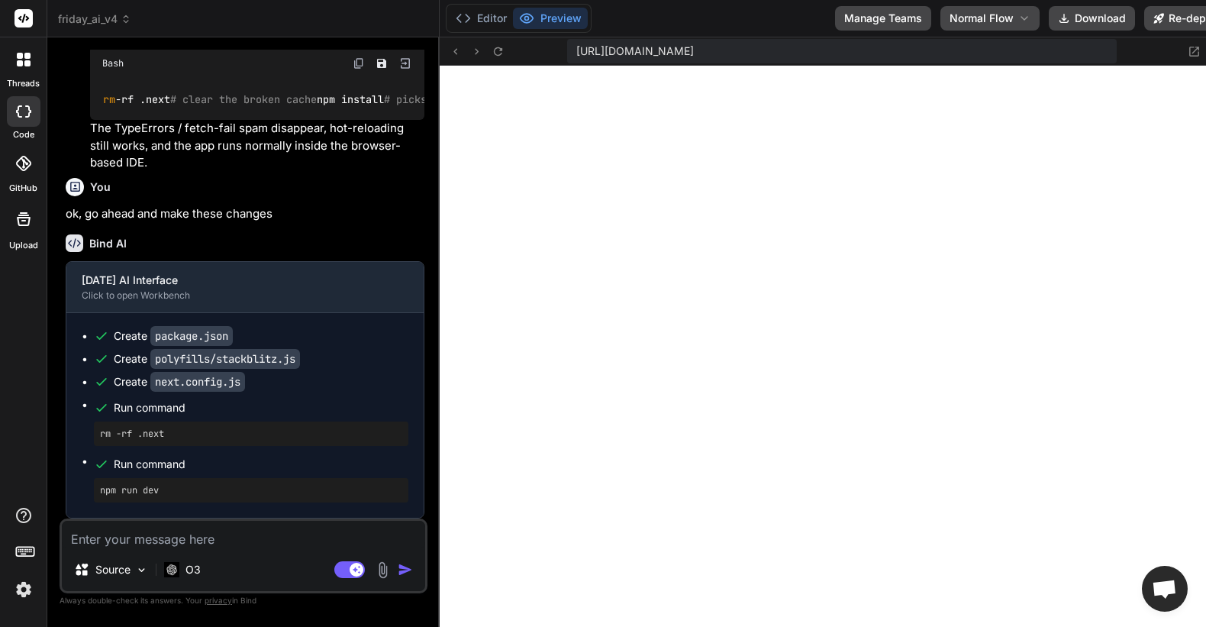
scroll to position [5729, 0]
click at [493, 26] on button "Editor" at bounding box center [481, 18] width 63 height 21
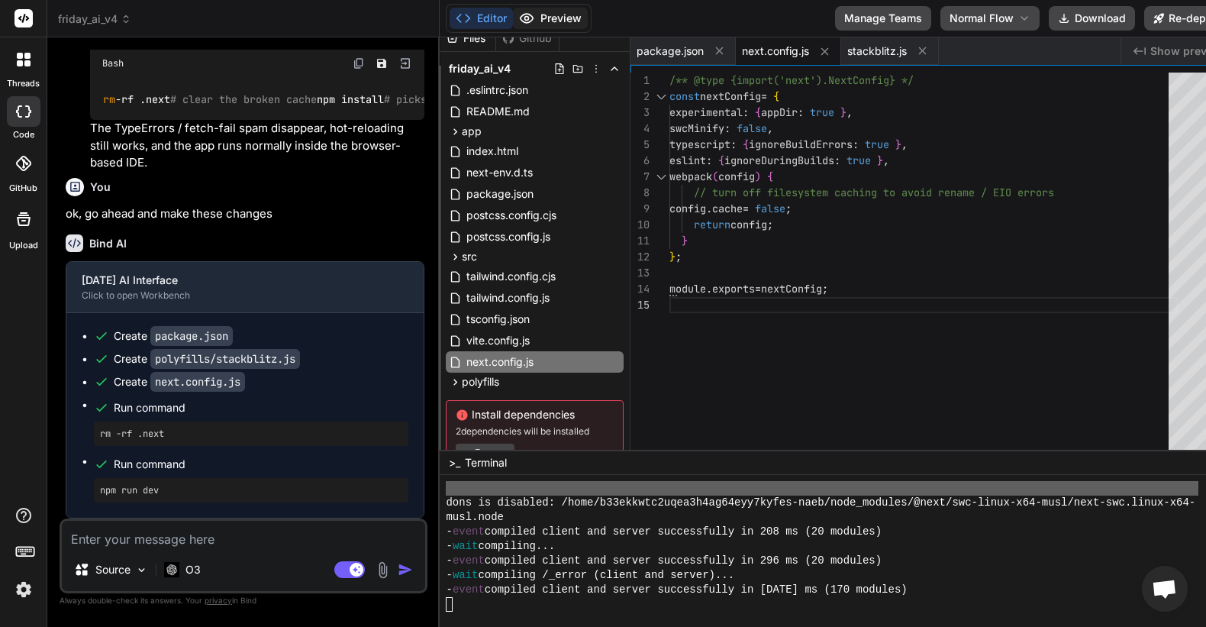
click at [567, 18] on button "Preview" at bounding box center [550, 18] width 75 height 21
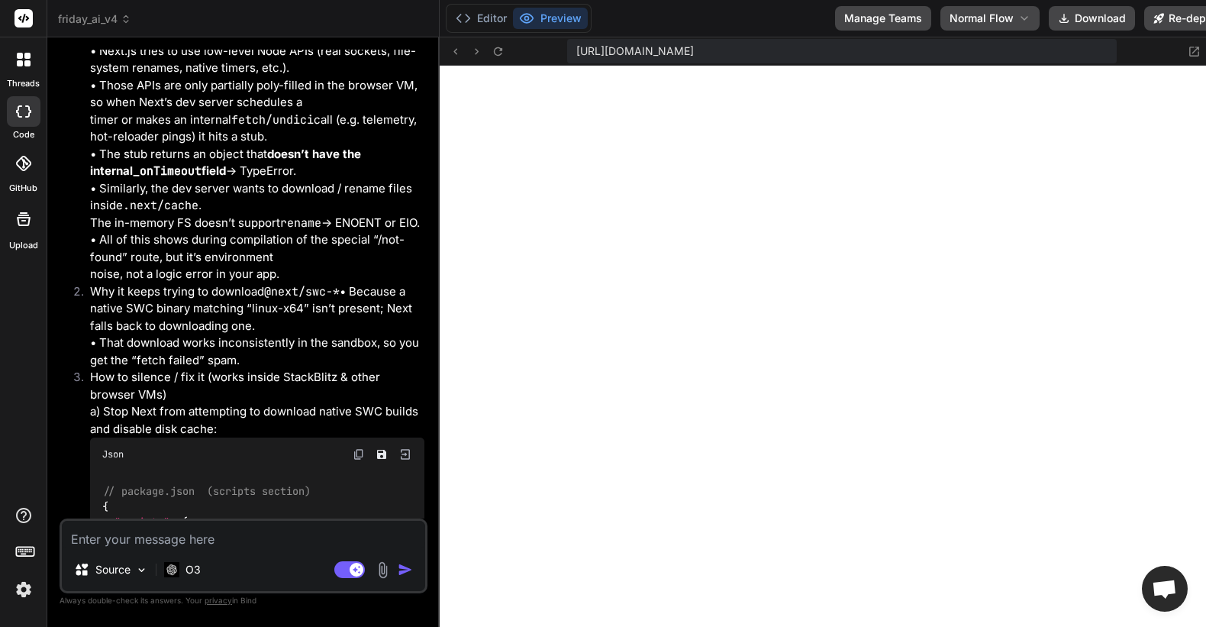
scroll to position [17215, 0]
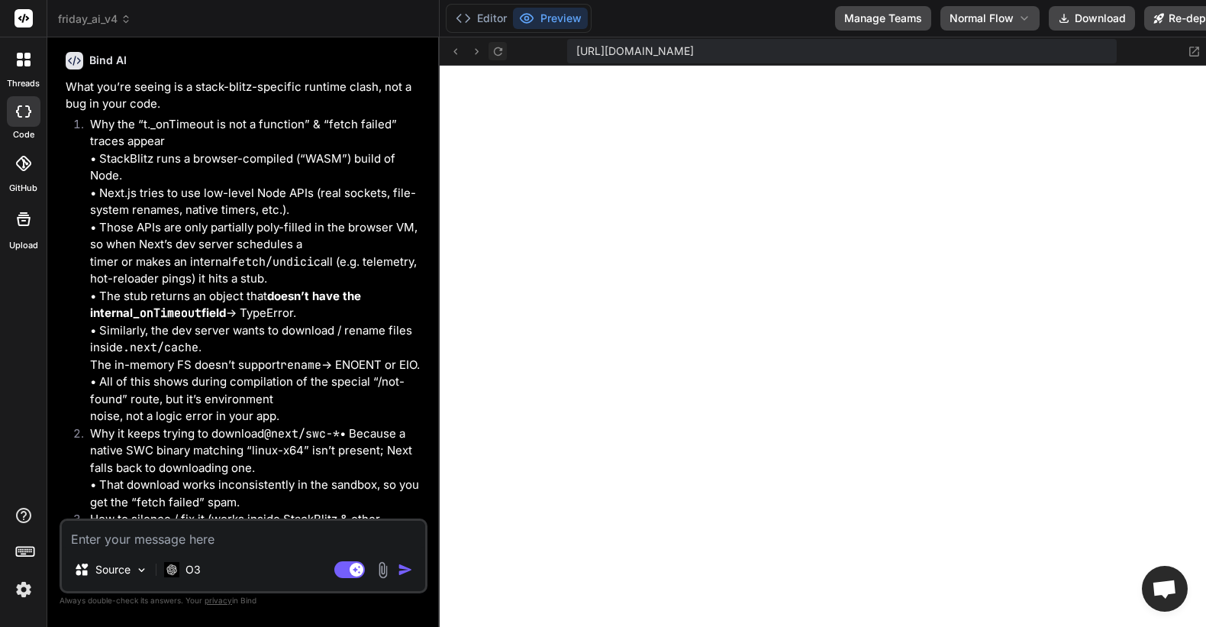
click at [502, 49] on icon at bounding box center [498, 51] width 8 height 8
click at [485, 5] on div "Editor Preview" at bounding box center [519, 18] width 146 height 29
click at [483, 23] on button "Editor" at bounding box center [481, 18] width 63 height 21
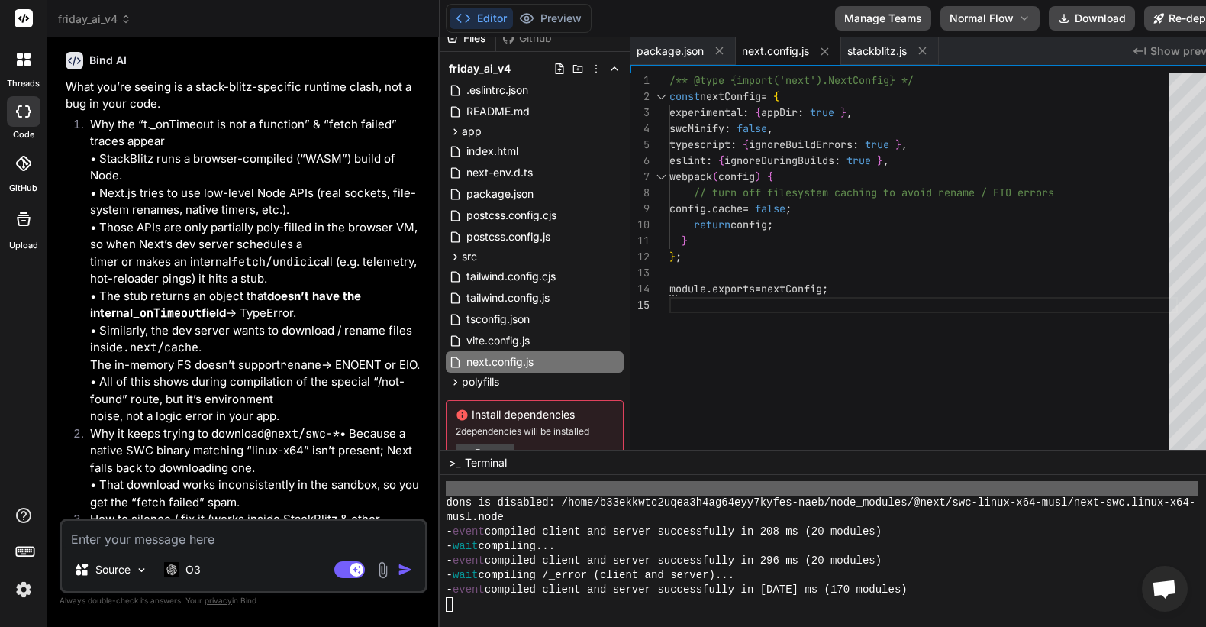
scroll to position [5729, 0]
click at [460, 258] on icon at bounding box center [455, 256] width 13 height 13
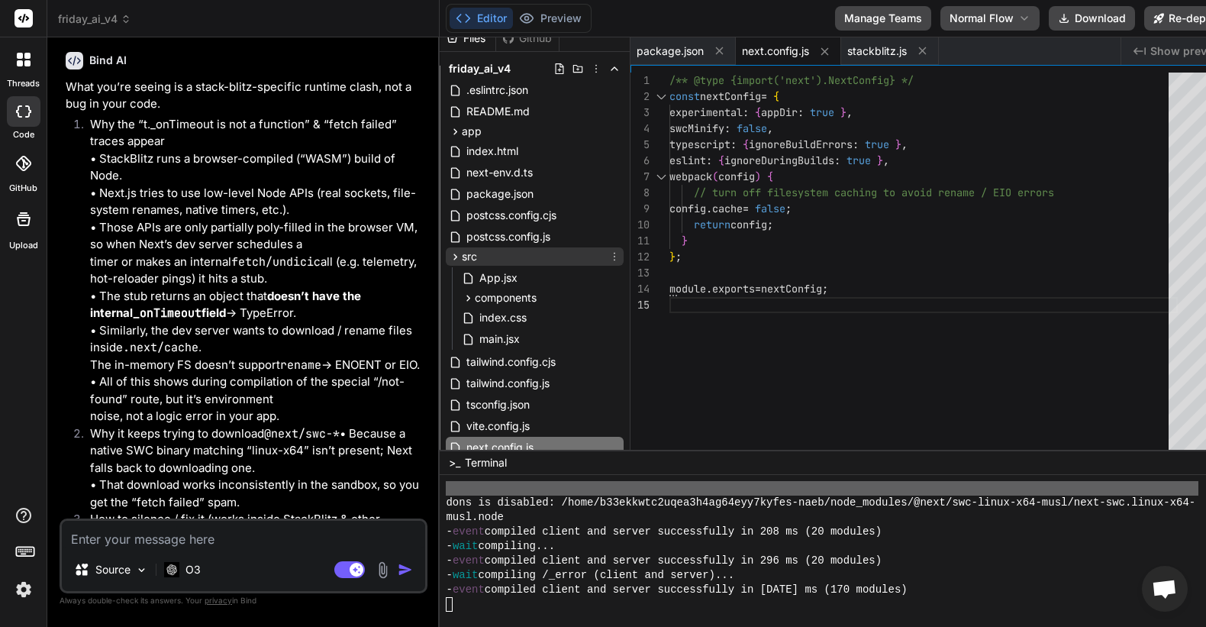
click at [460, 258] on icon at bounding box center [455, 256] width 13 height 13
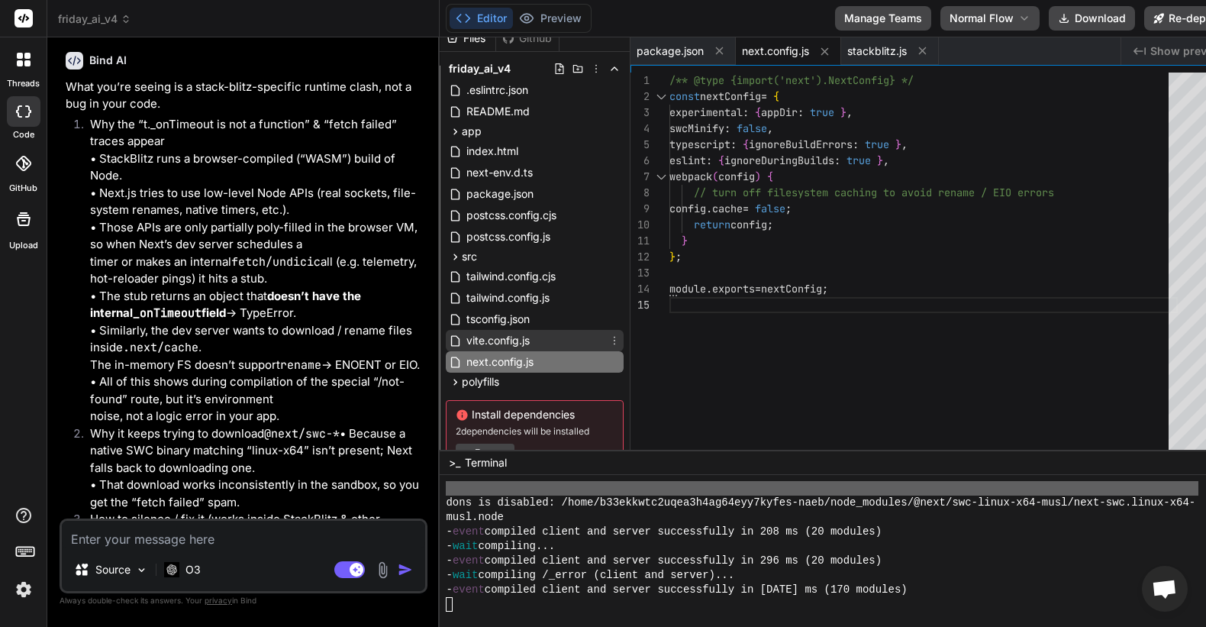
click at [515, 332] on span "vite.config.js" at bounding box center [498, 340] width 66 height 18
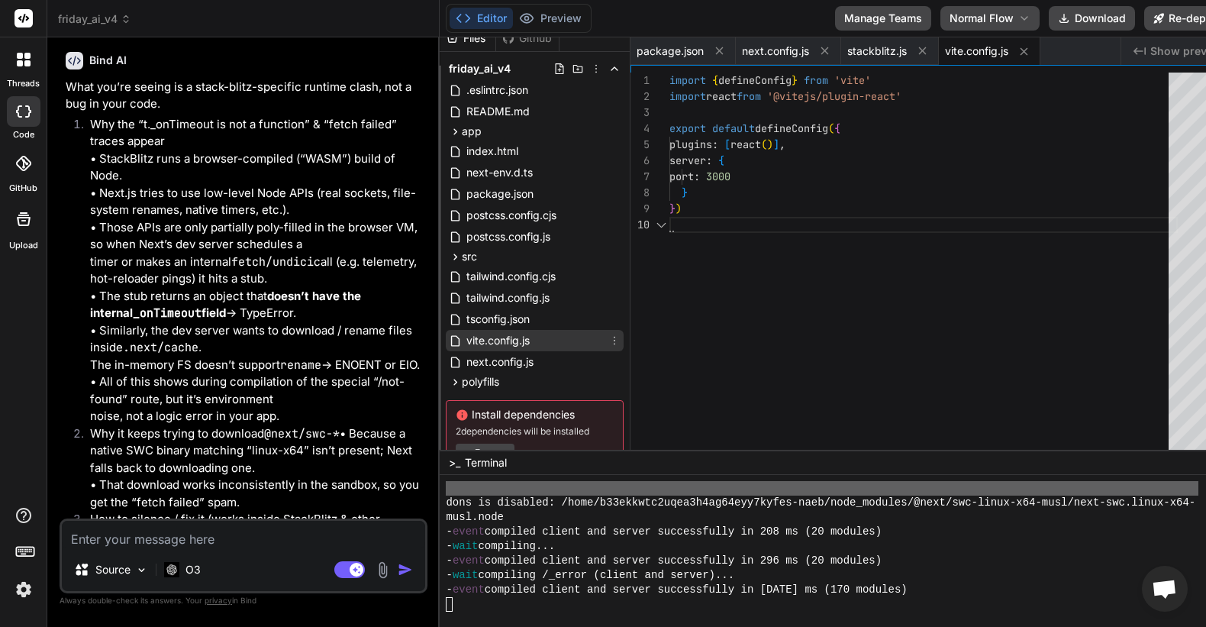
scroll to position [144, 0]
click at [514, 311] on span "tsconfig.json" at bounding box center [498, 319] width 66 height 18
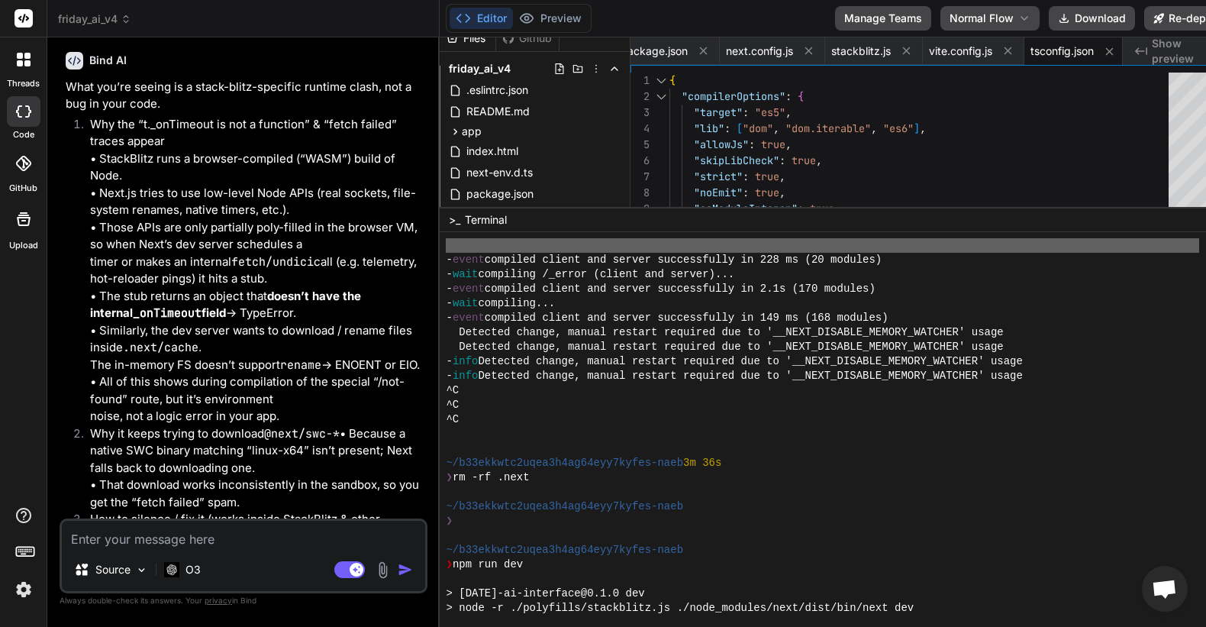
scroll to position [5177, 0]
drag, startPoint x: 992, startPoint y: 450, endPoint x: 954, endPoint y: 207, distance: 245.7
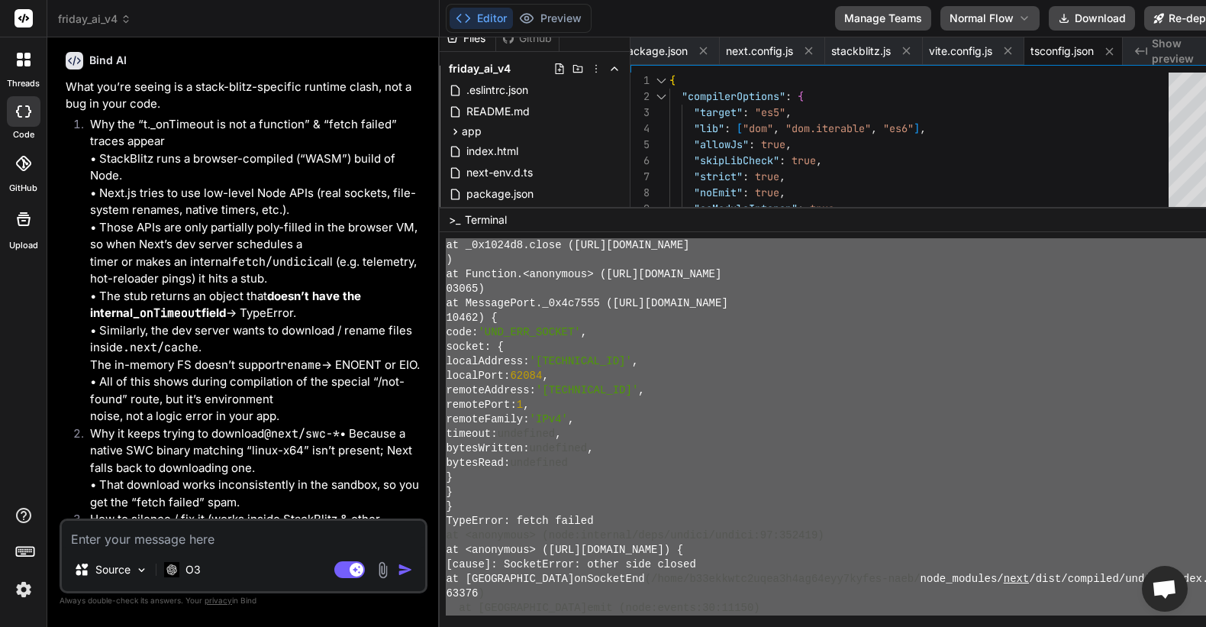
scroll to position [3266, 0]
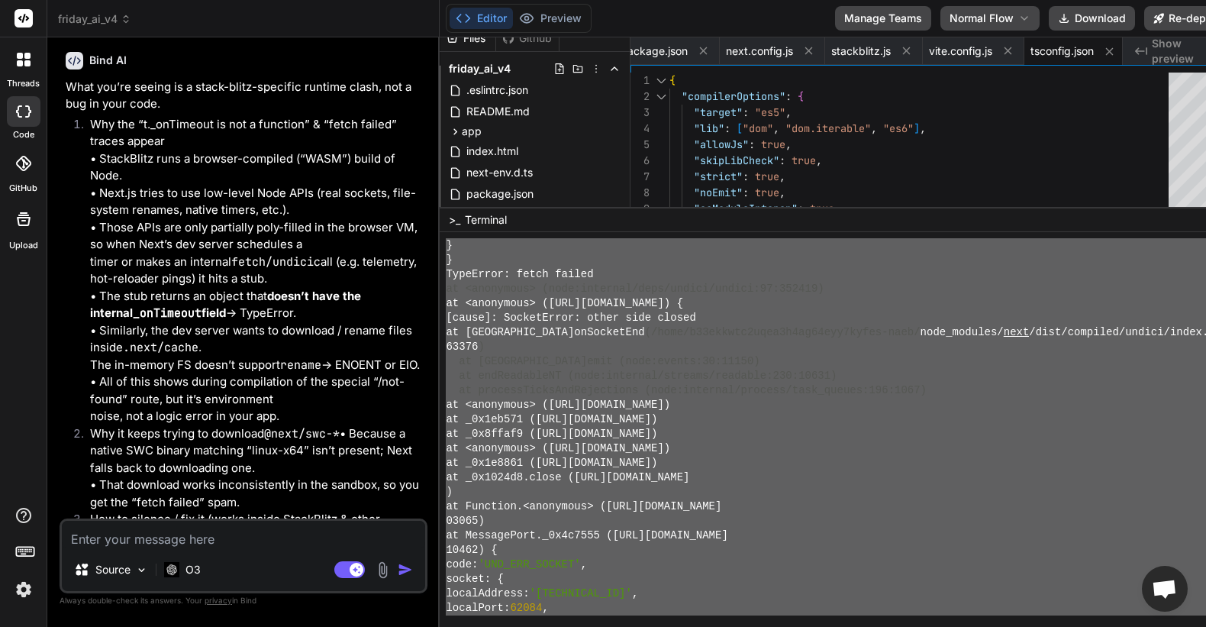
click at [953, 342] on div "63376 )" at bounding box center [835, 347] width 779 height 15
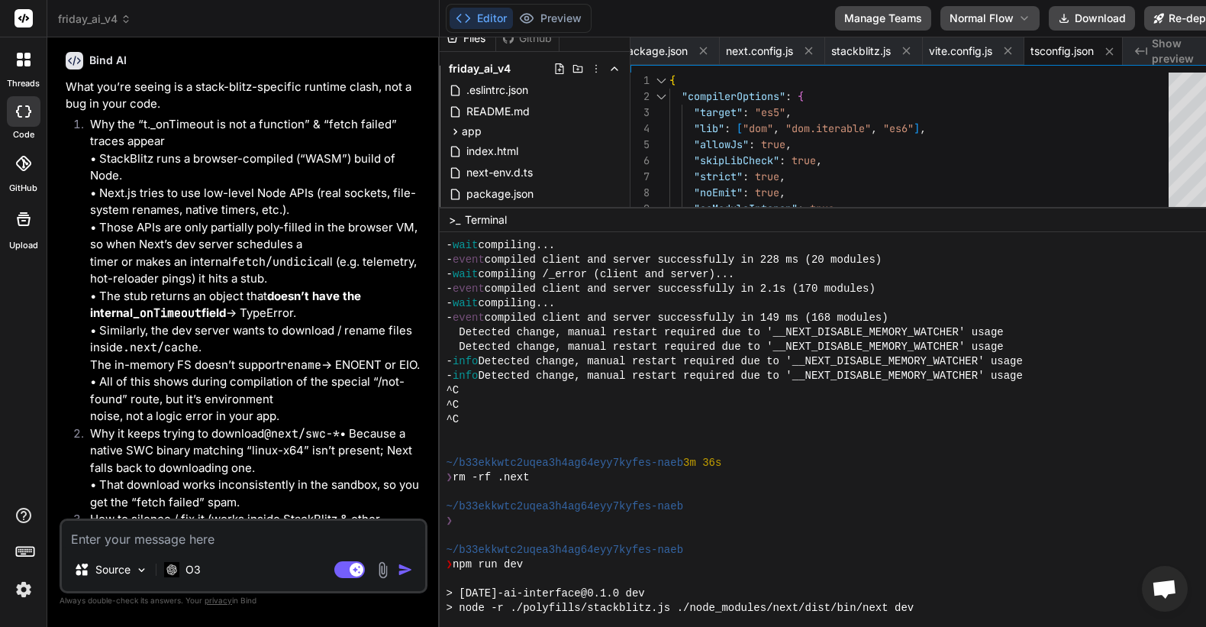
scroll to position [5379, 0]
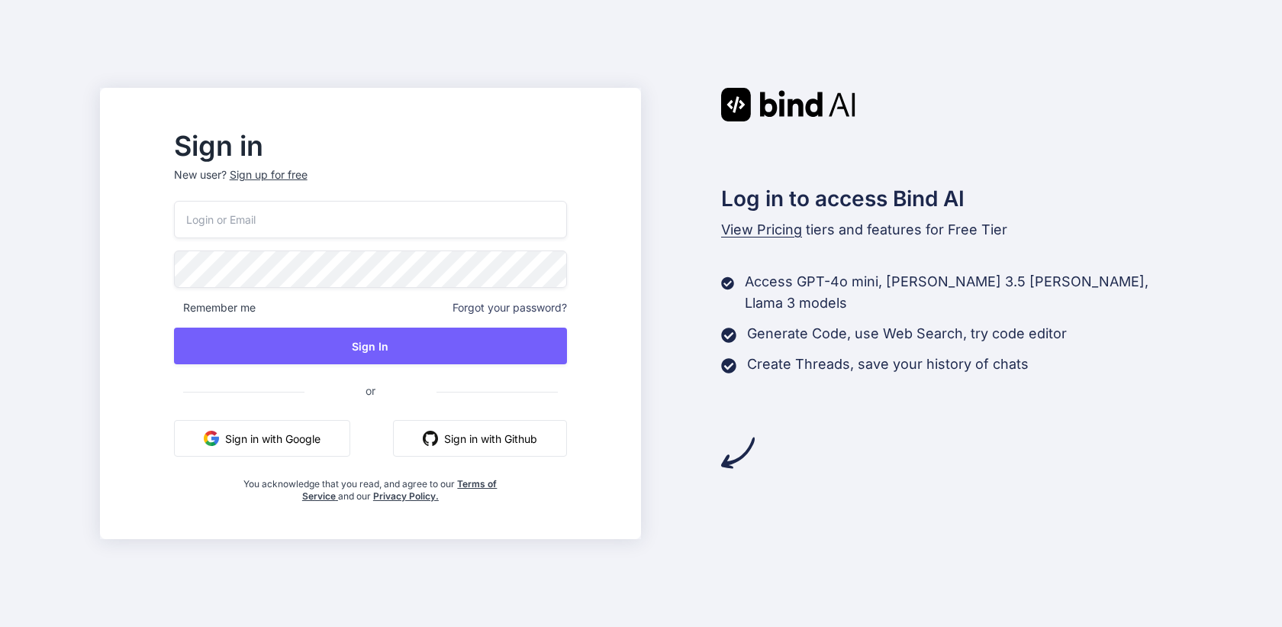
click at [315, 437] on button "Sign in with Google" at bounding box center [262, 438] width 176 height 37
